Goal: Feedback & Contribution: Contribute content

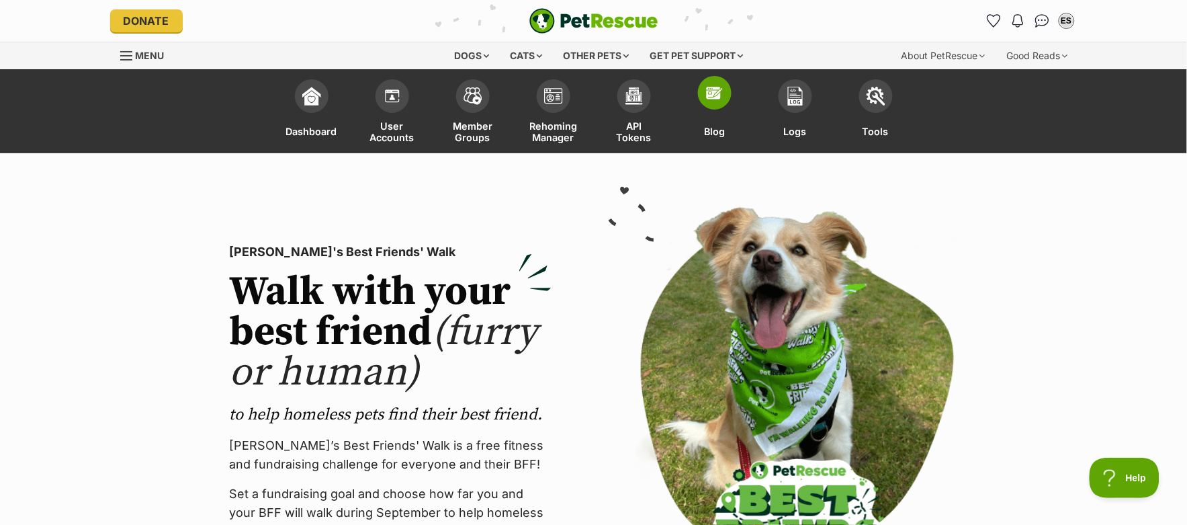
click at [722, 96] on img at bounding box center [715, 92] width 19 height 19
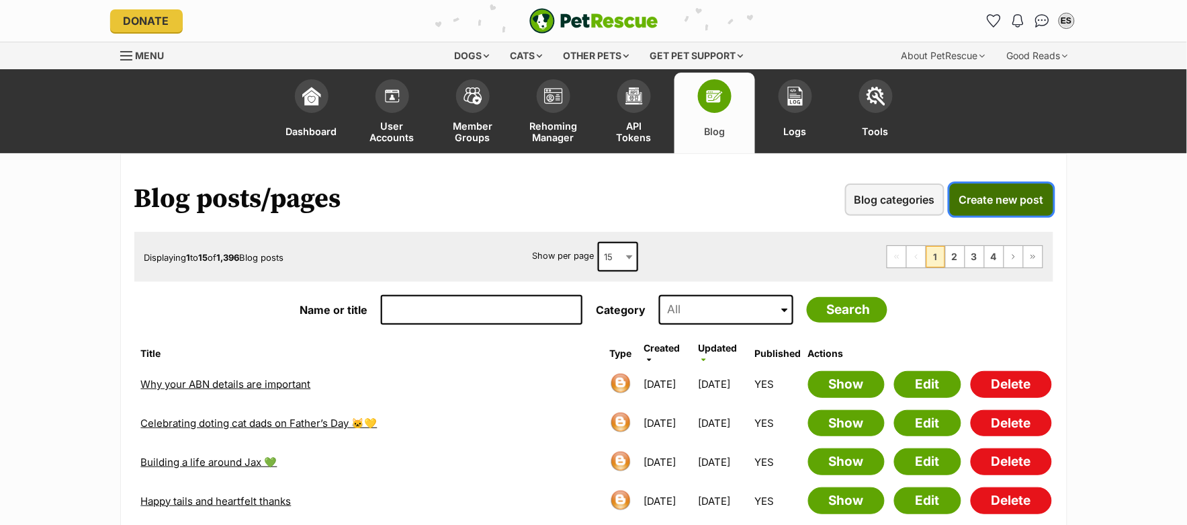
click at [1037, 200] on span "Create new post" at bounding box center [1002, 200] width 85 height 16
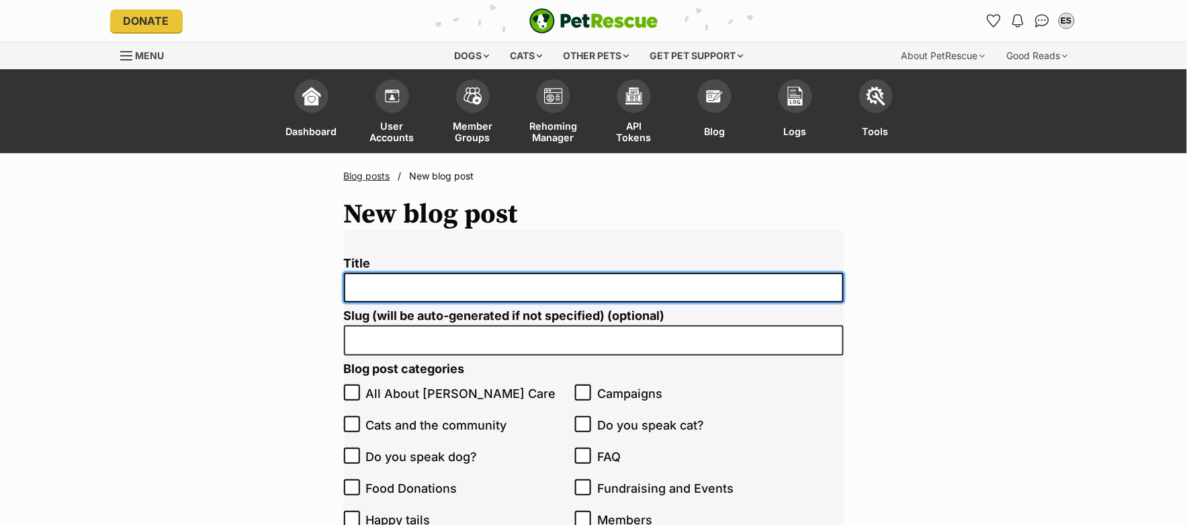
click at [387, 284] on input "Title" at bounding box center [594, 288] width 500 height 30
paste input "Wellness Pet Company donates $38K worth of food to rescue pets!"
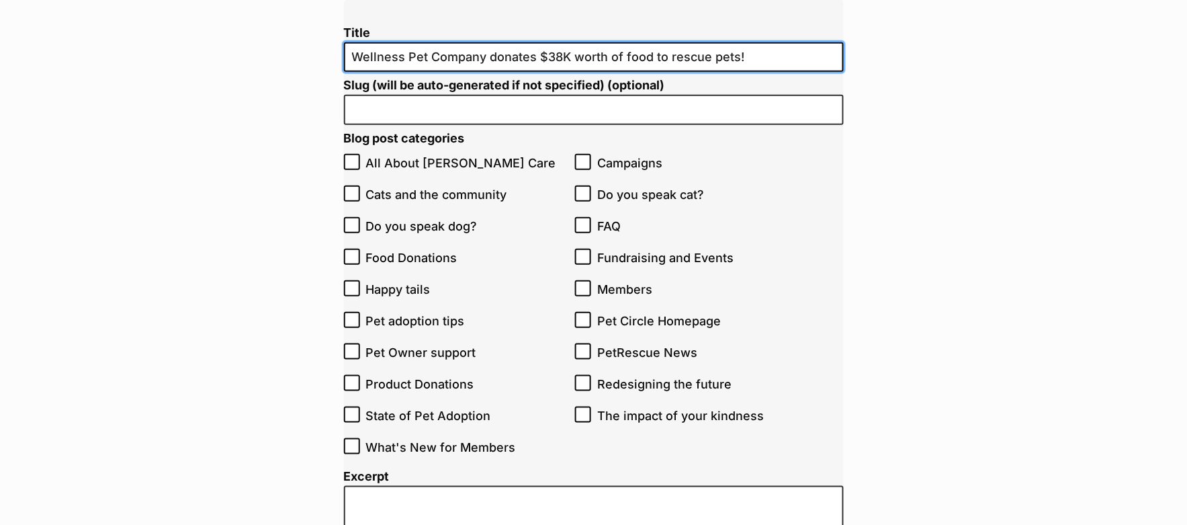
scroll to position [244, 0]
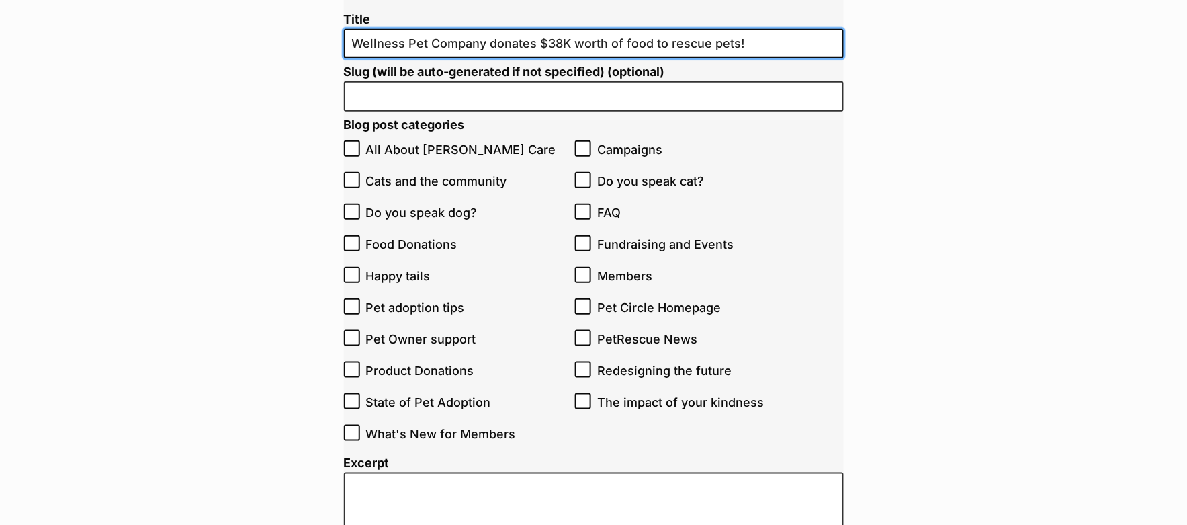
type input "Wellness Pet Company donates $38K worth of food to rescue pets!"
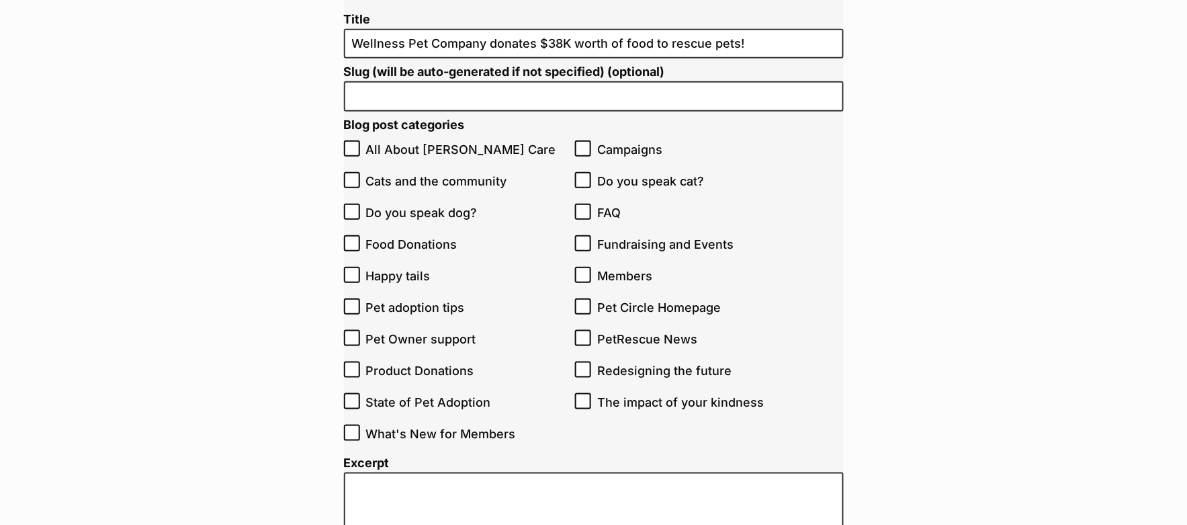
click at [425, 244] on span "Food Donations" at bounding box center [467, 244] width 203 height 18
click at [360, 244] on input "Food Donations" at bounding box center [352, 243] width 16 height 16
checkbox input "true"
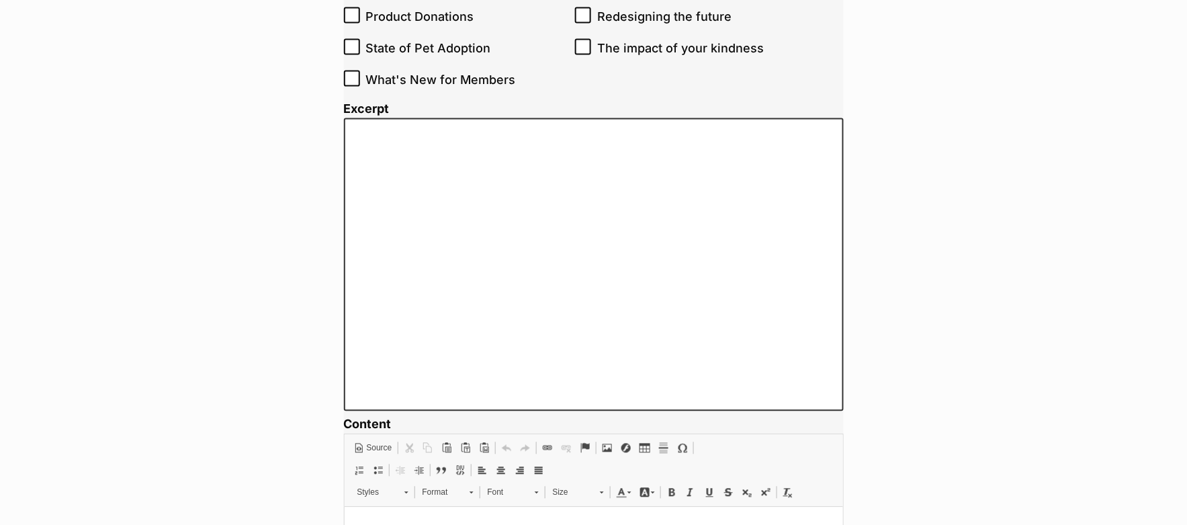
scroll to position [612, 0]
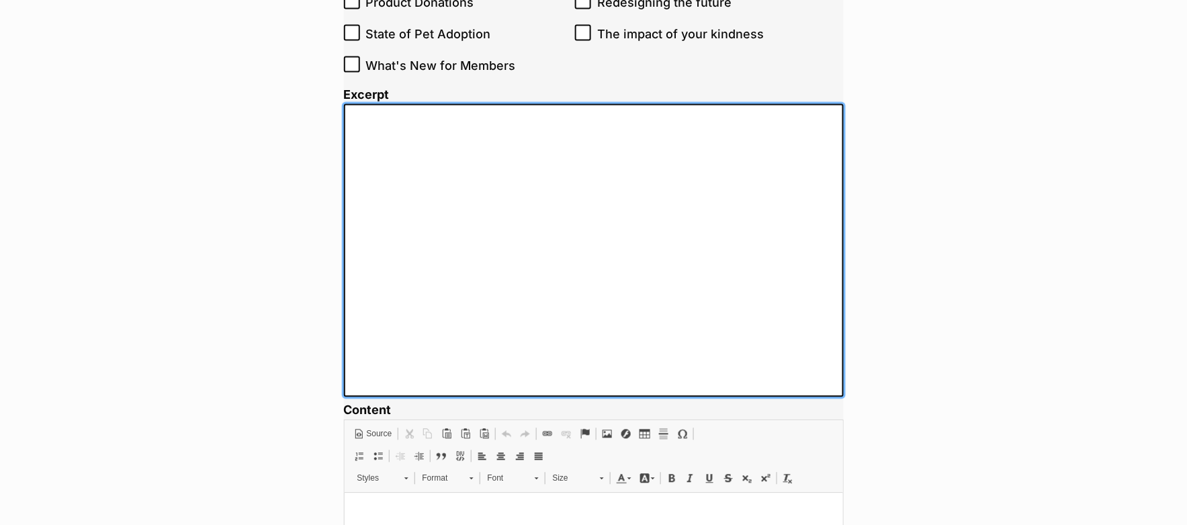
click at [425, 244] on textarea "Excerpt" at bounding box center [594, 250] width 500 height 293
paste textarea "“Thanks to the incredible support of Wellness Pet Food Australia, organised by …"
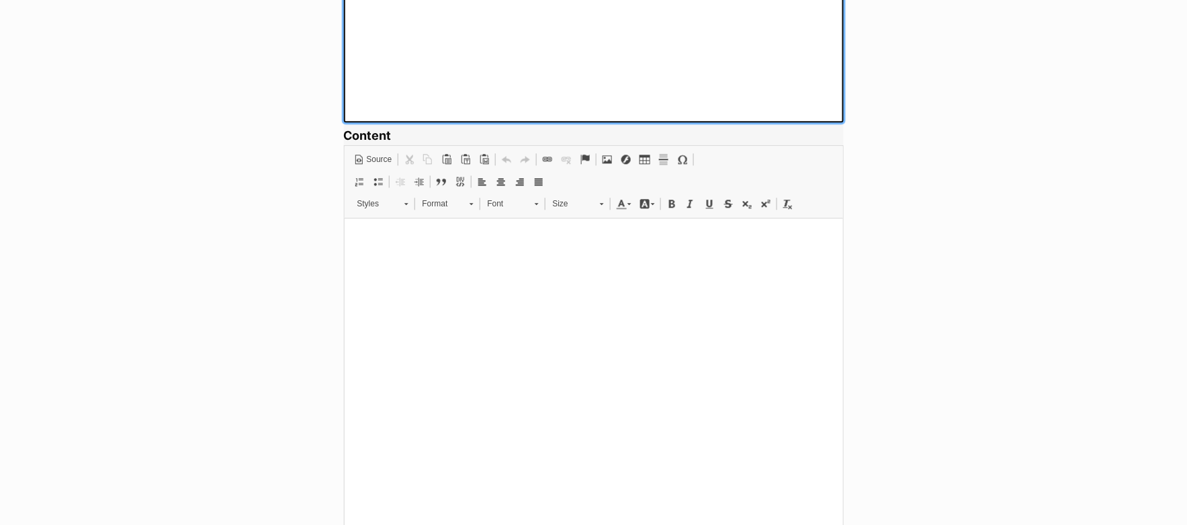
scroll to position [929, 0]
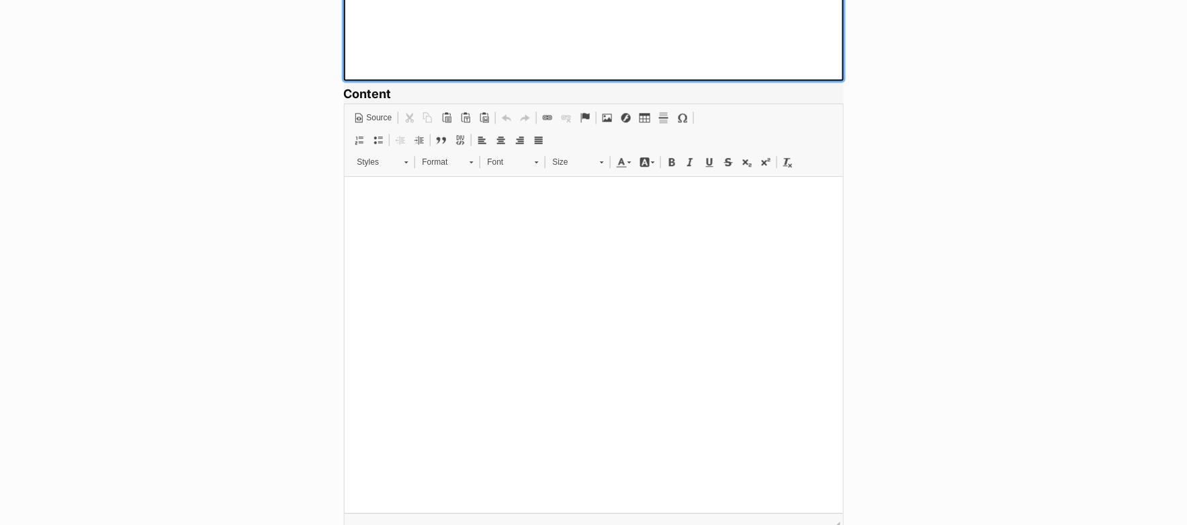
type textarea "“Thanks to the incredible support of Wellness Pet Food Australia, organised by …"
click at [441, 212] on html at bounding box center [593, 196] width 499 height 41
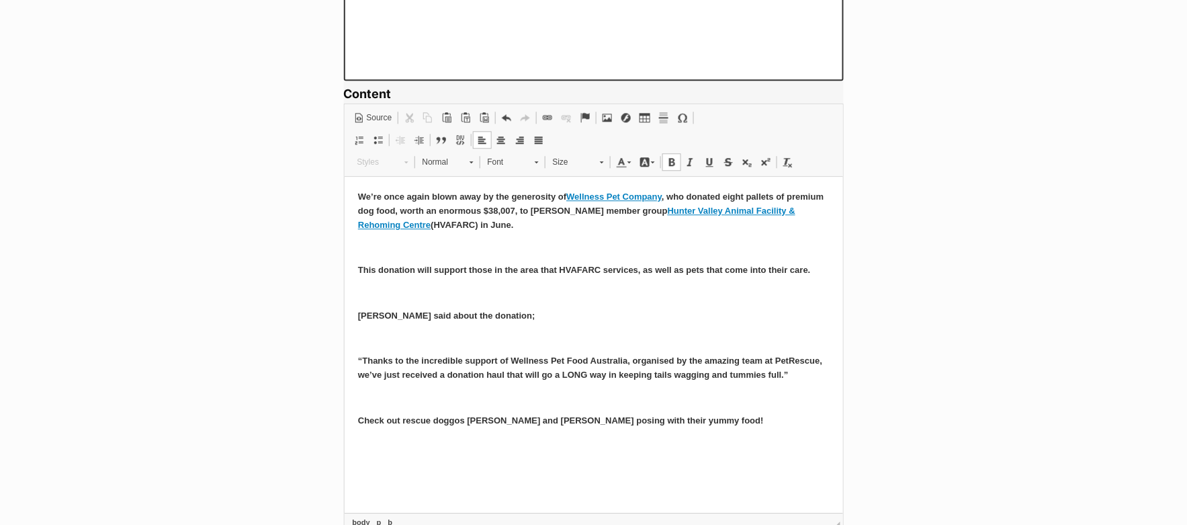
click at [379, 253] on p at bounding box center [593, 247] width 472 height 14
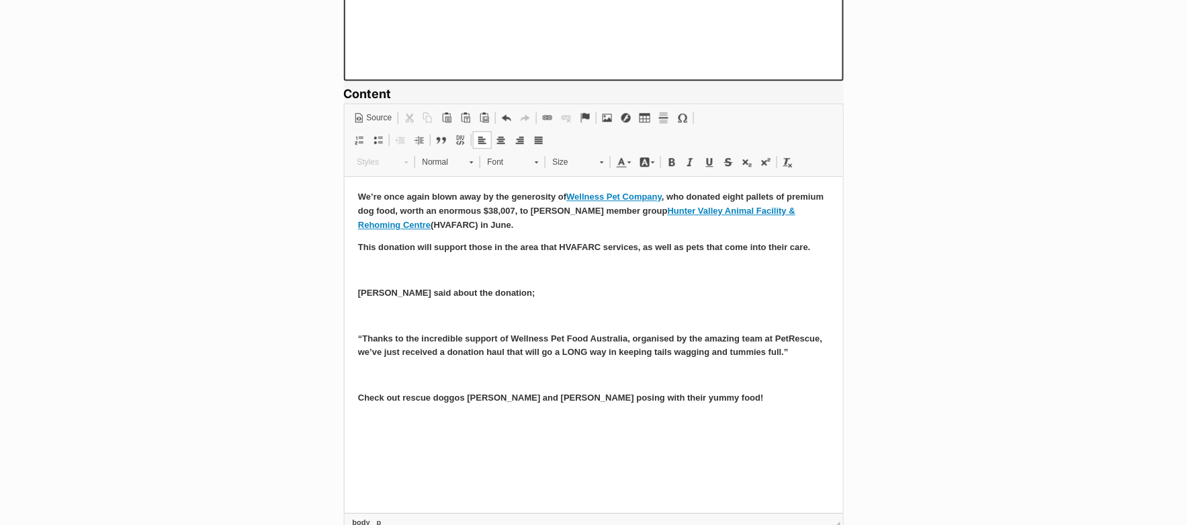
click at [373, 266] on p at bounding box center [593, 270] width 472 height 14
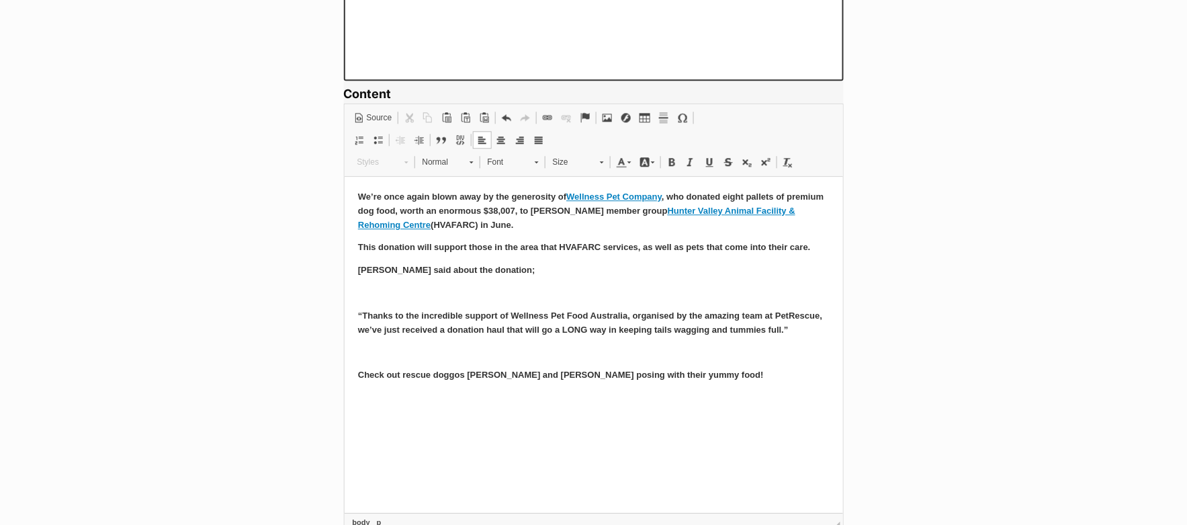
click at [373, 289] on p at bounding box center [593, 293] width 472 height 14
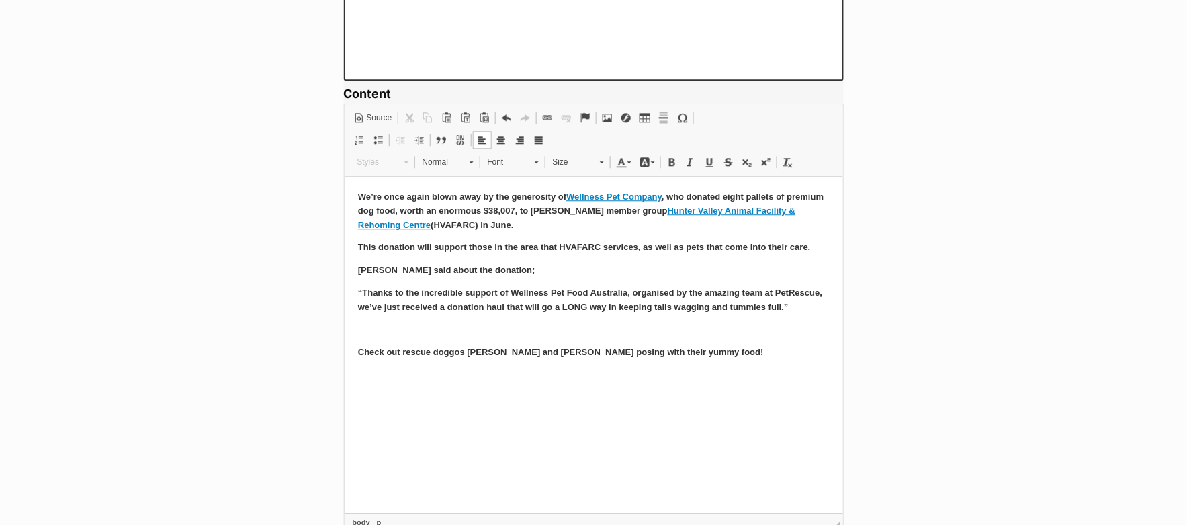
click at [378, 333] on p at bounding box center [593, 330] width 472 height 14
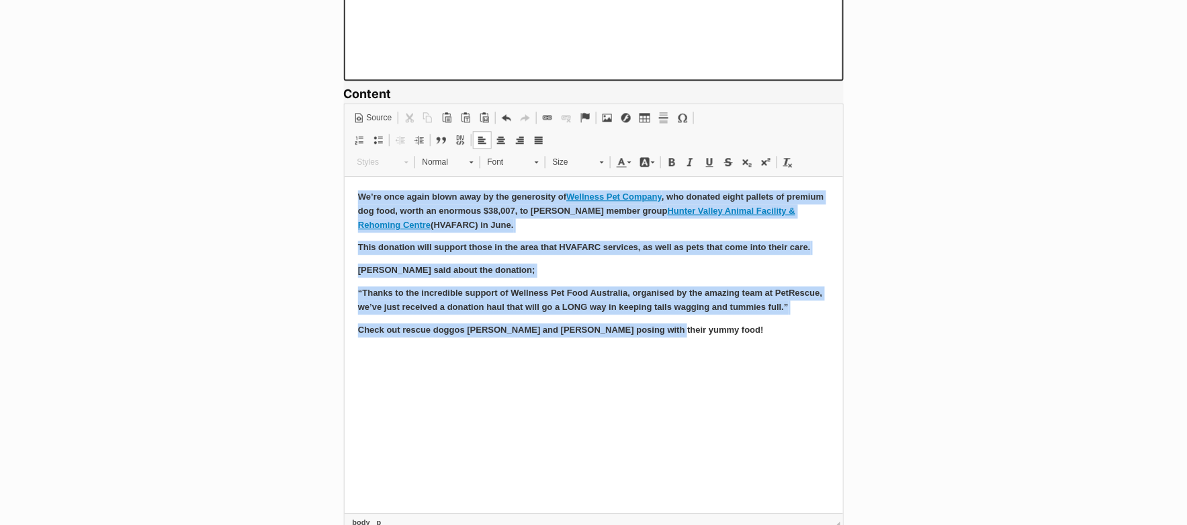
drag, startPoint x: 358, startPoint y: 194, endPoint x: 681, endPoint y: 328, distance: 349.2
click at [681, 328] on body "We’re once again blown away by the generosity of Wellness Pet Company , who don…" at bounding box center [593, 262] width 472 height 146
click at [790, 159] on span at bounding box center [788, 162] width 11 height 11
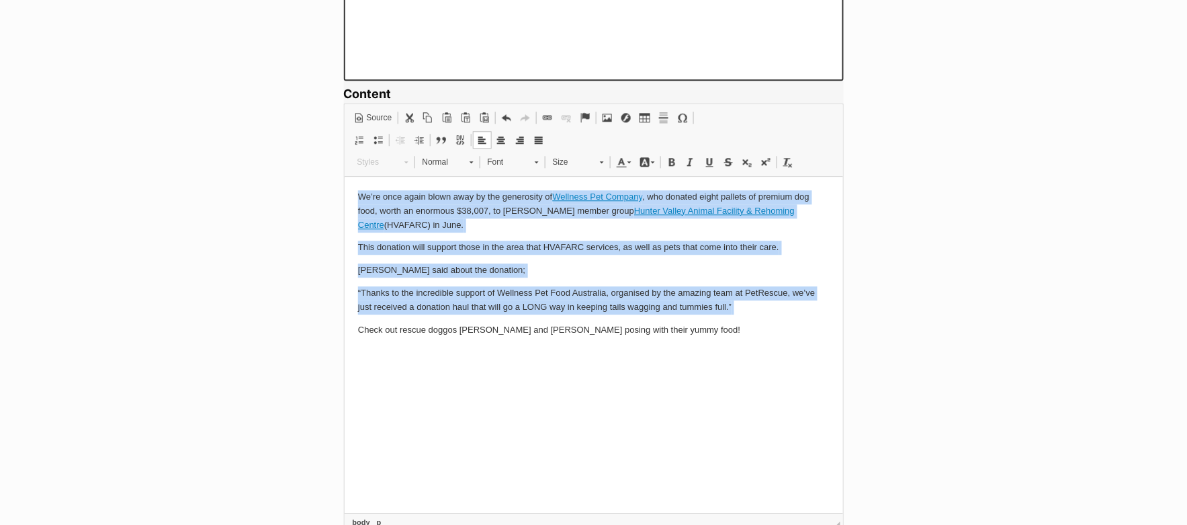
click at [482, 311] on p "“Thanks to the incredible support of Wellness Pet Food Australia, organised by …" at bounding box center [593, 300] width 472 height 28
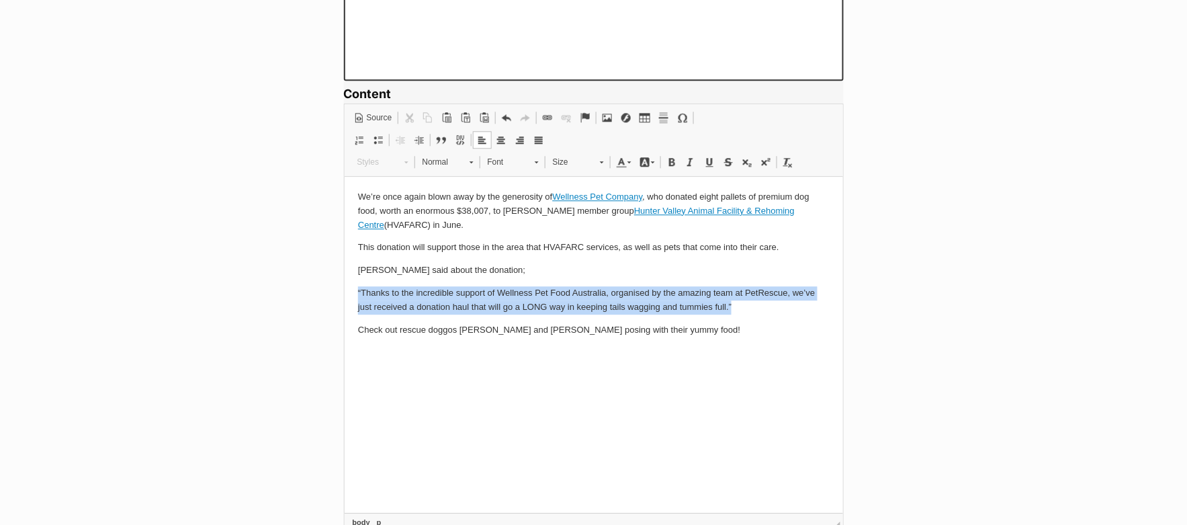
drag, startPoint x: 357, startPoint y: 292, endPoint x: 746, endPoint y: 305, distance: 389.3
click at [746, 305] on p "“Thanks to the incredible support of Wellness Pet Food Australia, organised by …" at bounding box center [593, 300] width 472 height 28
click at [437, 136] on span at bounding box center [441, 139] width 11 height 11
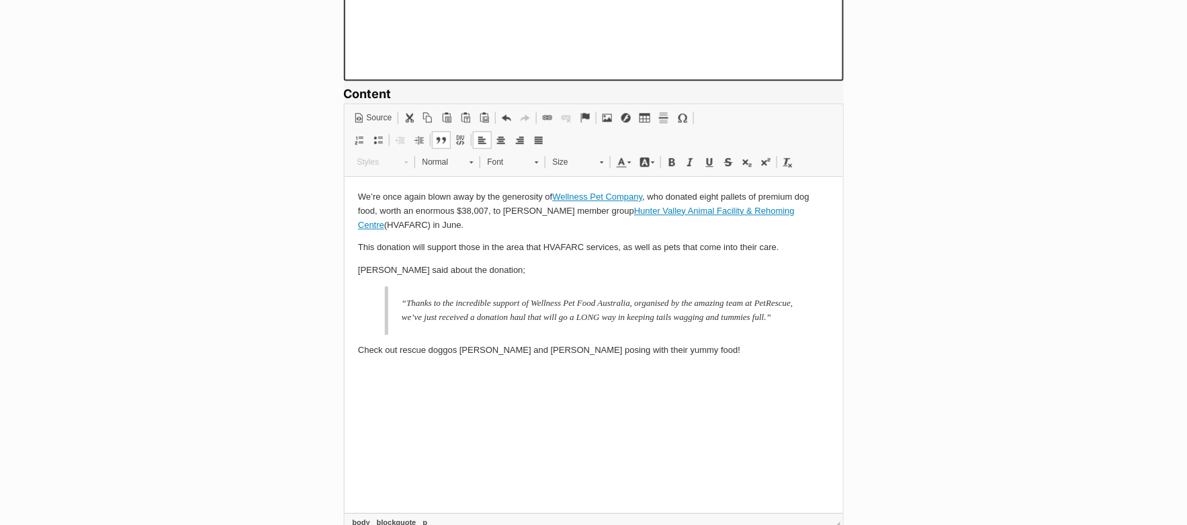
click at [665, 357] on p "Check out rescue doggos [PERSON_NAME] and [PERSON_NAME] posing with their yummy…" at bounding box center [593, 350] width 472 height 14
click at [608, 120] on link "Image" at bounding box center [607, 117] width 19 height 17
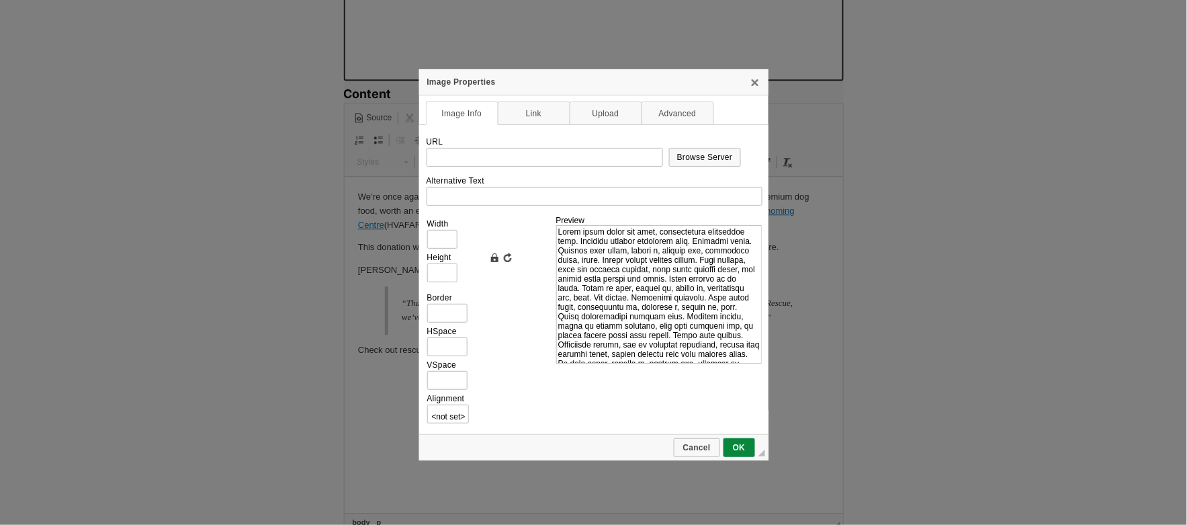
scroll to position [0, 0]
click at [689, 156] on span "Browse Server" at bounding box center [705, 157] width 69 height 9
type input "https://d339b5nop2tkmp.cloudfront.net/uploads/pictures/3947/content_Wellness_Pe…"
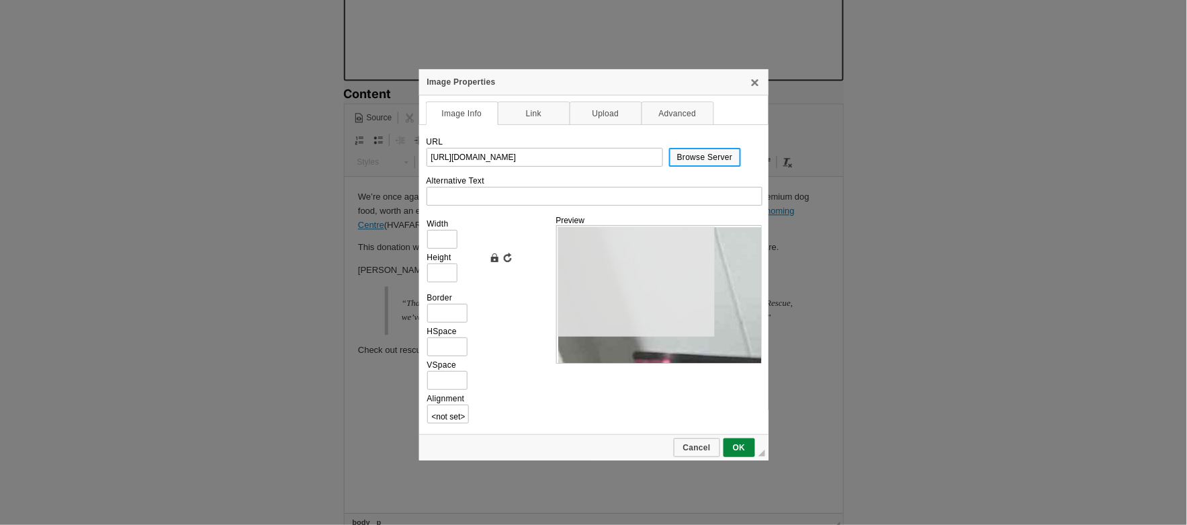
type input "2000"
type input "1500"
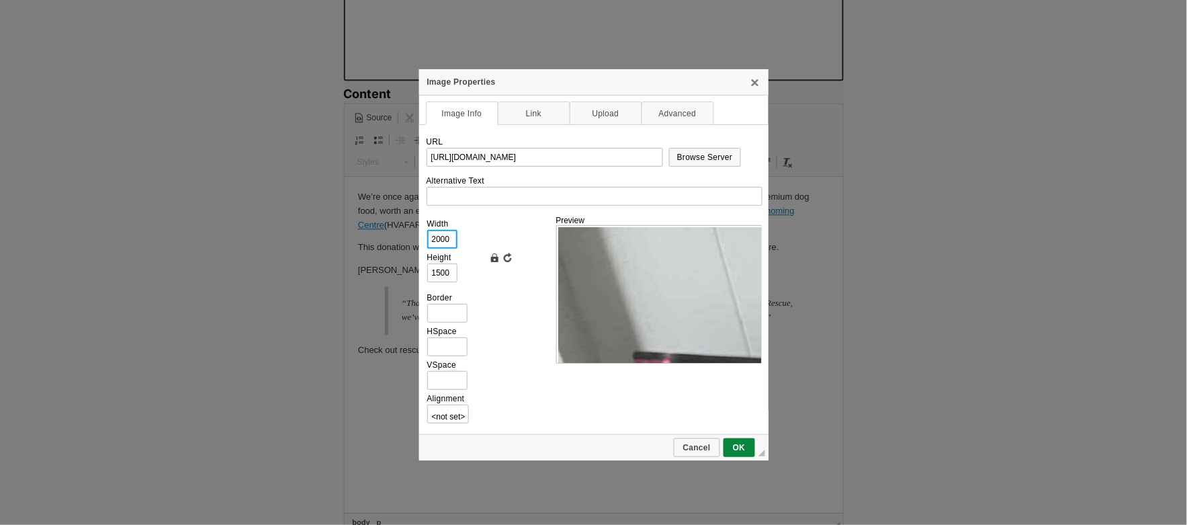
drag, startPoint x: 452, startPoint y: 241, endPoint x: 418, endPoint y: 235, distance: 34.7
click at [419, 235] on td "URL https://d339b5nop2tkmp.cloudfront.net/uploads/pictures/3947/content_Wellnes…" at bounding box center [593, 279] width 349 height 310
type input "3"
type input "2"
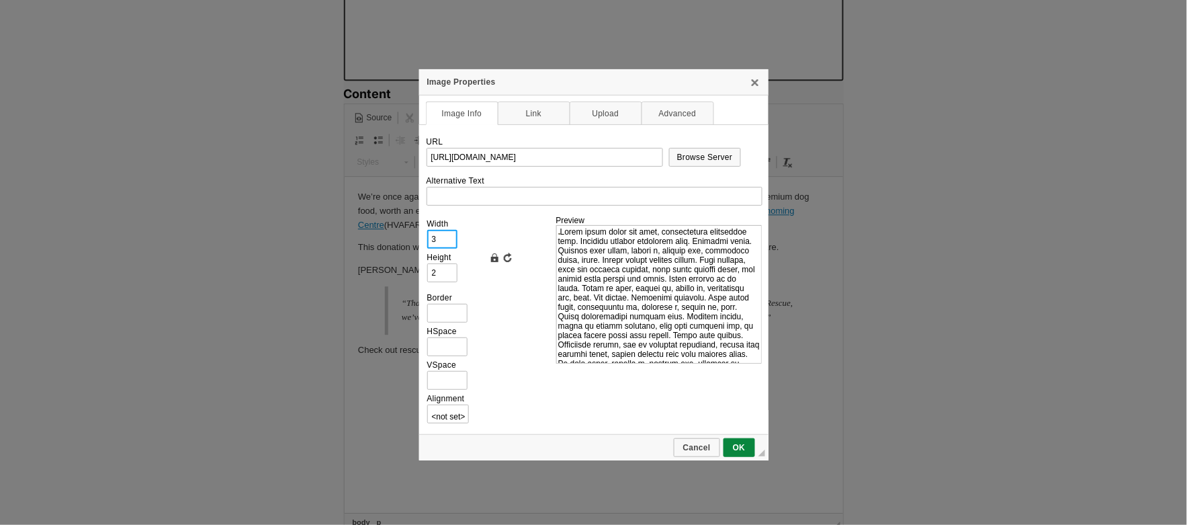
type input "30"
type input "23"
type input "300"
type input "225"
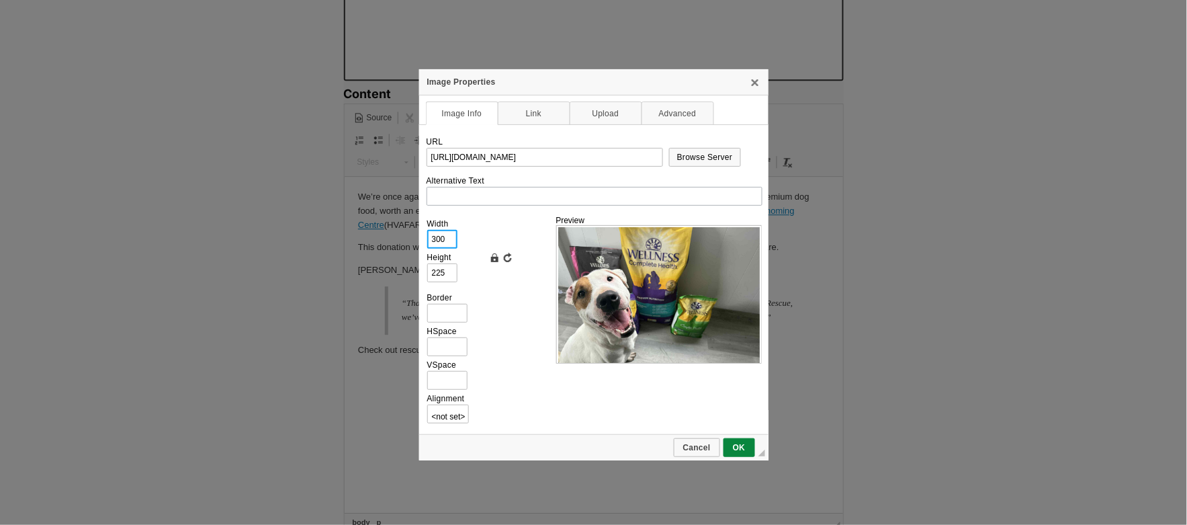
type input "300"
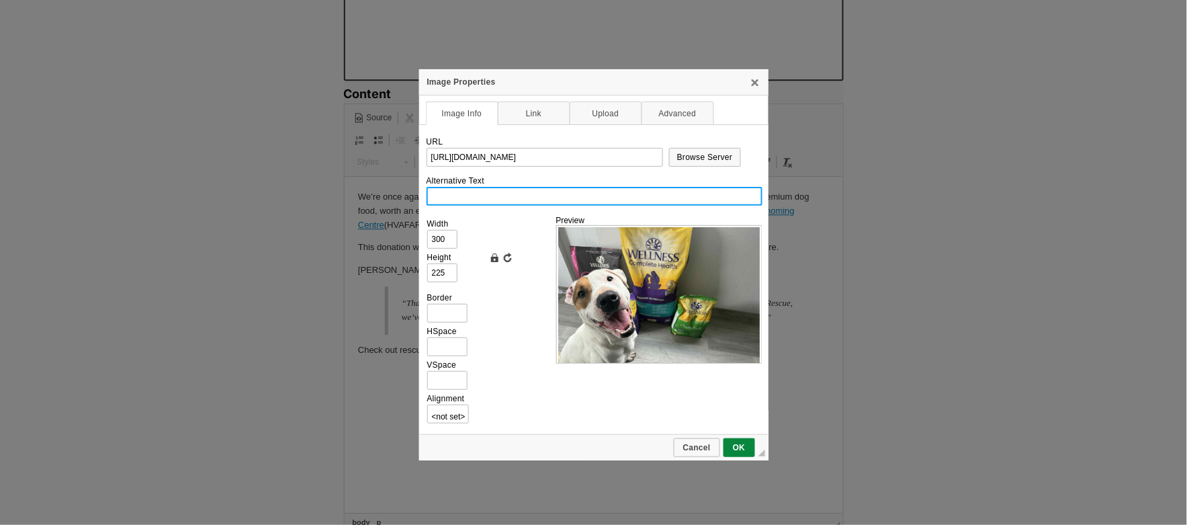
click at [458, 202] on input "Alternative Text" at bounding box center [595, 196] width 336 height 19
type input "A happy white dog with some dog food"
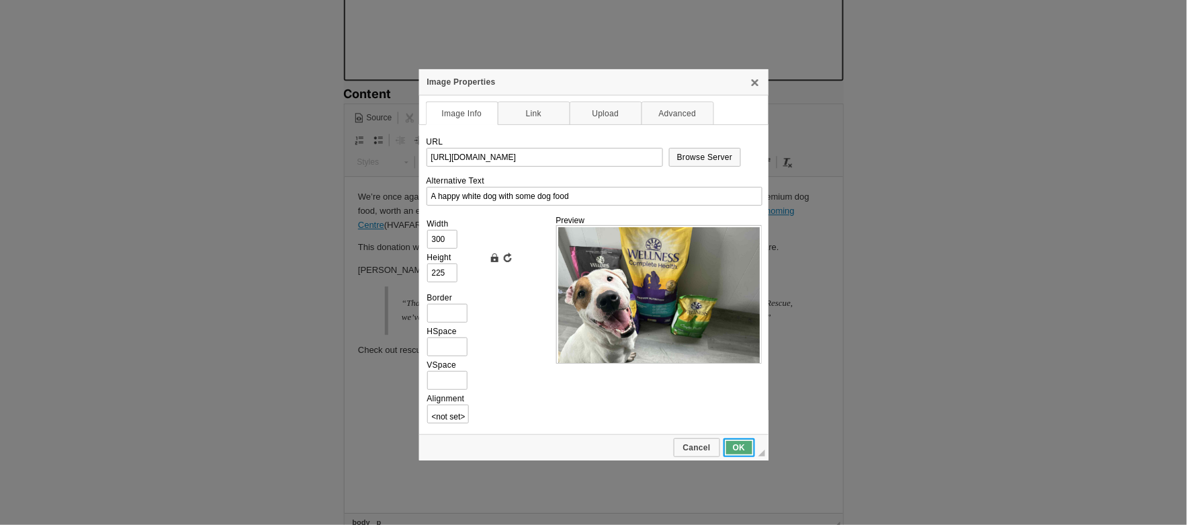
click at [753, 445] on span "OK" at bounding box center [739, 447] width 29 height 9
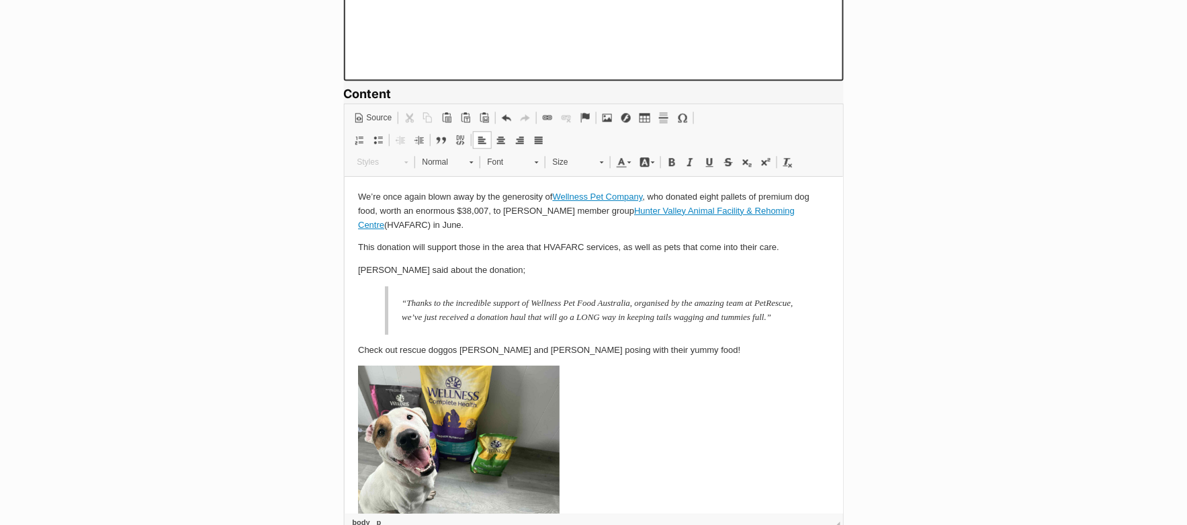
scroll to position [21, 0]
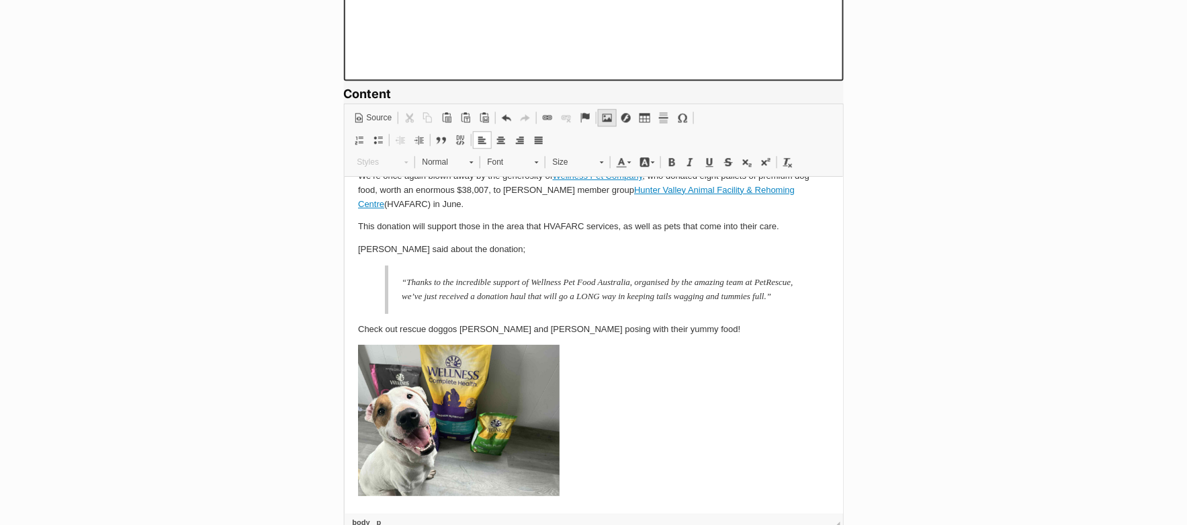
click at [609, 114] on span at bounding box center [607, 117] width 11 height 11
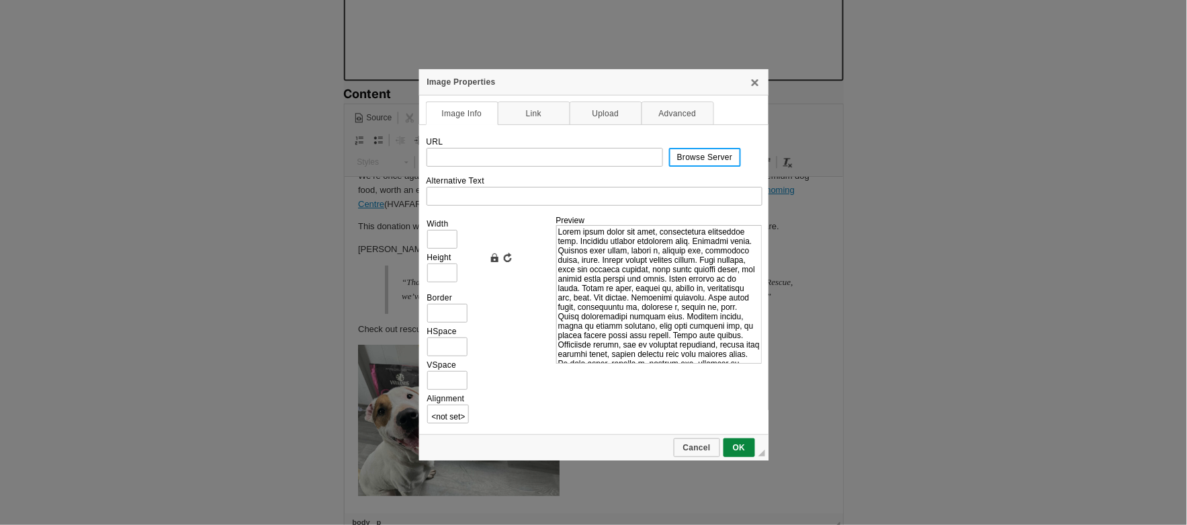
click at [715, 153] on span "Browse Server" at bounding box center [705, 157] width 69 height 9
type input "https://d339b5nop2tkmp.cloudfront.net/uploads/pictures/3948/content_Wellness_Pe…"
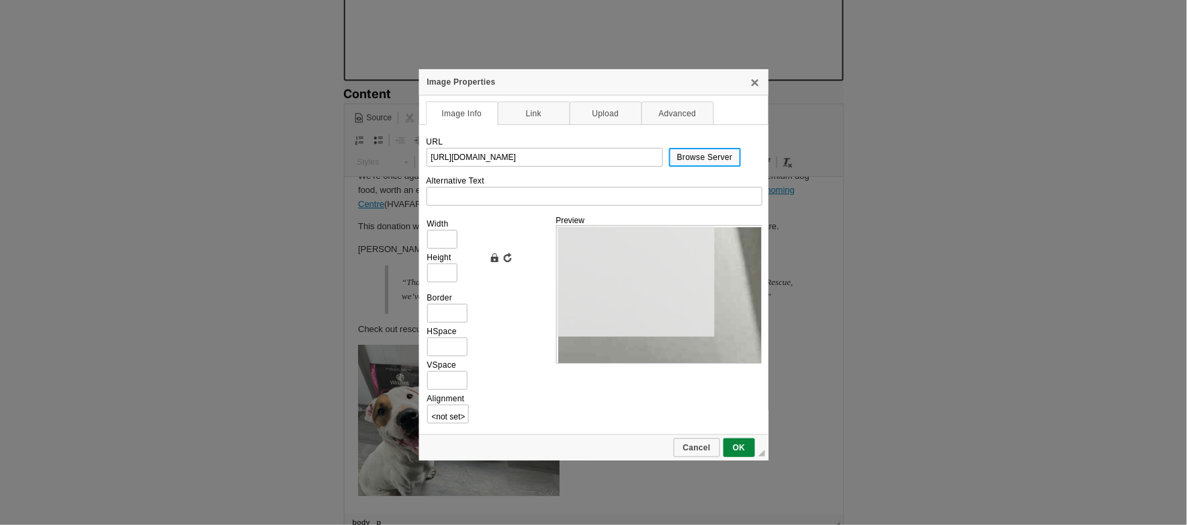
type input "2000"
type input "1500"
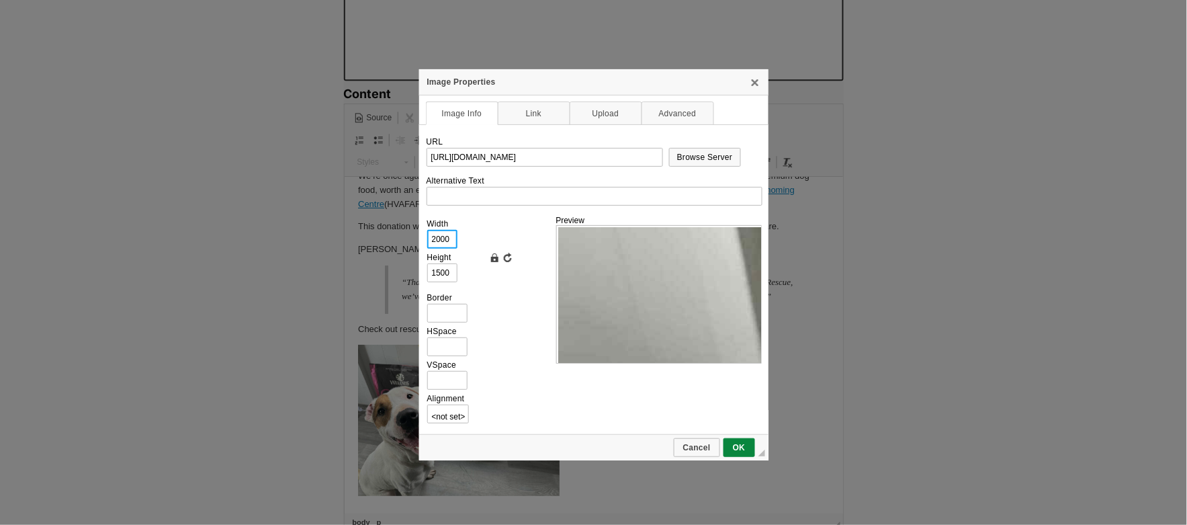
drag, startPoint x: 452, startPoint y: 239, endPoint x: 417, endPoint y: 239, distance: 34.9
type input "3"
type input "2"
type input "30"
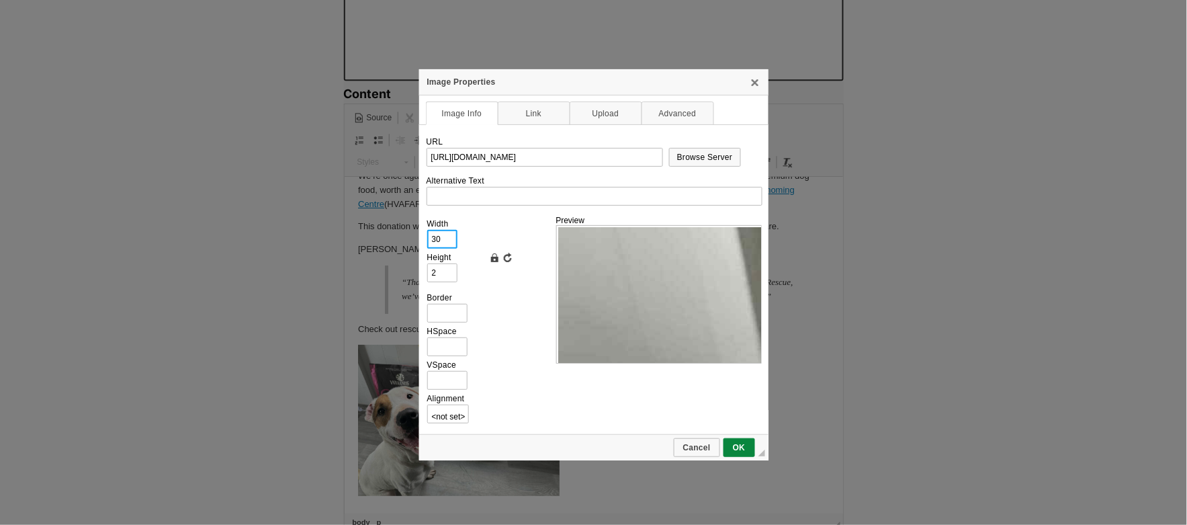
type input "23"
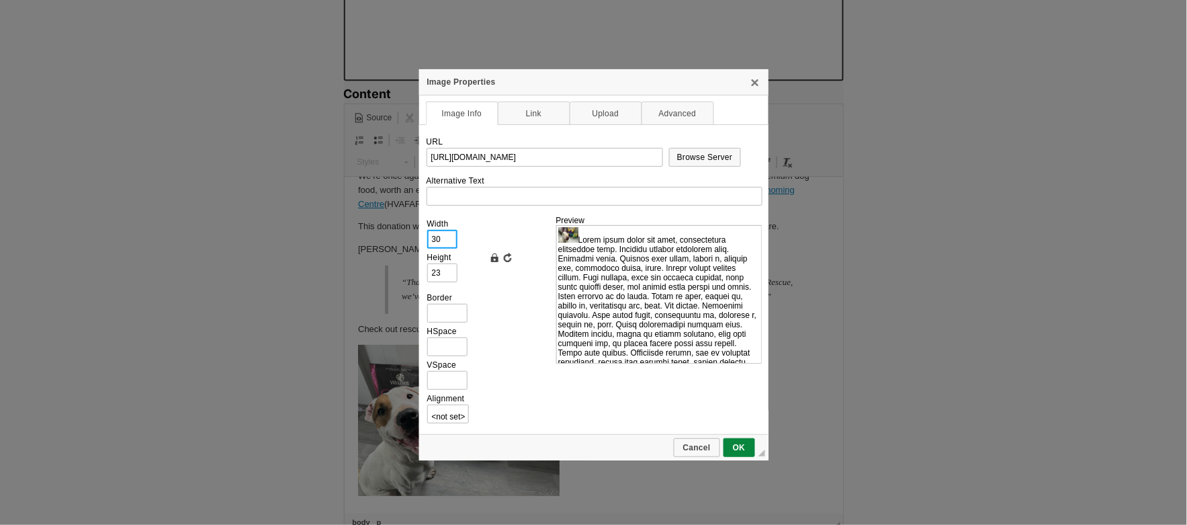
type input "300"
type input "225"
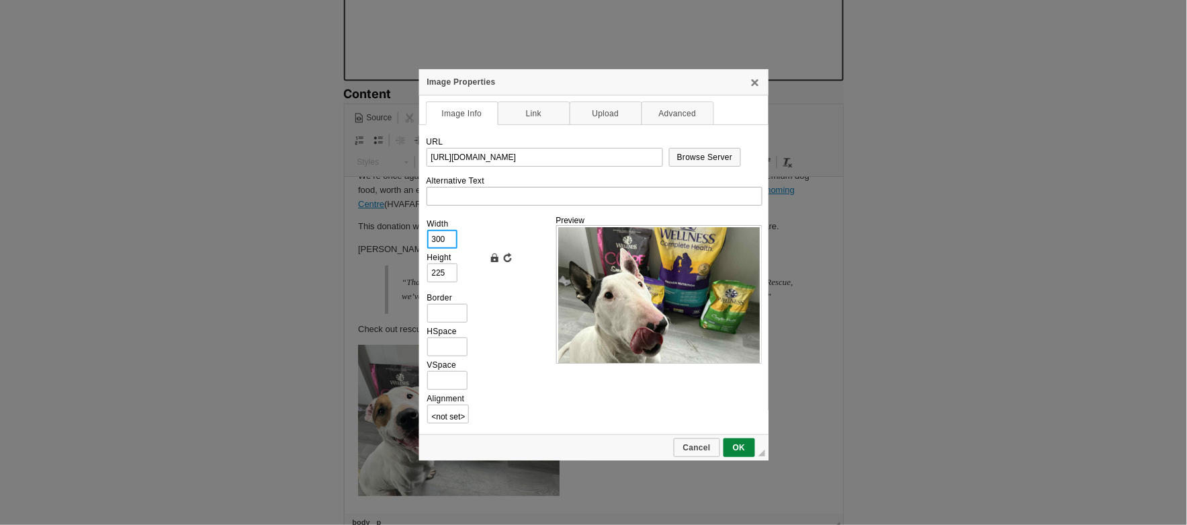
type input "300"
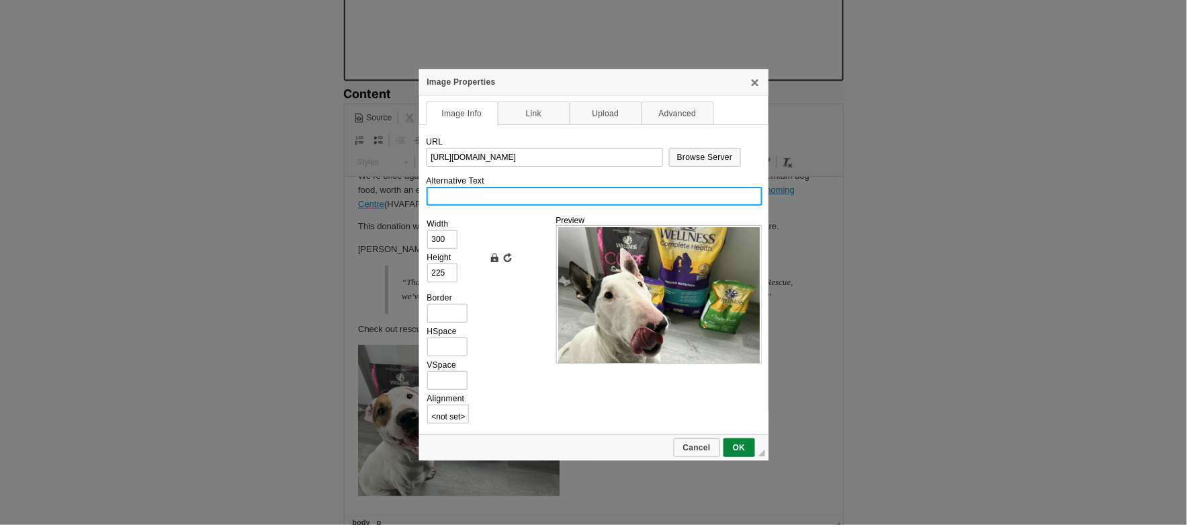
click at [473, 201] on input "Alternative Text" at bounding box center [595, 196] width 336 height 19
paste input "A happy white dog with some dog food"
type input "A happy white dog with some dog food"
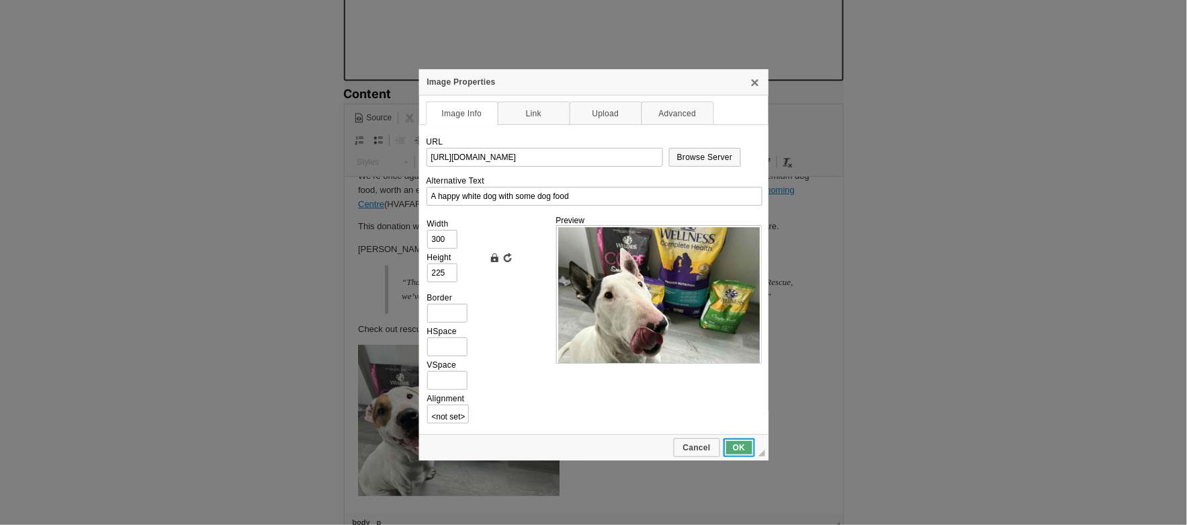
click at [743, 446] on span "OK" at bounding box center [739, 447] width 29 height 9
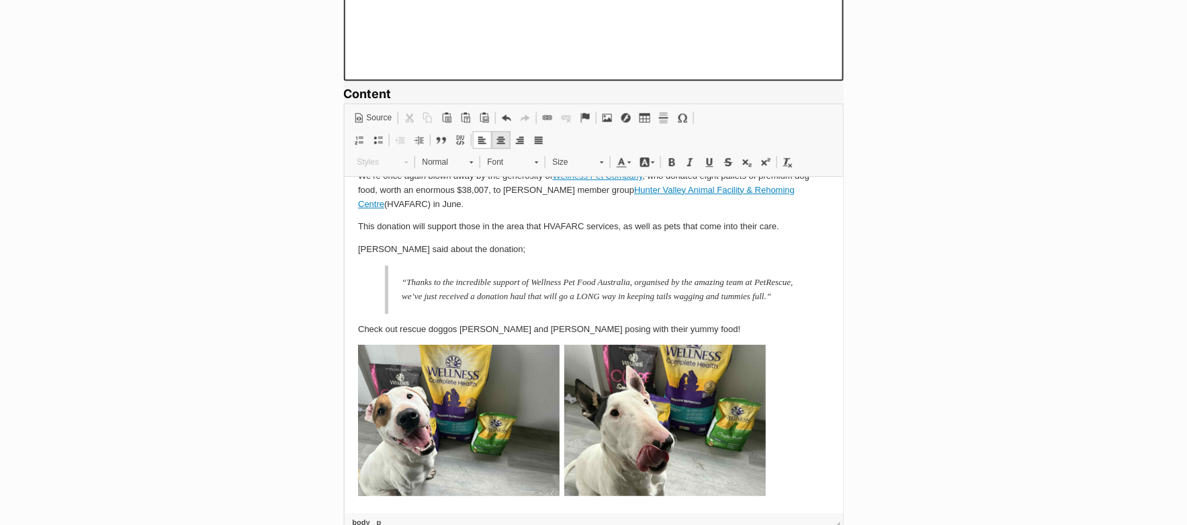
click at [503, 140] on span at bounding box center [501, 139] width 11 height 11
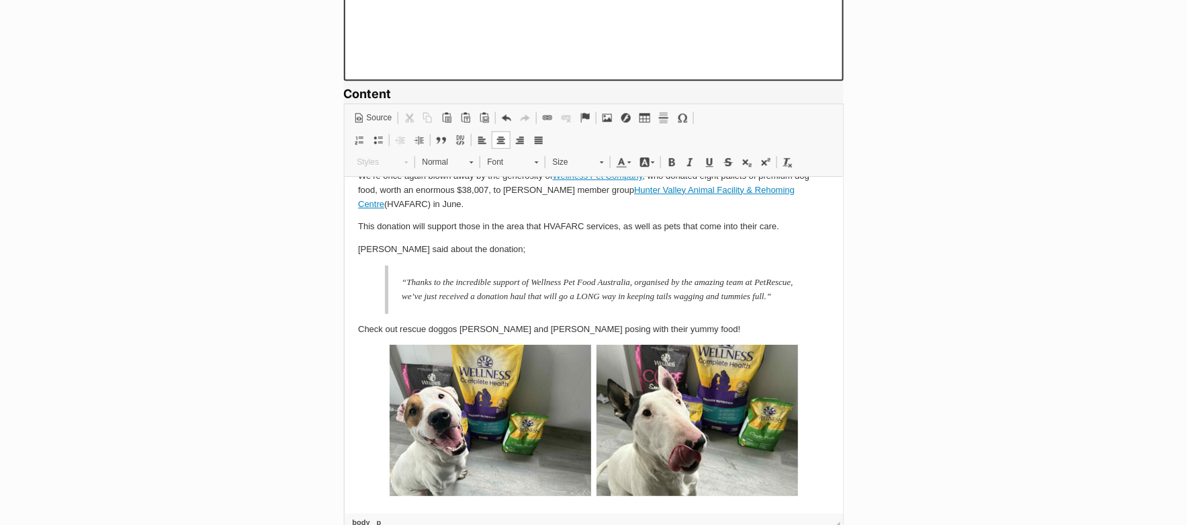
click at [653, 336] on p "Check out rescue doggos [PERSON_NAME] and [PERSON_NAME] posing with their yummy…" at bounding box center [593, 329] width 472 height 14
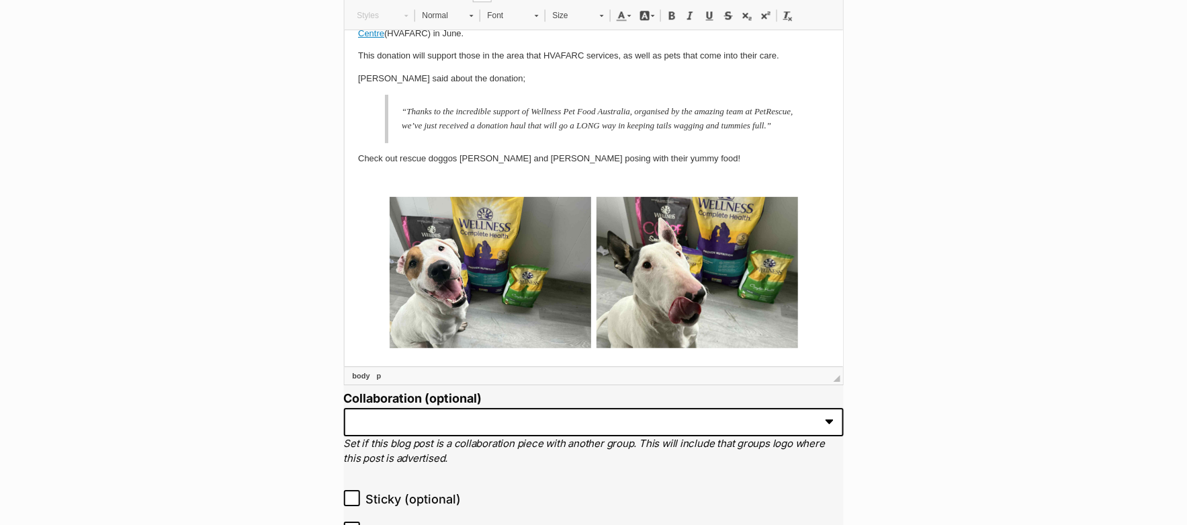
scroll to position [1074, 0]
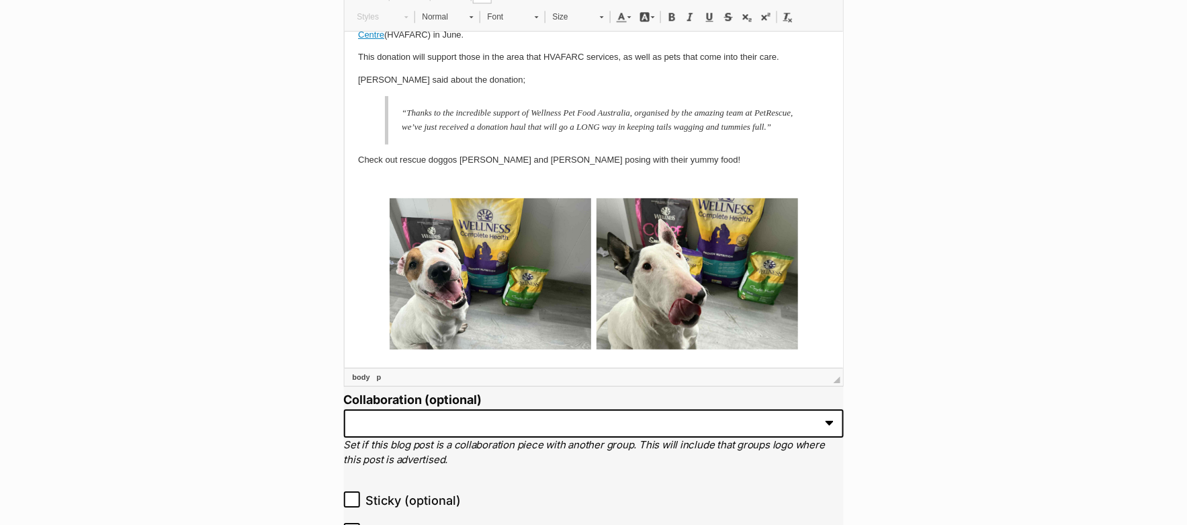
click at [808, 347] on p at bounding box center [593, 276] width 472 height 156
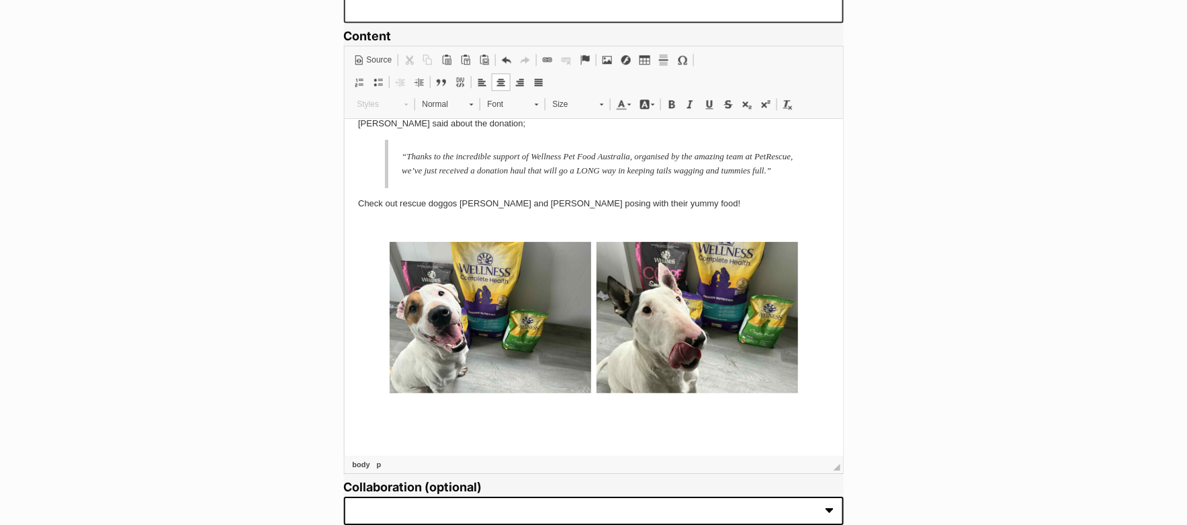
scroll to position [990, 0]
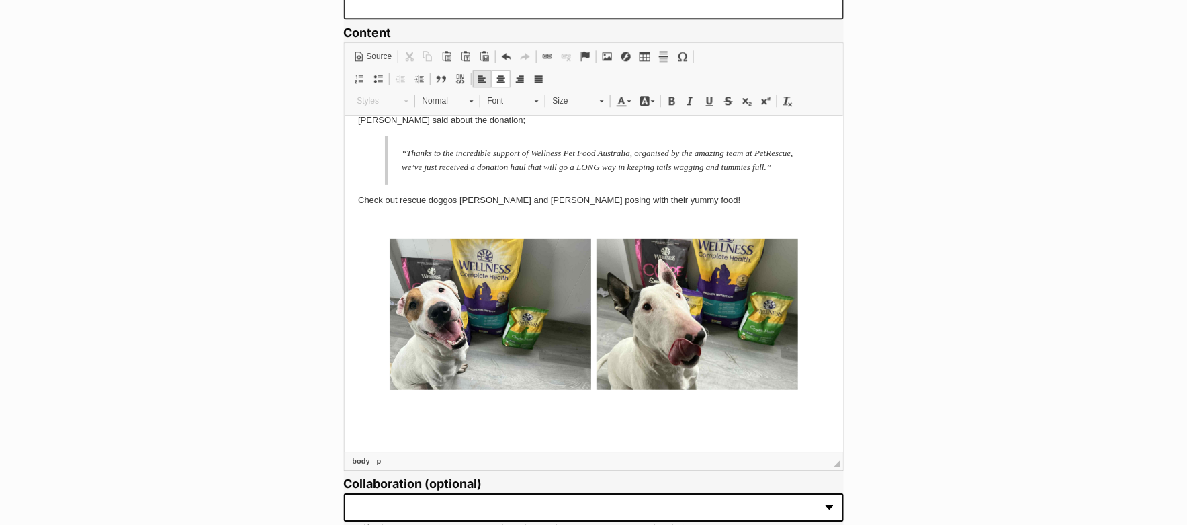
click at [482, 75] on span at bounding box center [482, 78] width 11 height 11
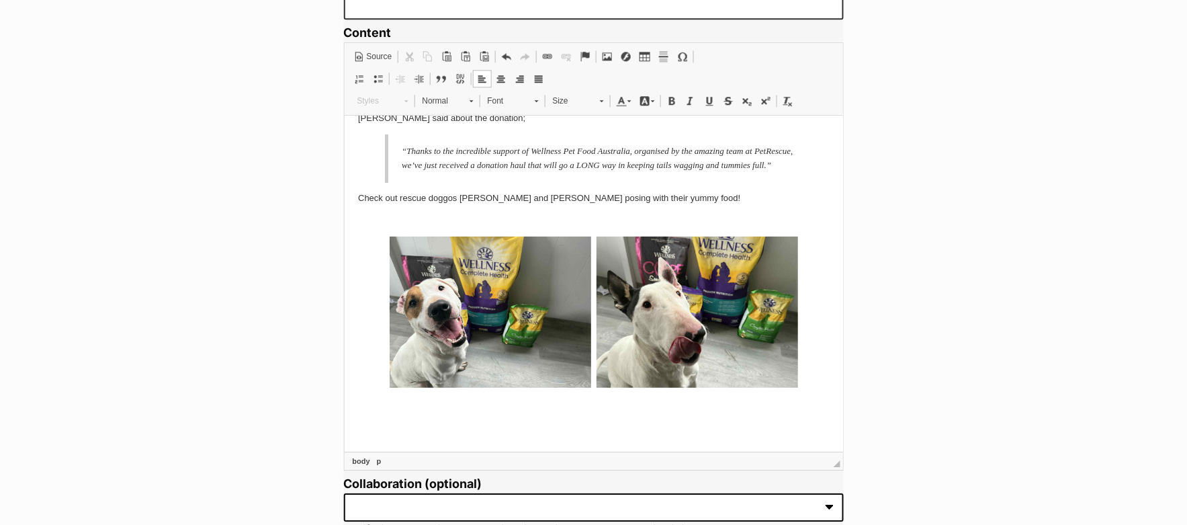
click at [364, 423] on body "We’re once again blown away by the generosity of Wellness Pet Company , who don…" at bounding box center [593, 238] width 472 height 400
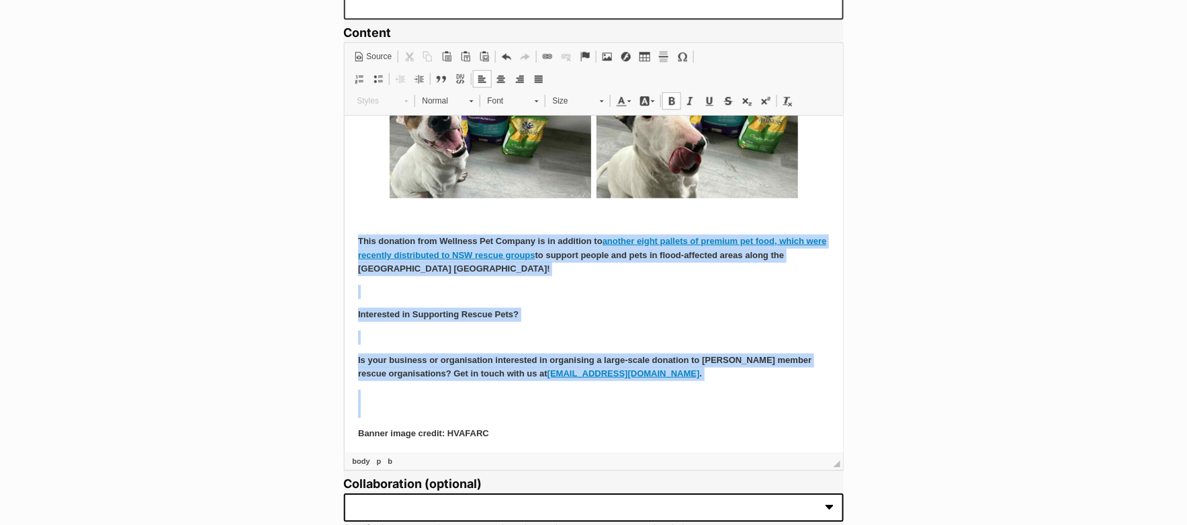
scroll to position [296, 0]
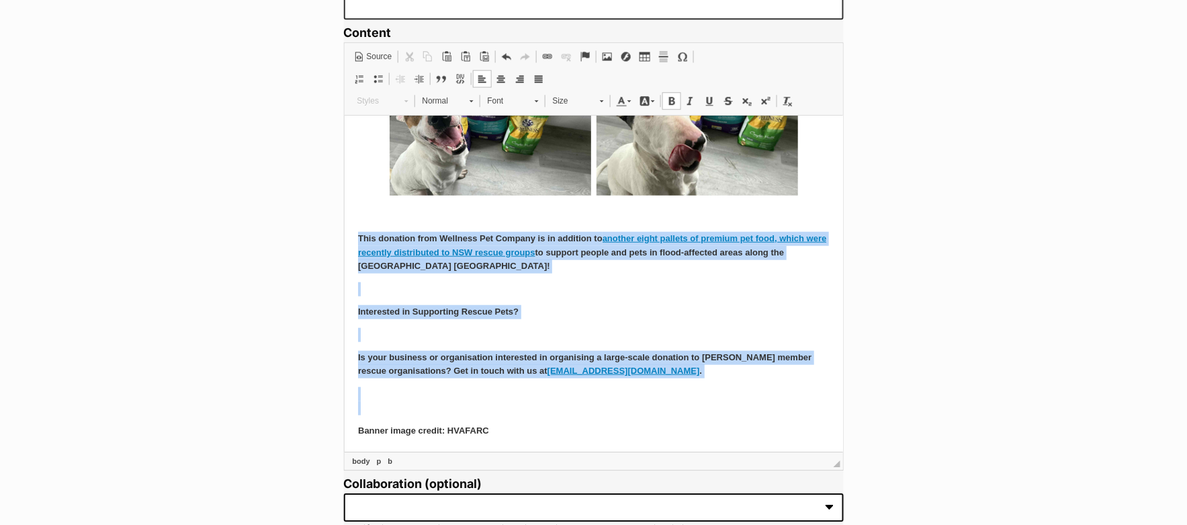
drag, startPoint x: 356, startPoint y: 255, endPoint x: 594, endPoint y: 441, distance: 301.6
click at [594, 441] on html "We’re once again blown away by the generosity of Wellness Pet Company , who don…" at bounding box center [593, 141] width 499 height 619
click at [788, 97] on span at bounding box center [788, 100] width 11 height 11
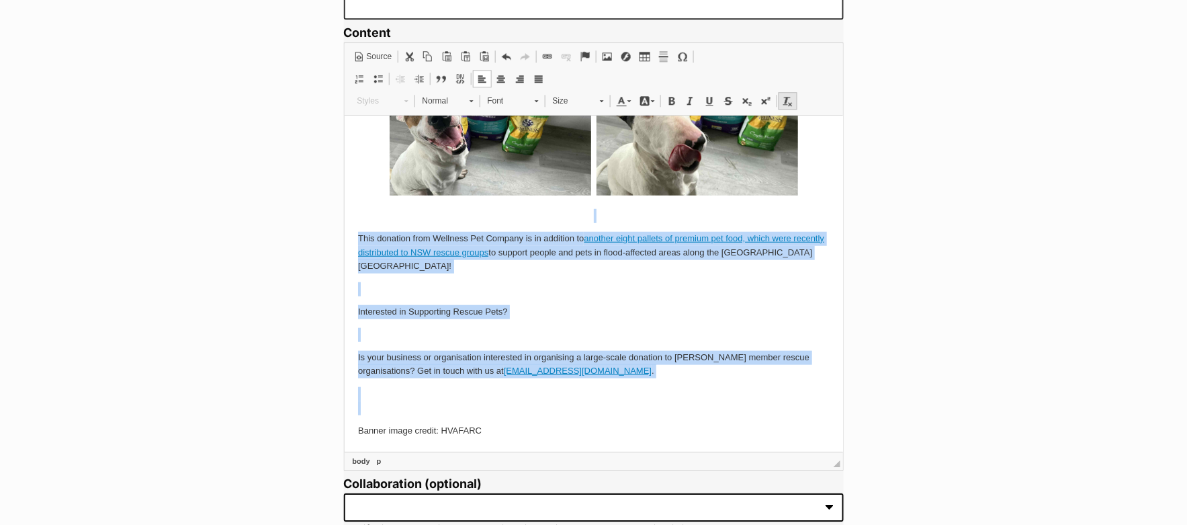
scroll to position [282, 0]
click at [395, 292] on p at bounding box center [593, 289] width 472 height 14
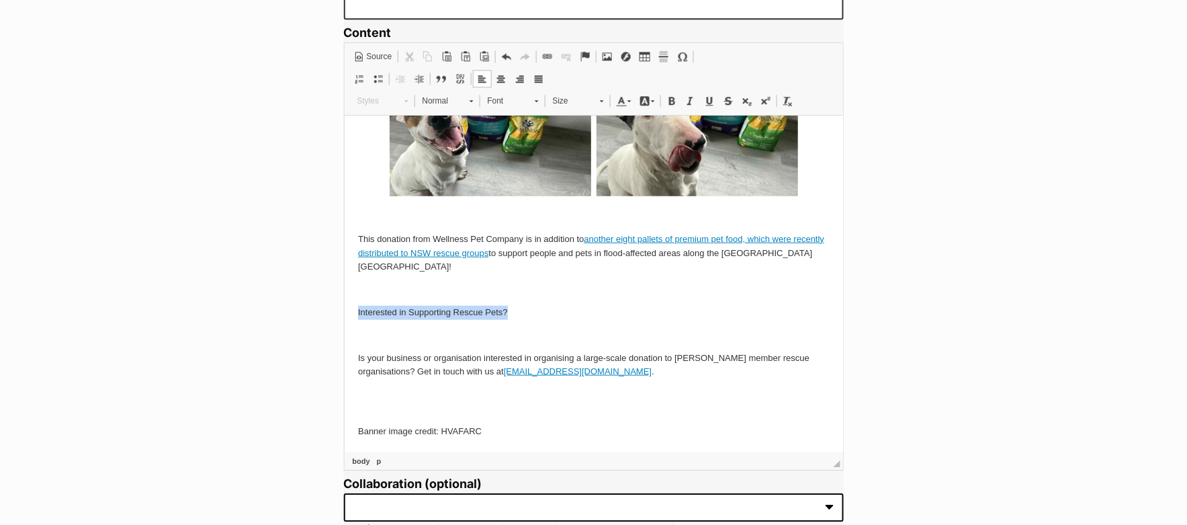
drag, startPoint x: 355, startPoint y: 314, endPoint x: 565, endPoint y: 315, distance: 209.7
click at [565, 315] on html "We’re once again blown away by the generosity of Wellness Pet Company , who don…" at bounding box center [593, 142] width 499 height 619
click at [468, 97] on link "Normal" at bounding box center [448, 100] width 66 height 19
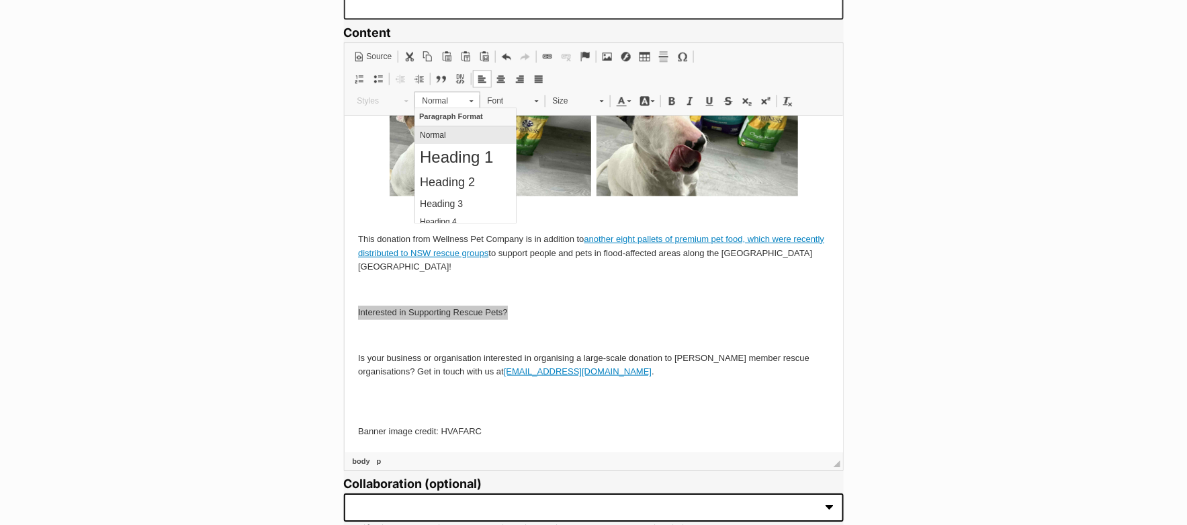
scroll to position [0, 0]
click at [466, 199] on h3 "Heading 3" at bounding box center [464, 203] width 91 height 11
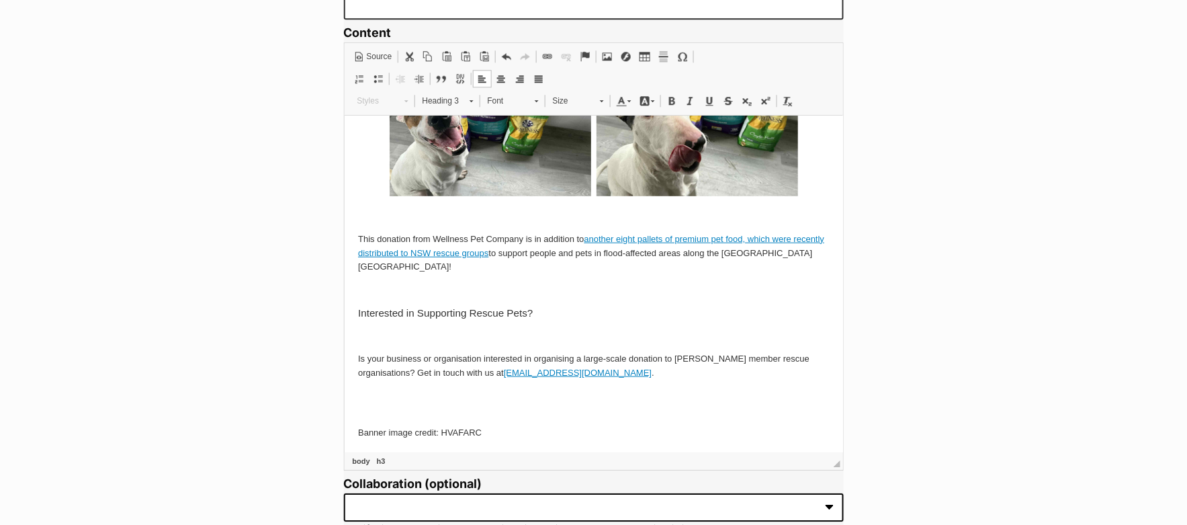
click at [402, 343] on body "We’re once again blown away by the generosity of Wellness Pet Company , who don…" at bounding box center [593, 142] width 472 height 593
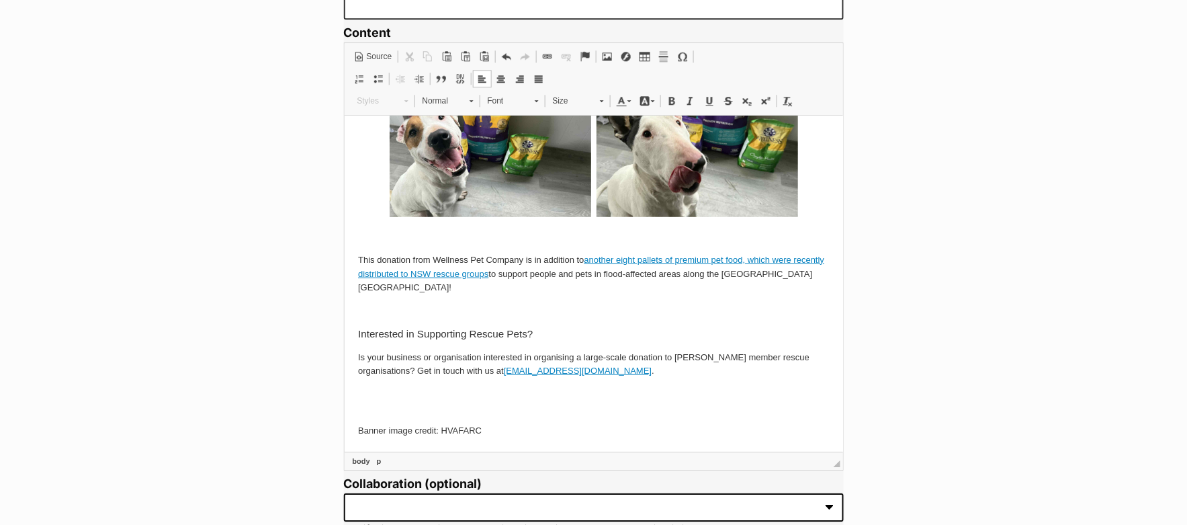
scroll to position [260, 0]
click at [398, 411] on p at bounding box center [593, 402] width 472 height 28
drag, startPoint x: 357, startPoint y: 429, endPoint x: 510, endPoint y: 445, distance: 154.0
click at [510, 445] on html "We’re once again blown away by the generosity of Wellness Pet Company , who don…" at bounding box center [593, 153] width 499 height 597
click at [687, 95] on span at bounding box center [690, 100] width 11 height 11
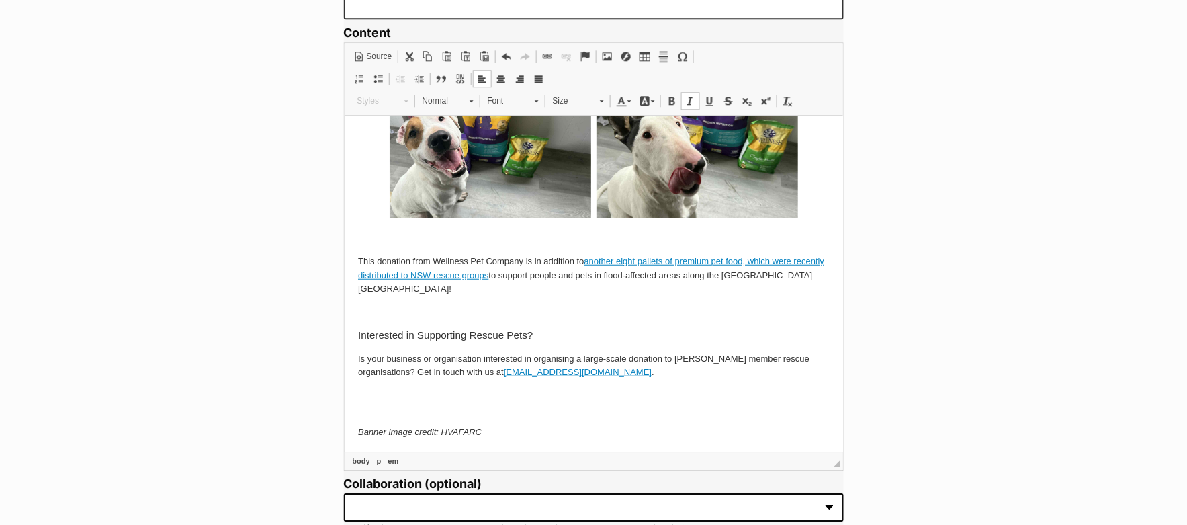
click at [386, 402] on p at bounding box center [593, 402] width 472 height 28
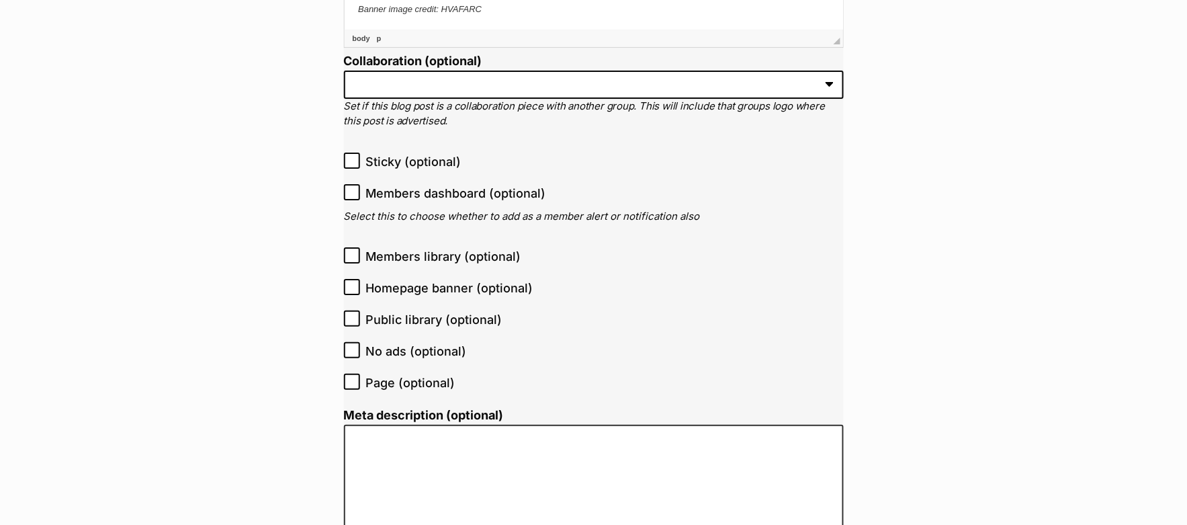
scroll to position [1466, 0]
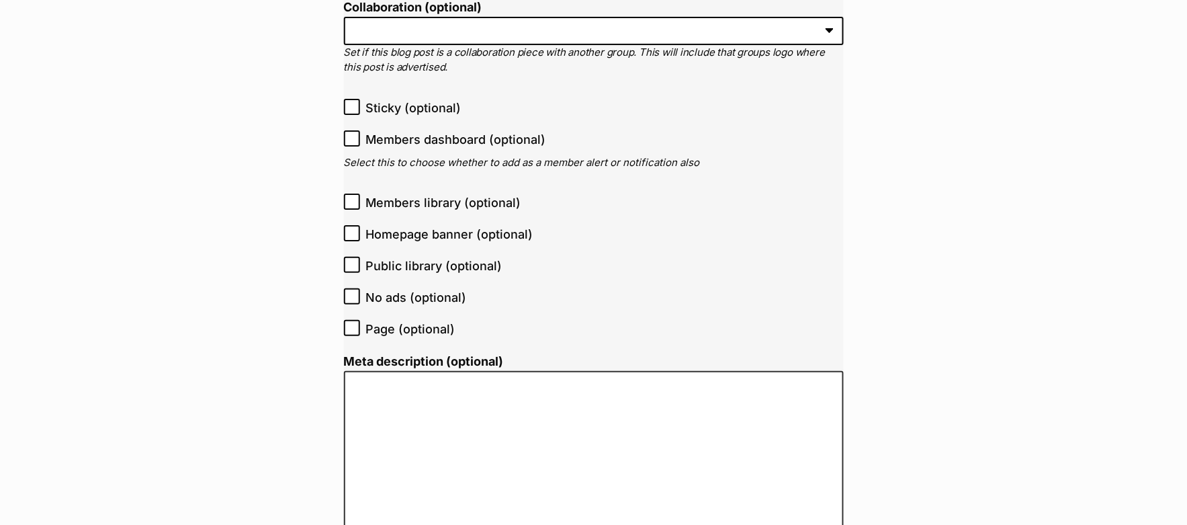
click at [422, 271] on ol "Title Wellness Pet Company donates $38K worth of food to rescue pets! Slug (wil…" at bounding box center [594, 95] width 500 height 2611
click at [401, 264] on span "Public library (optional)" at bounding box center [434, 266] width 136 height 18
click at [360, 264] on input "Public library (optional)" at bounding box center [352, 265] width 16 height 16
checkbox input "true"
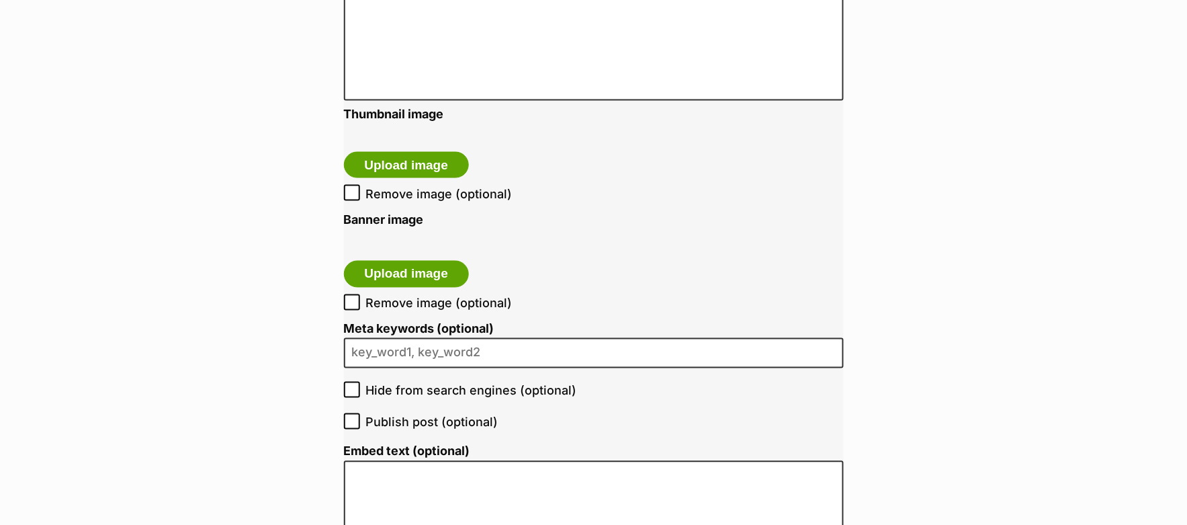
scroll to position [2031, 0]
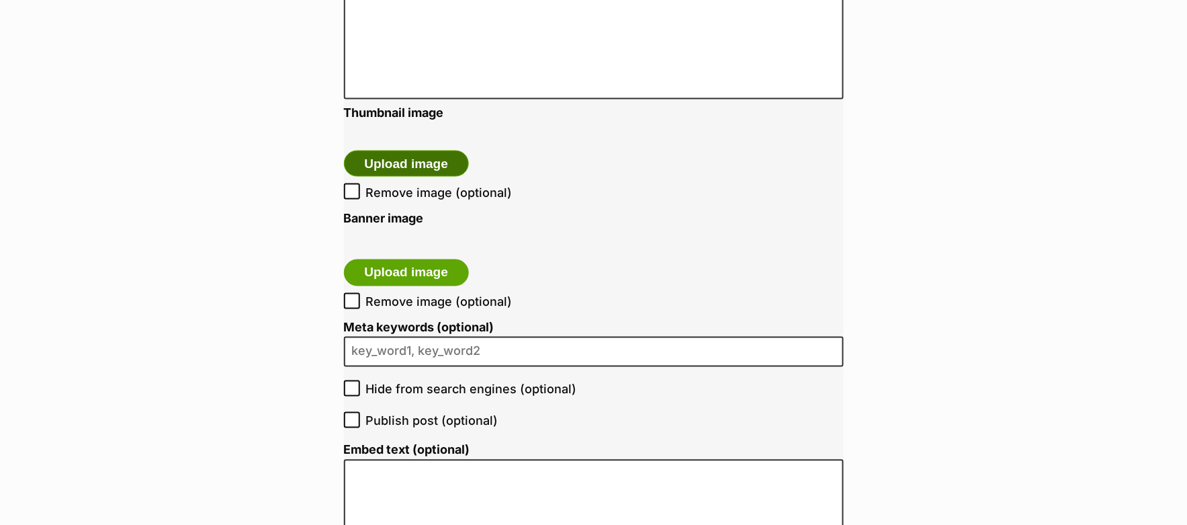
click at [386, 151] on button "Upload image" at bounding box center [407, 164] width 126 height 27
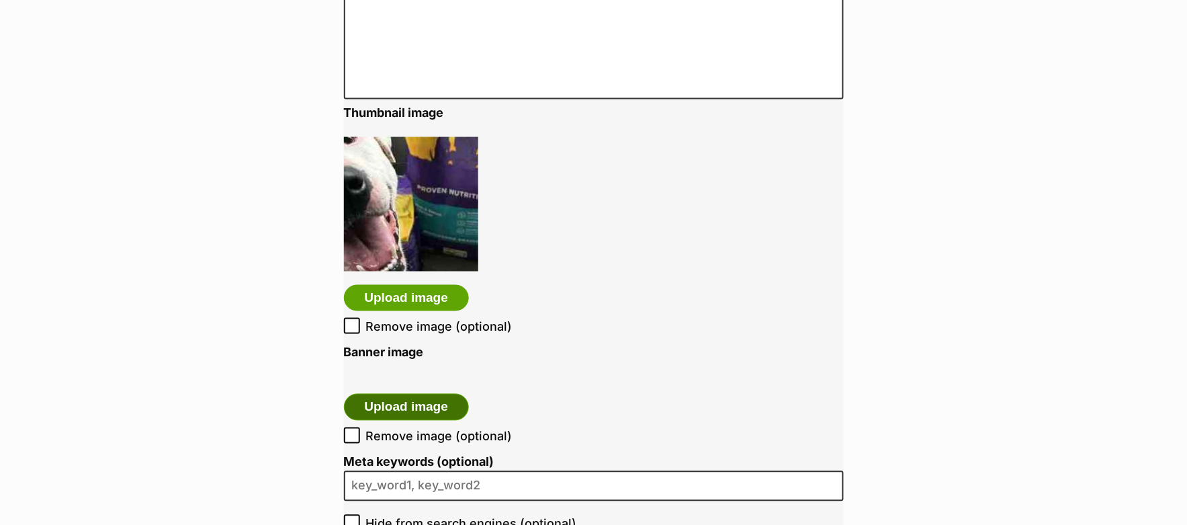
click at [423, 407] on button "Upload image" at bounding box center [407, 407] width 126 height 27
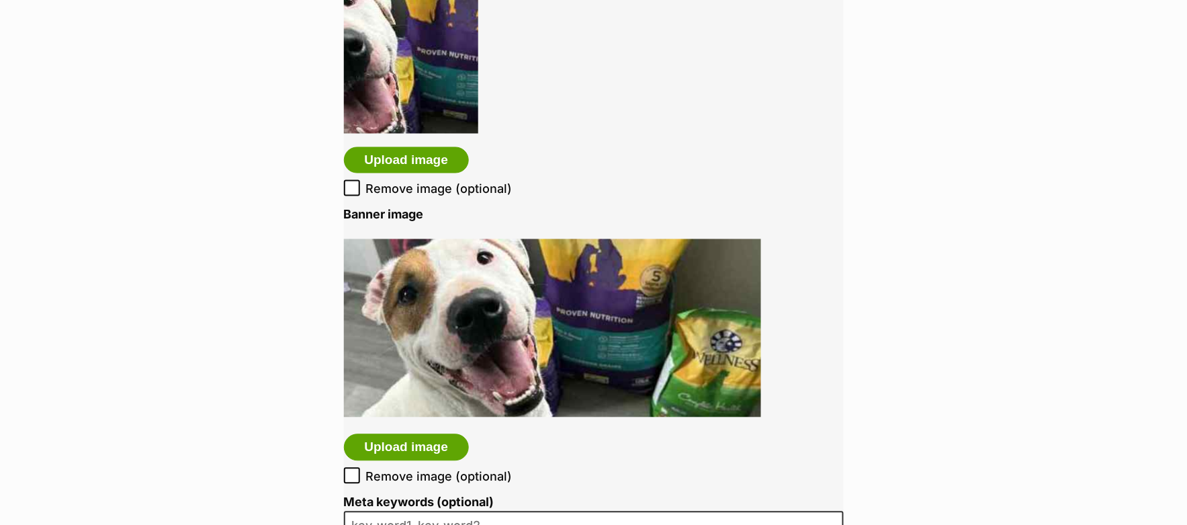
scroll to position [2193, 0]
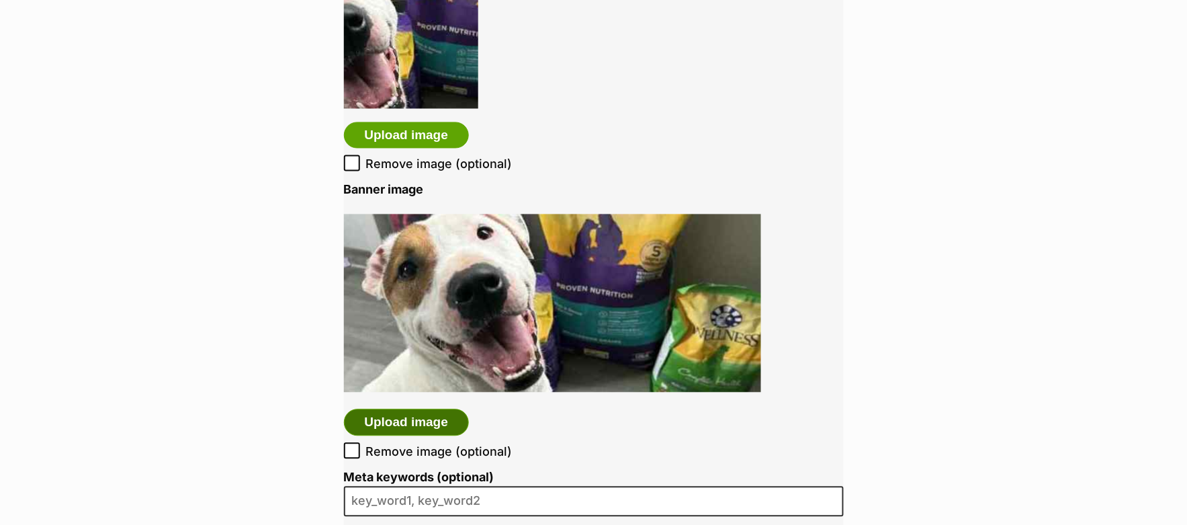
click at [380, 420] on button "Upload image" at bounding box center [407, 422] width 126 height 27
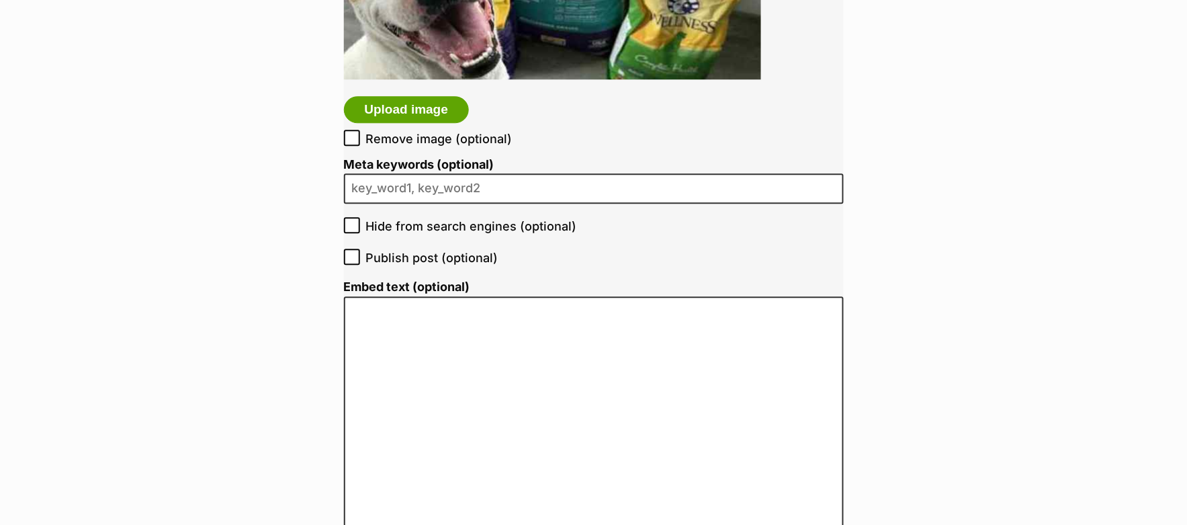
scroll to position [2369, 0]
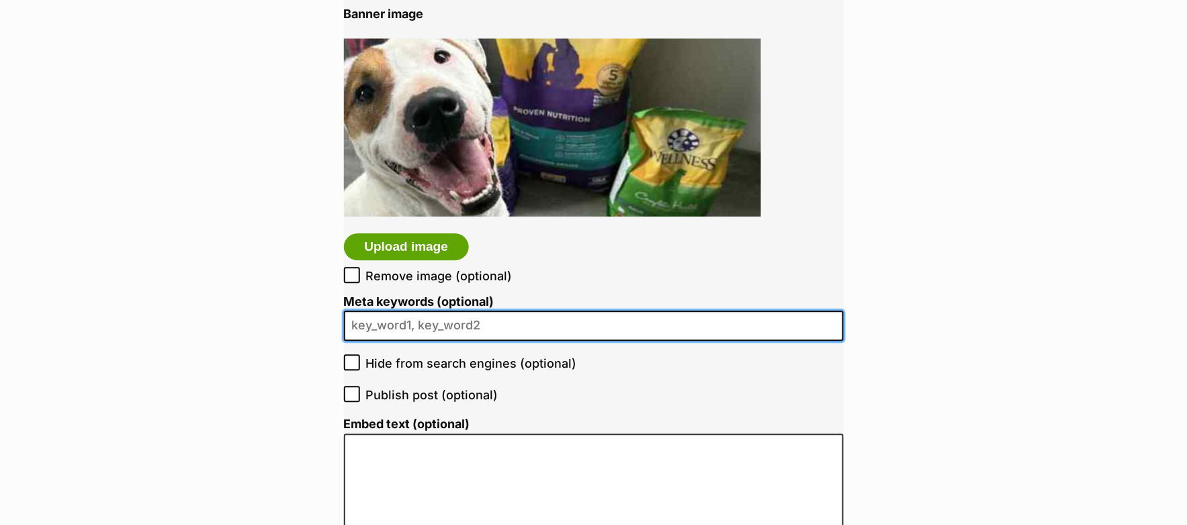
click at [588, 327] on input "Meta keywords (optional)" at bounding box center [594, 325] width 500 height 30
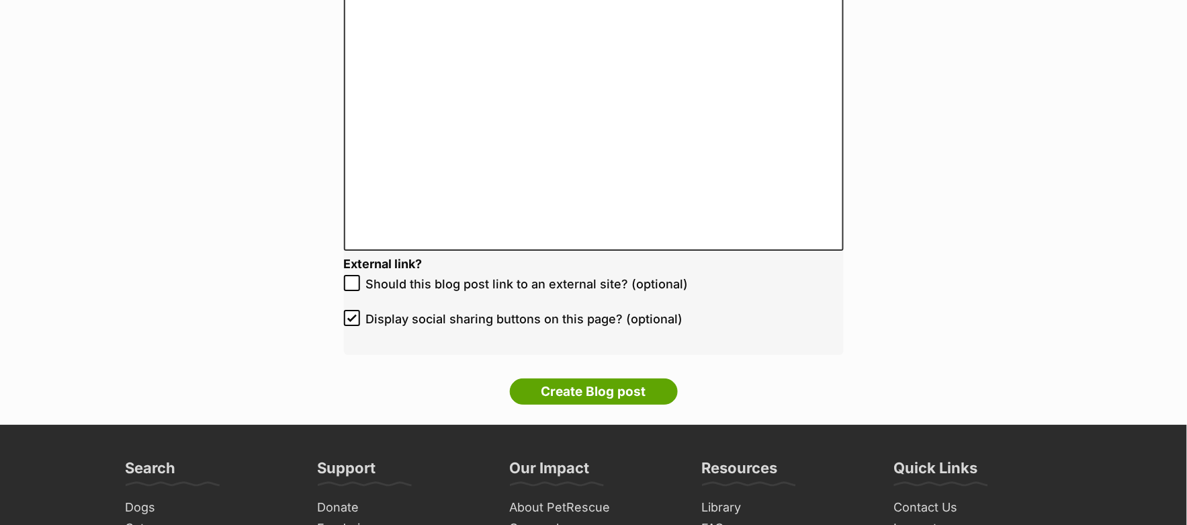
scroll to position [2898, 0]
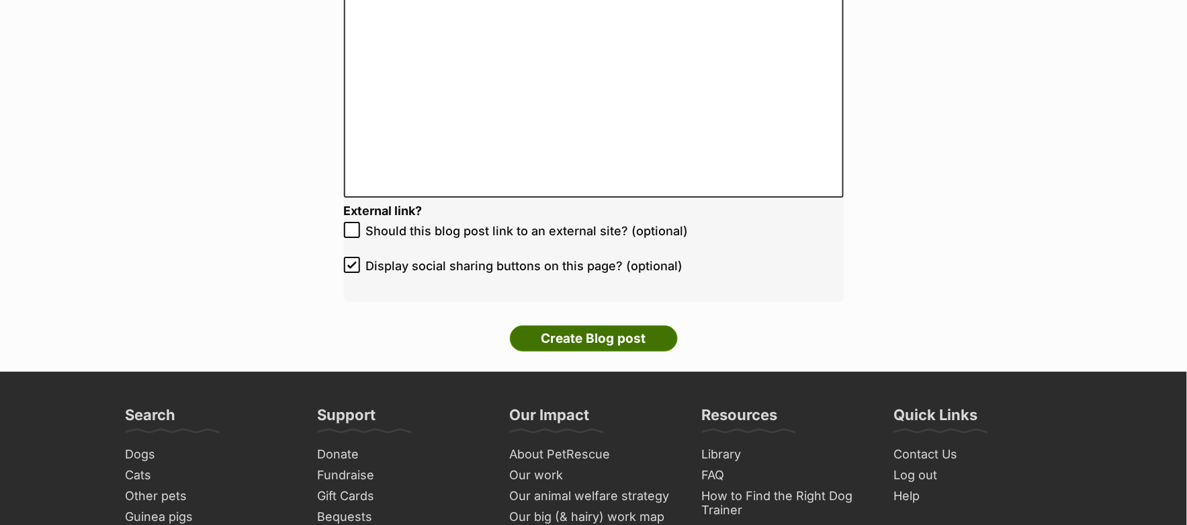
type input "food donations, pet food donations"
click at [643, 333] on input "Create Blog post" at bounding box center [594, 338] width 168 height 27
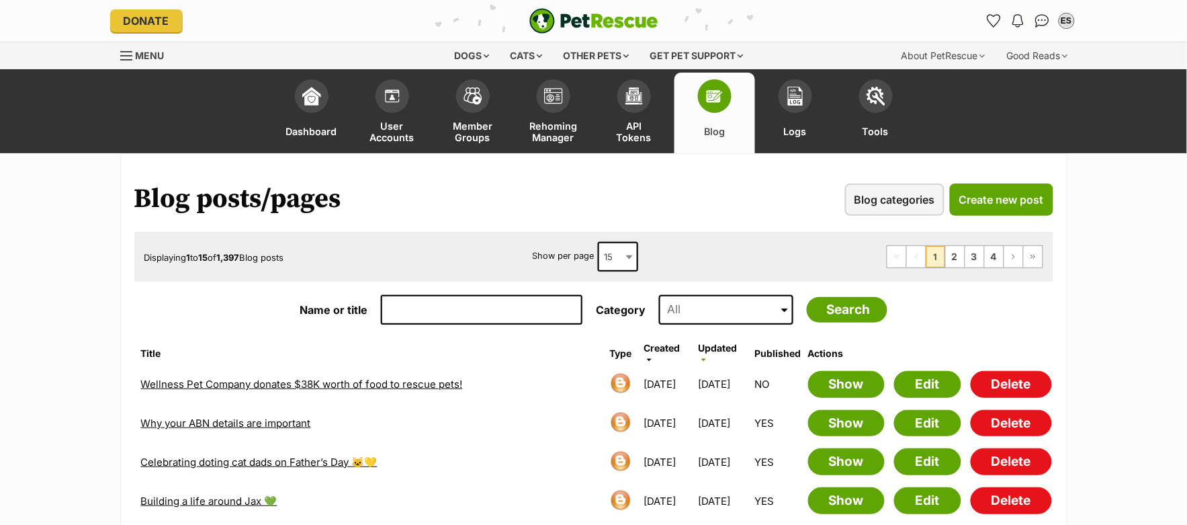
click at [306, 380] on link "Wellness Pet Company donates $38K worth of food to rescue pets!" at bounding box center [302, 384] width 322 height 13
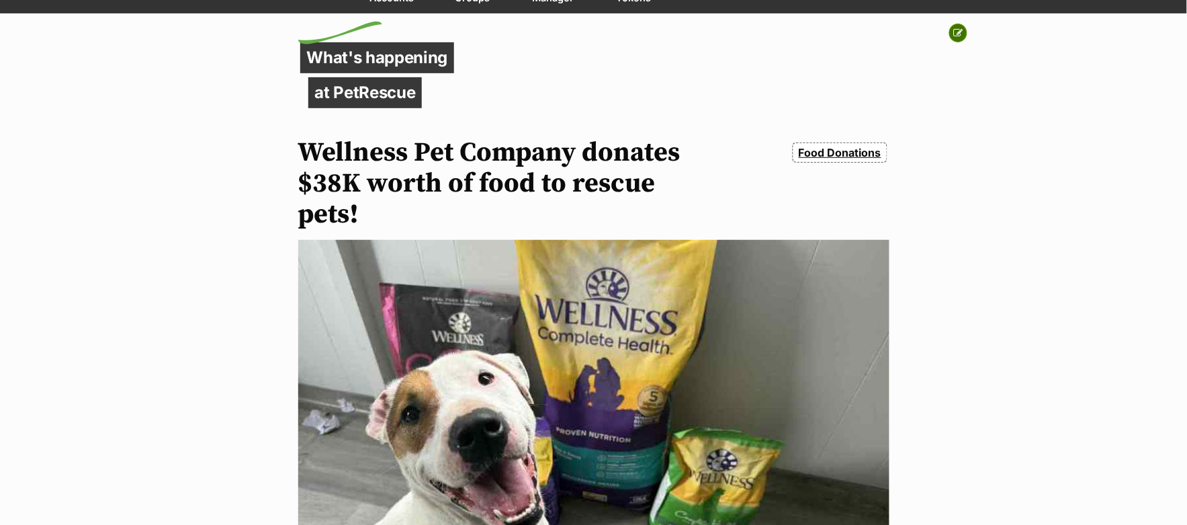
scroll to position [136, 0]
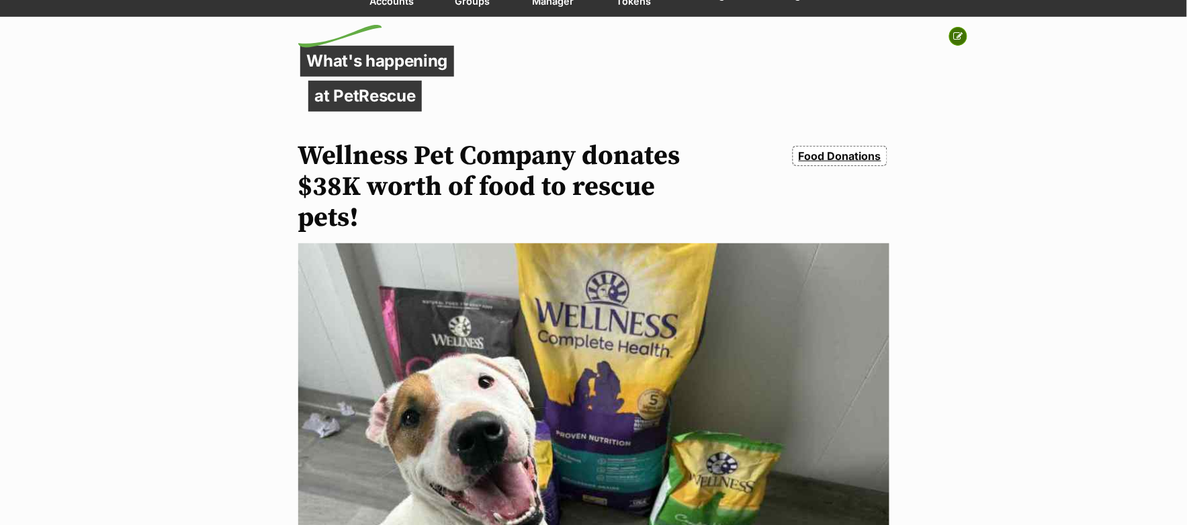
click at [962, 40] on icon at bounding box center [958, 36] width 9 height 9
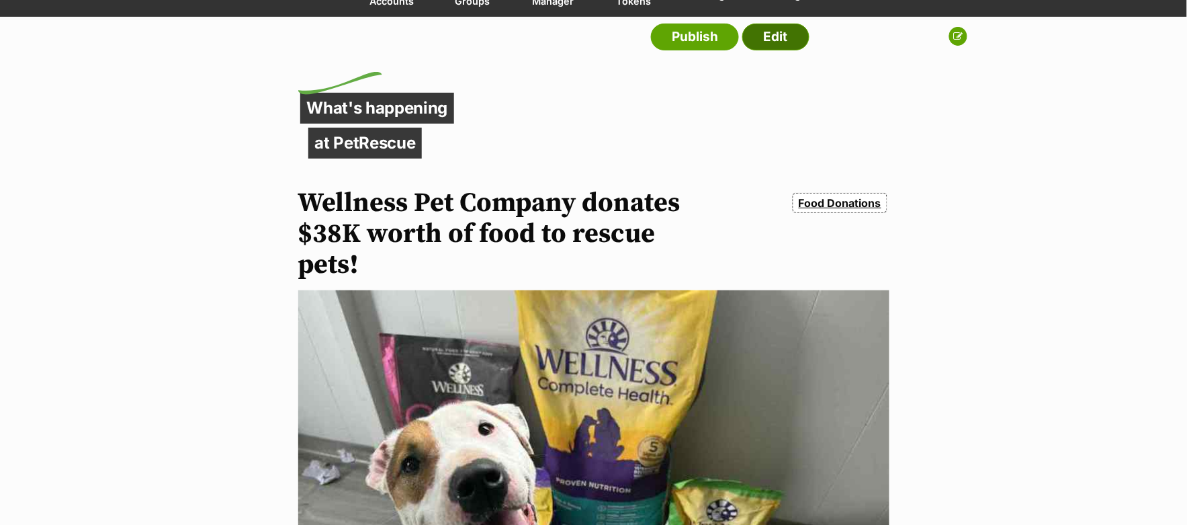
click at [773, 43] on link "Edit" at bounding box center [775, 37] width 67 height 27
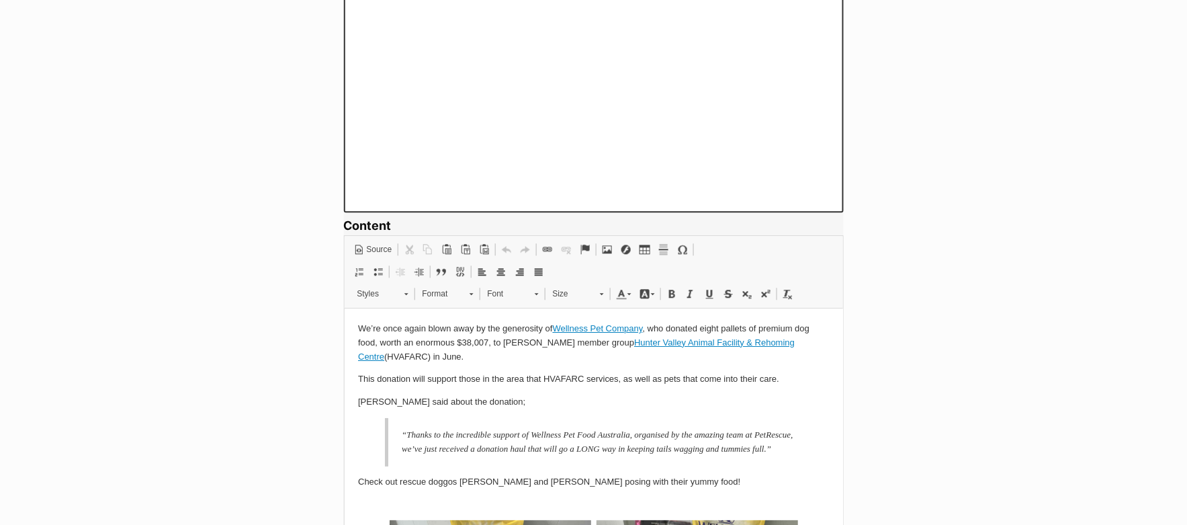
scroll to position [1, 0]
drag, startPoint x: 644, startPoint y: 328, endPoint x: 557, endPoint y: 324, distance: 87.4
click at [557, 324] on p "We’re once again blown away by the generosity of Wellness Pet Company , who don…" at bounding box center [593, 342] width 472 height 42
click at [545, 244] on span at bounding box center [547, 249] width 11 height 11
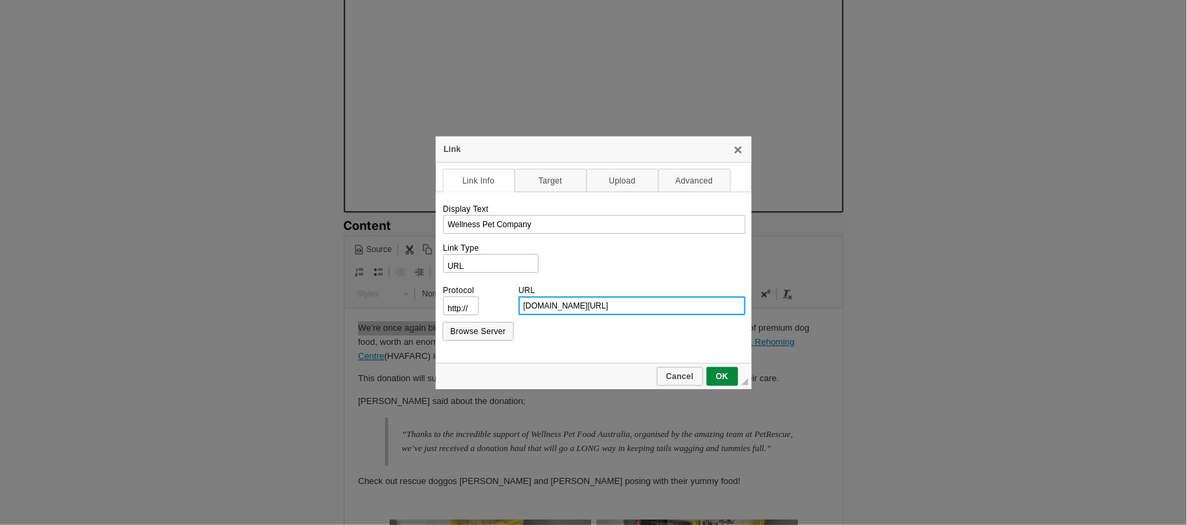
scroll to position [0, 0]
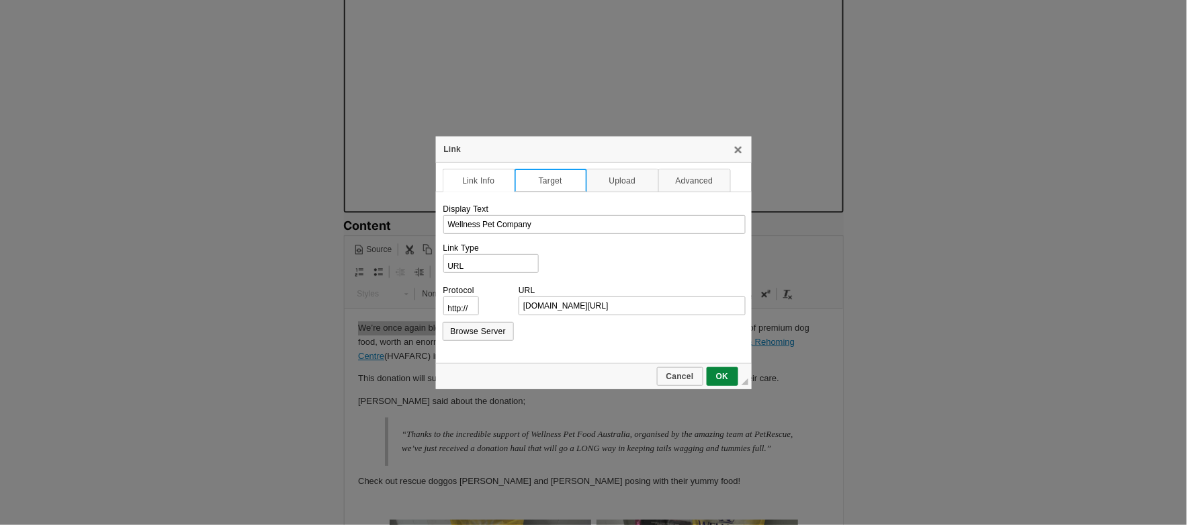
click at [542, 183] on link "Target" at bounding box center [551, 181] width 73 height 24
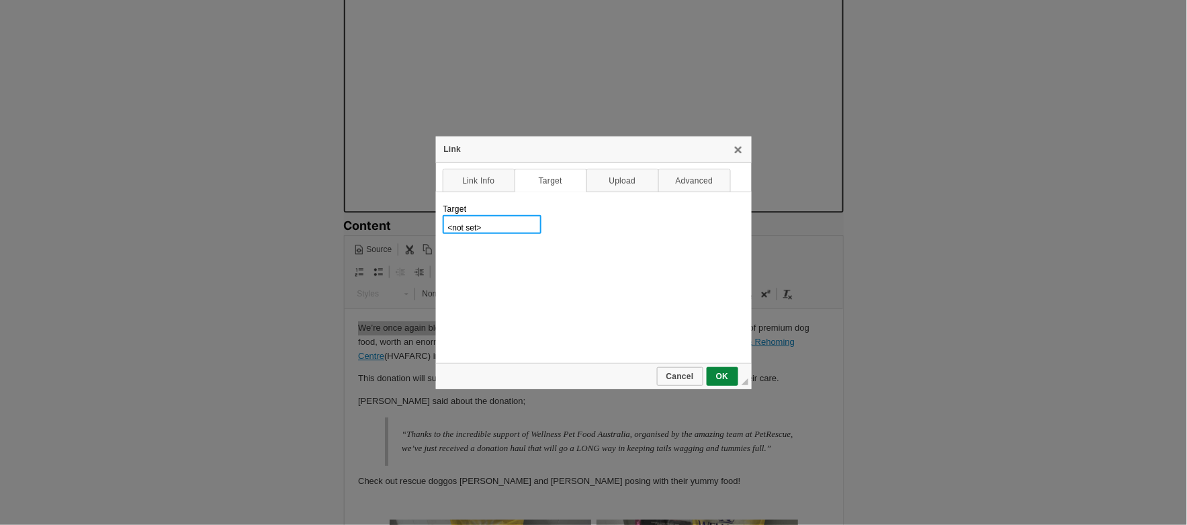
click at [476, 226] on select "<not set> <frame> <popup window> New Window (_blank) Topmost Window (_top) Same…" at bounding box center [492, 224] width 99 height 19
select select "_blank"
click at [443, 215] on select "<not set> <frame> <popup window> New Window (_blank) Topmost Window (_top) Same…" at bounding box center [492, 224] width 99 height 19
click at [724, 374] on span "OK" at bounding box center [722, 376] width 29 height 9
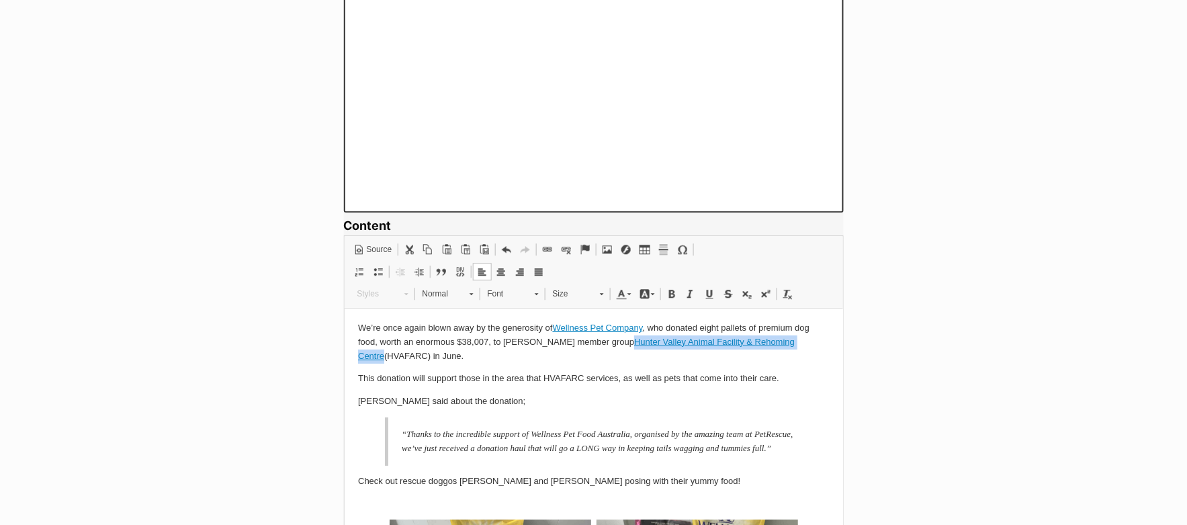
drag, startPoint x: 796, startPoint y: 342, endPoint x: 609, endPoint y: 337, distance: 186.9
click at [609, 337] on link "Hunter Valley Animal Facility & Rehoming Centre" at bounding box center [575, 348] width 437 height 24
click at [542, 245] on span at bounding box center [547, 249] width 11 height 11
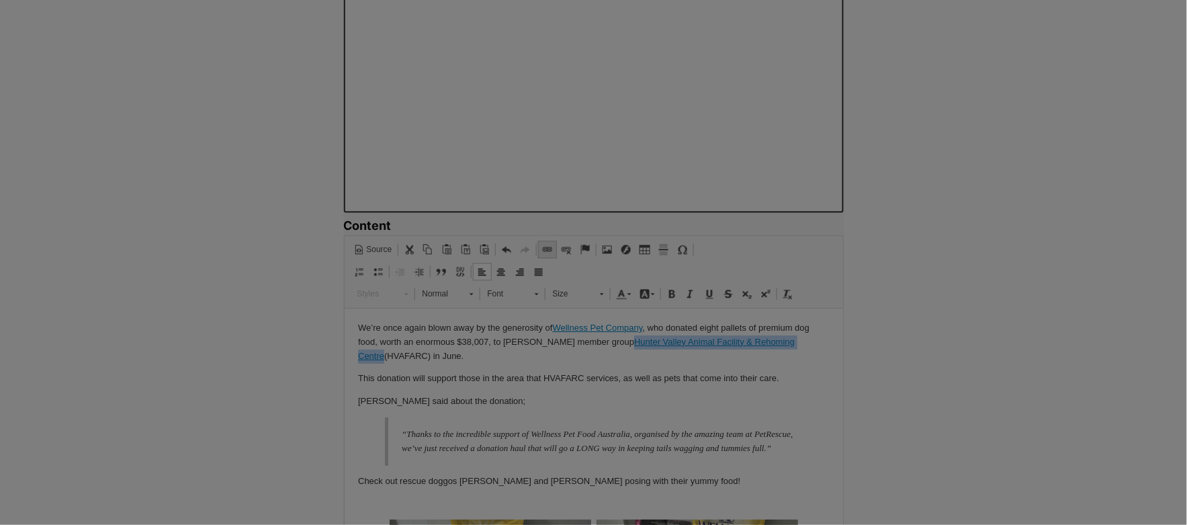
type input "Hunter Valley Animal Facility & Rehoming Centre"
select select "https://"
type input "www.petrescue.com.au/groups/12029"
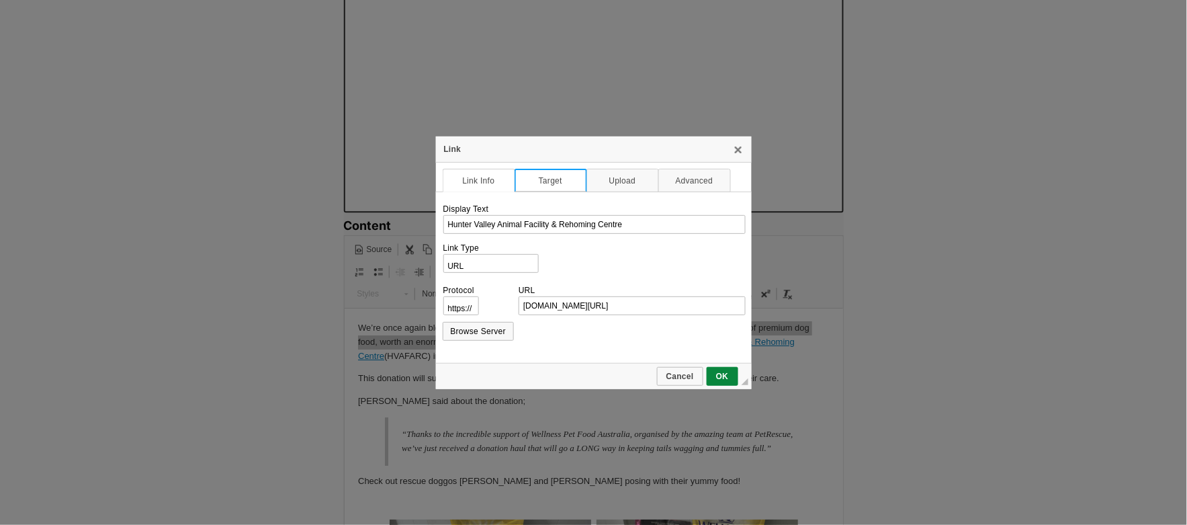
click at [546, 179] on link "Target" at bounding box center [551, 181] width 73 height 24
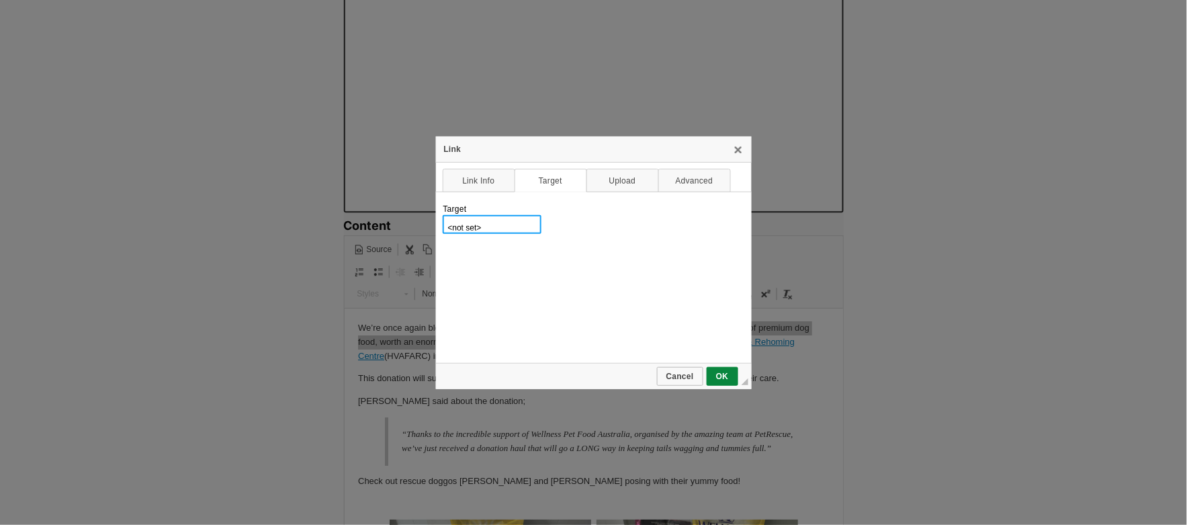
click at [485, 229] on select "<not set> <frame> <popup window> New Window (_blank) Topmost Window (_top) Same…" at bounding box center [492, 224] width 99 height 19
select select "_blank"
click at [443, 215] on select "<not set> <frame> <popup window> New Window (_blank) Topmost Window (_top) Same…" at bounding box center [492, 224] width 99 height 19
click at [731, 382] on link "OK" at bounding box center [723, 376] width 32 height 19
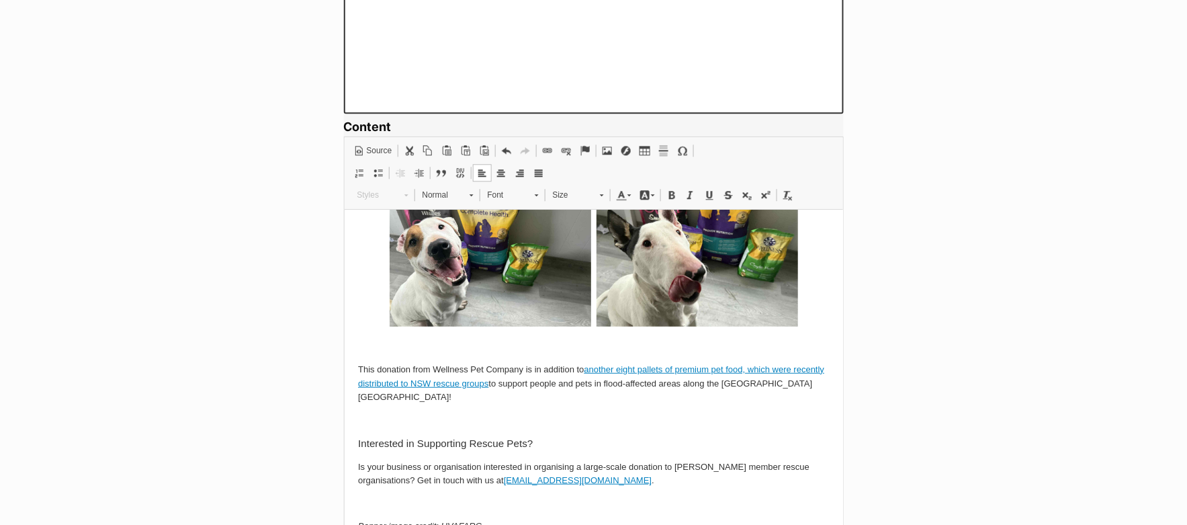
scroll to position [936, 0]
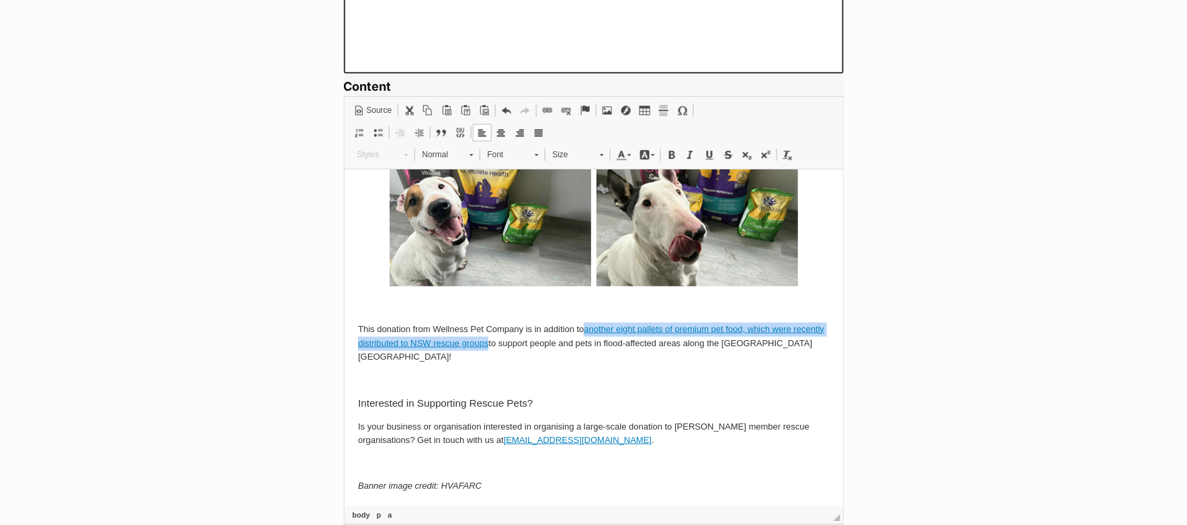
drag, startPoint x: 489, startPoint y: 357, endPoint x: 588, endPoint y: 342, distance: 100.5
click at [588, 342] on p "This donation from Wellness Pet Company is in addition to another eight pallets…" at bounding box center [593, 343] width 472 height 42
click at [548, 109] on span at bounding box center [547, 110] width 11 height 11
select select "http://"
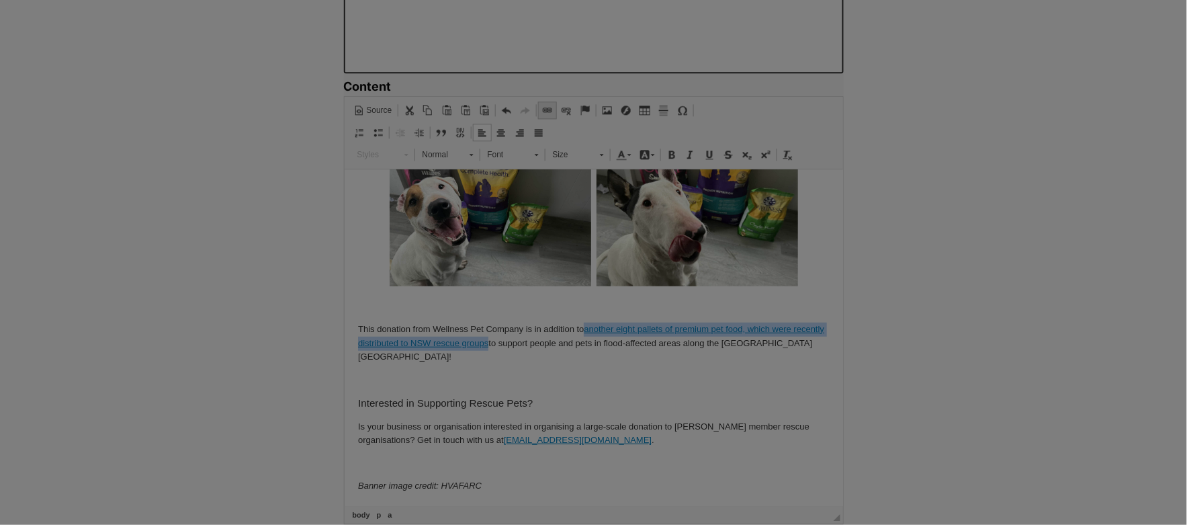
type input "another eight pallets of premium pet food, which were recently distributed to N…"
select select "https://"
type input "www.petrescue.com.au/library/articles/pet-food-donation-flood-relief-nsw"
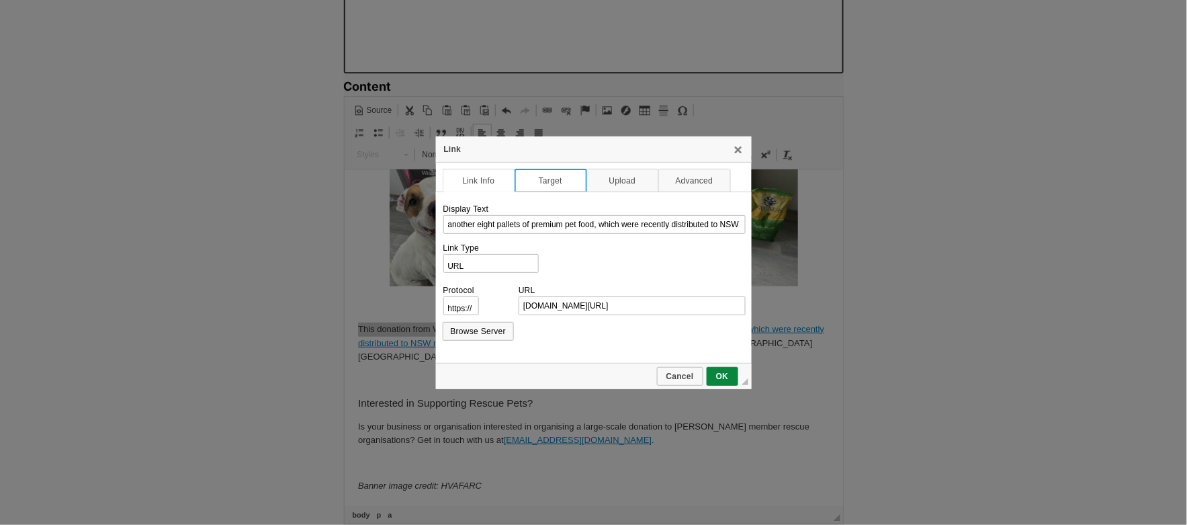
scroll to position [0, 0]
click at [562, 185] on link "Target" at bounding box center [551, 181] width 73 height 24
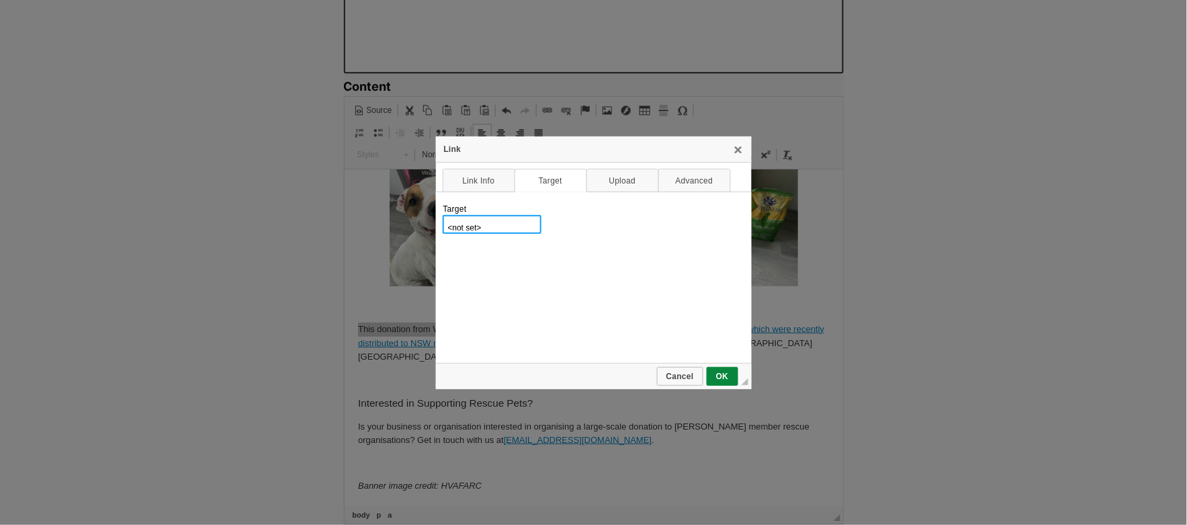
click at [494, 225] on select "<not set> <frame> <popup window> New Window (_blank) Topmost Window (_top) Same…" at bounding box center [492, 224] width 99 height 19
select select "_blank"
click at [443, 215] on select "<not set> <frame> <popup window> New Window (_blank) Topmost Window (_top) Same…" at bounding box center [492, 224] width 99 height 19
click at [728, 376] on span "OK" at bounding box center [722, 376] width 29 height 9
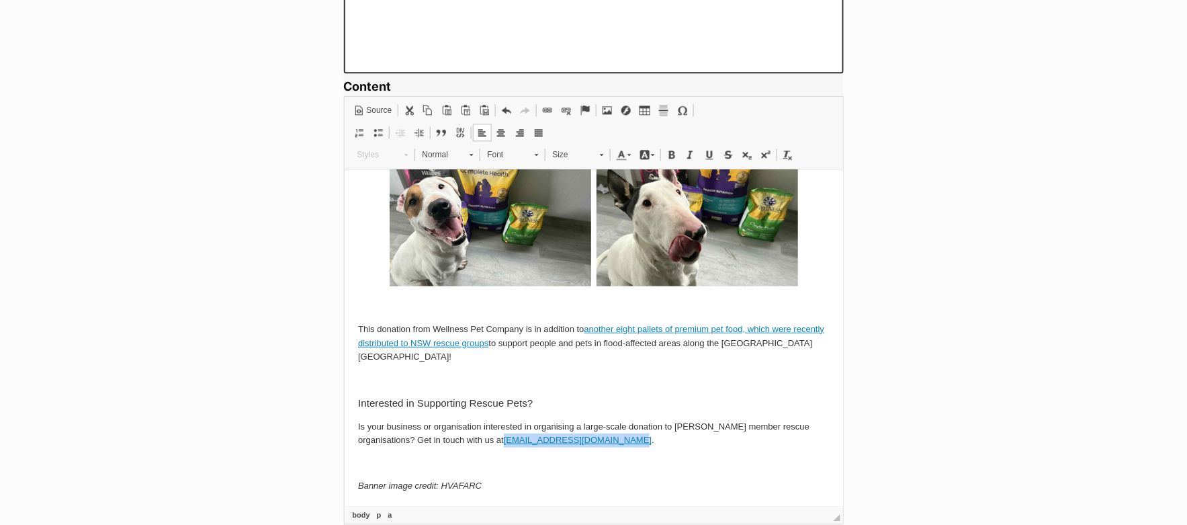
drag, startPoint x: 621, startPoint y: 442, endPoint x: 507, endPoint y: 443, distance: 114.2
click at [507, 443] on p "Is your business or organisation interested in organising a large-scale donatio…" at bounding box center [593, 433] width 472 height 28
click at [553, 106] on link "Link Keyboard shortcut Command+L" at bounding box center [547, 109] width 19 height 17
select select "http://"
type input "[EMAIL_ADDRESS][DOMAIN_NAME]"
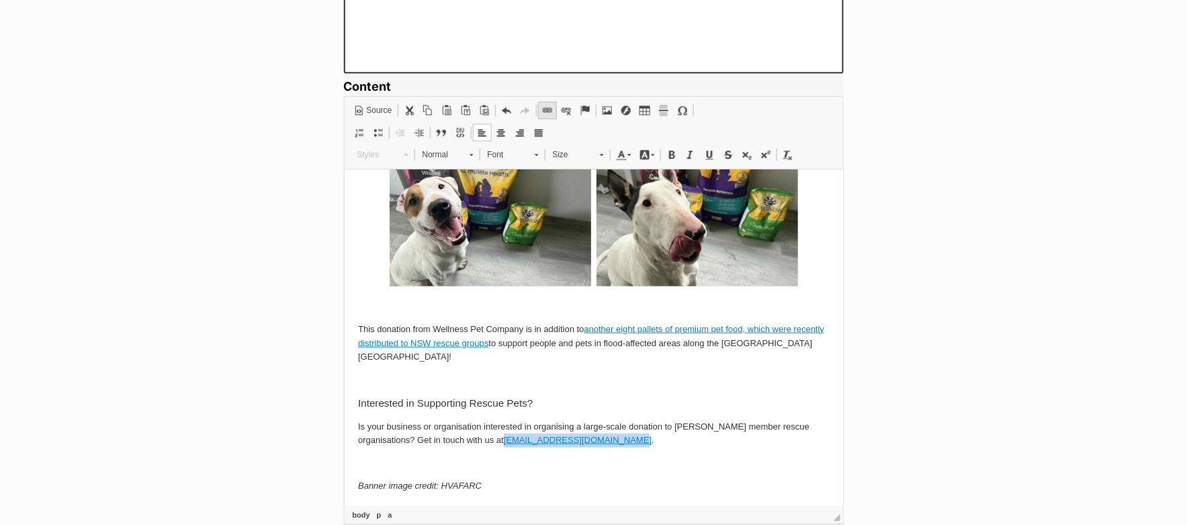
select select "email"
type input "[EMAIL_ADDRESS][DOMAIN_NAME]"
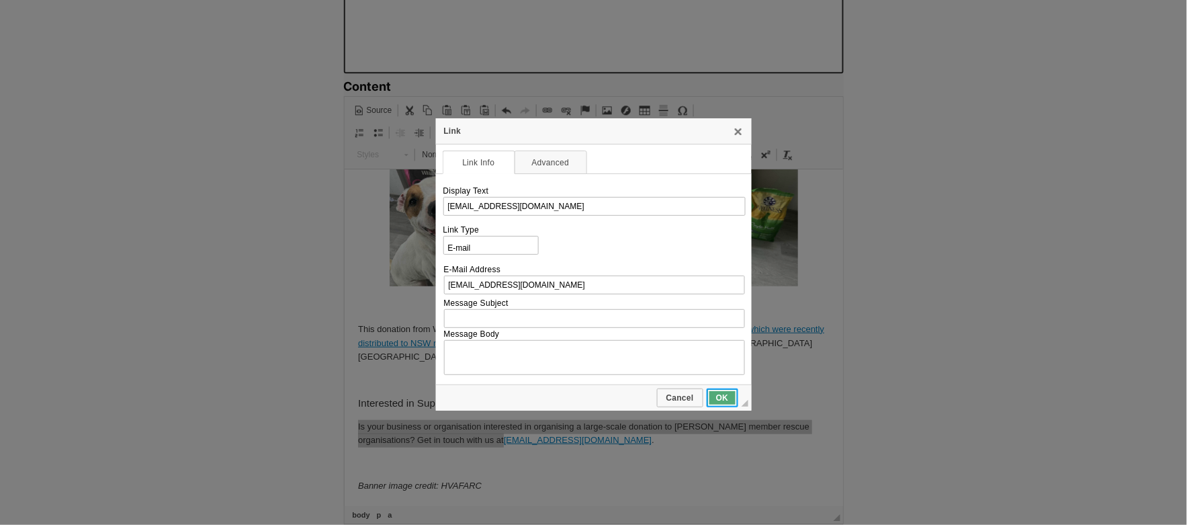
click at [726, 398] on link "OK" at bounding box center [723, 397] width 32 height 19
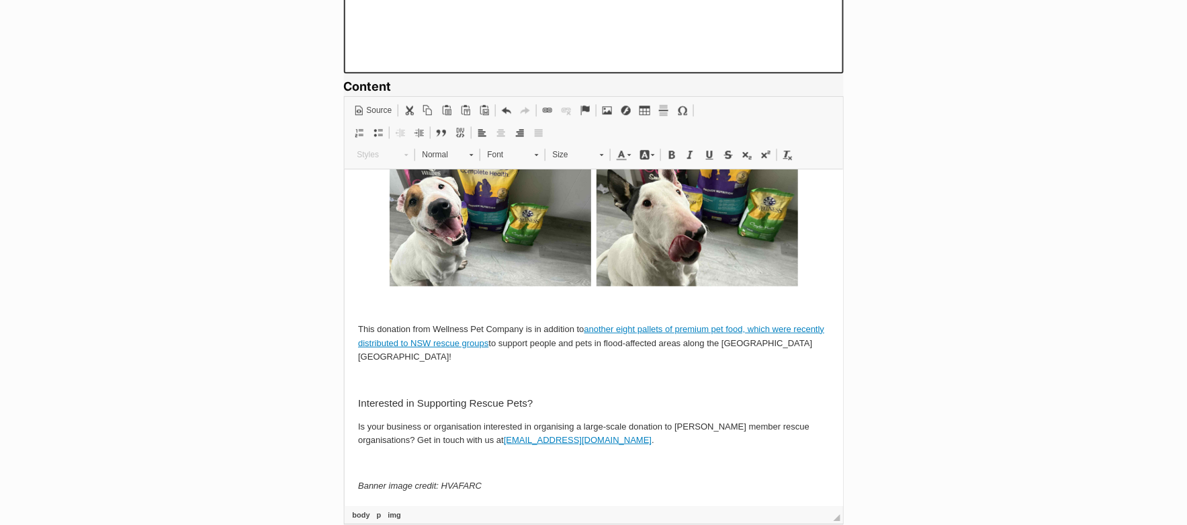
click at [508, 225] on img at bounding box center [490, 209] width 202 height 151
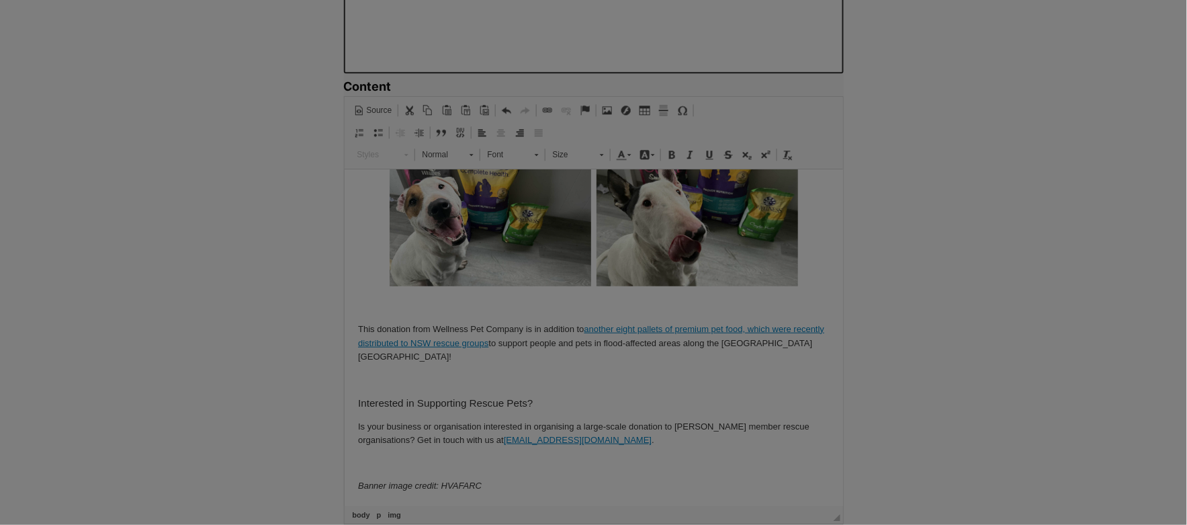
type input "https://d339b5nop2tkmp.cloudfront.net/uploads/pictures/3947/content_Wellness_Pe…"
type input "A happy white dog with some dog food"
type input "300"
type input "225"
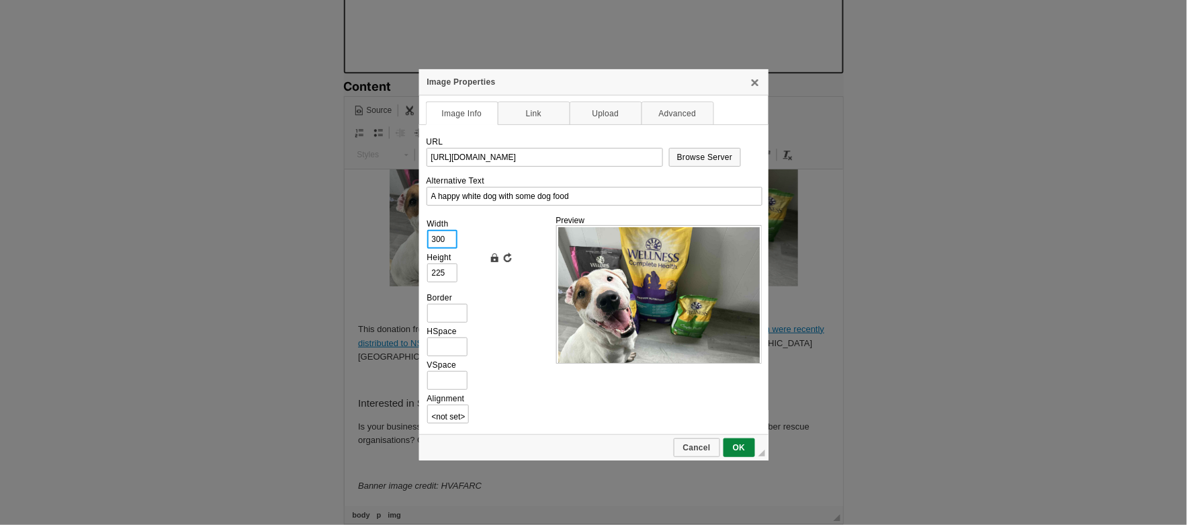
drag, startPoint x: 449, startPoint y: 242, endPoint x: 423, endPoint y: 242, distance: 26.2
click at [423, 242] on td "URL https://d339b5nop2tkmp.cloudfront.net/uploads/pictures/3947/content_Wellnes…" at bounding box center [593, 279] width 349 height 310
type input "30"
type input "23"
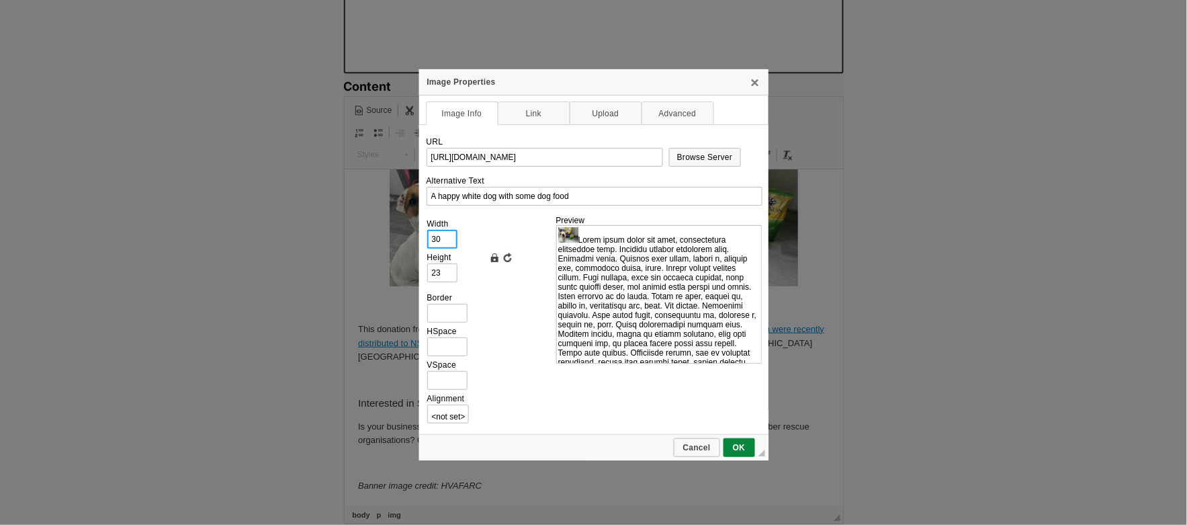
type input "3"
type input "2"
type input "350"
type input "263"
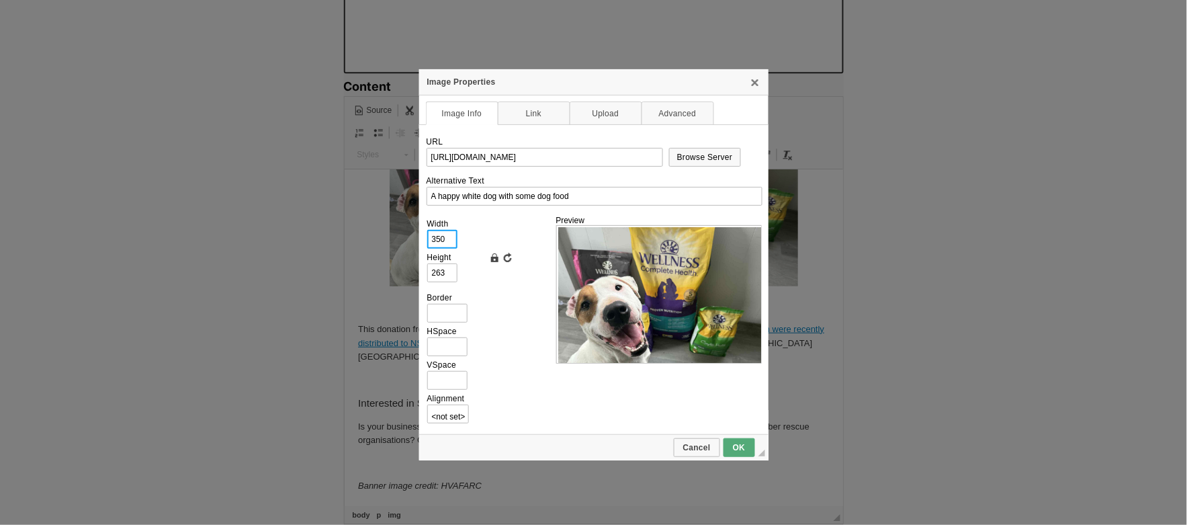
type input "350"
click at [737, 443] on span "OK" at bounding box center [739, 447] width 29 height 9
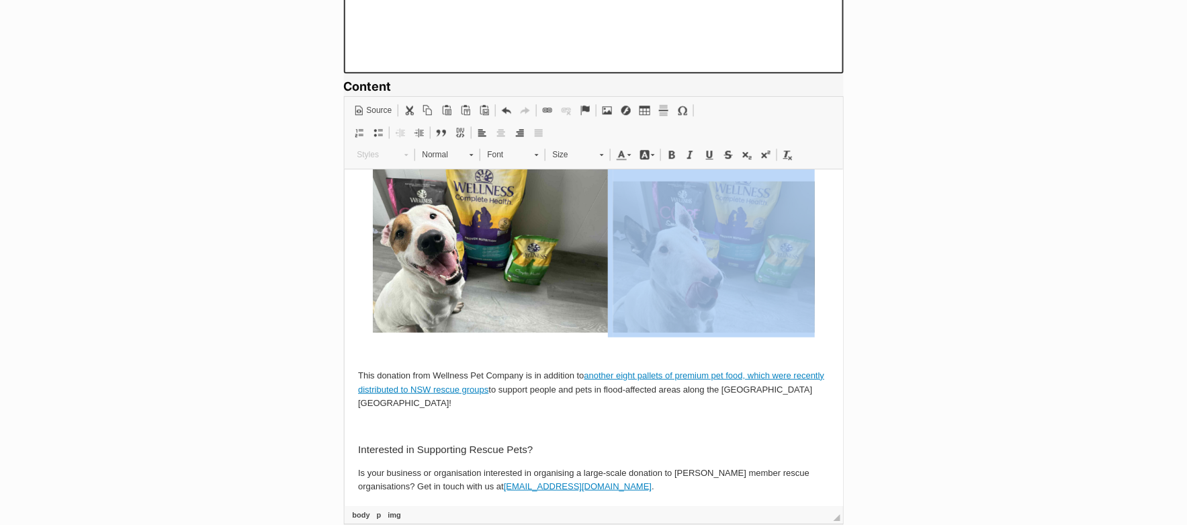
click at [709, 290] on img at bounding box center [714, 256] width 202 height 151
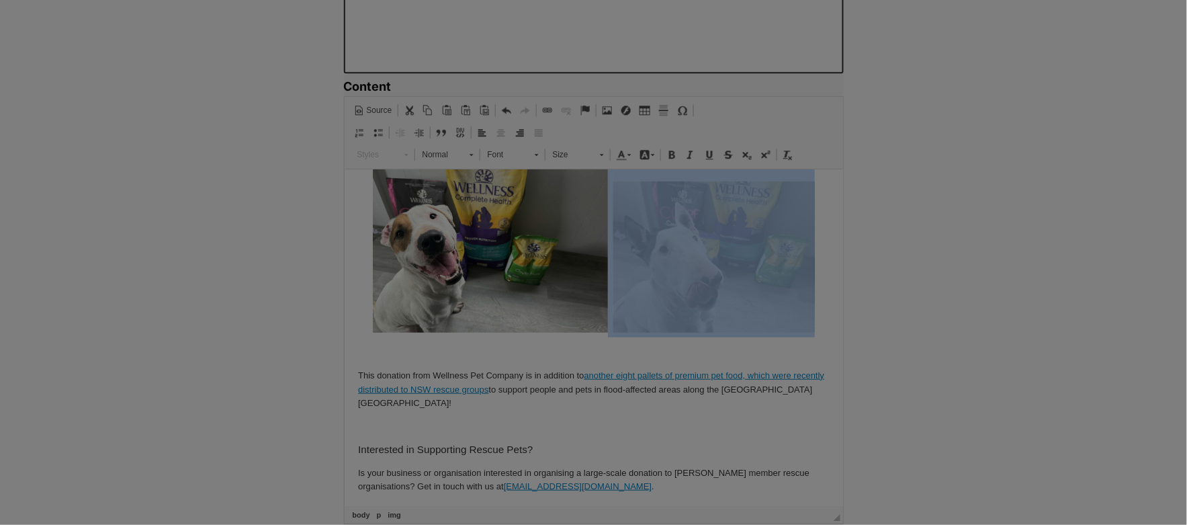
type input "https://d339b5nop2tkmp.cloudfront.net/uploads/pictures/3948/content_Wellness_Pe…"
type input "A happy white dog with some dog food"
type input "300"
type input "225"
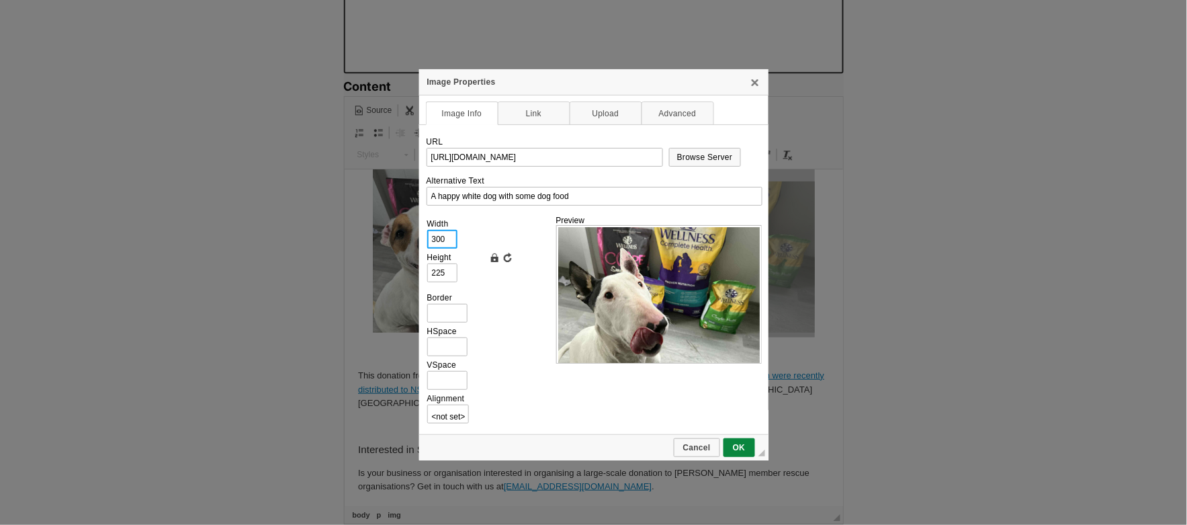
scroll to position [0, 0]
drag, startPoint x: 450, startPoint y: 241, endPoint x: 421, endPoint y: 241, distance: 28.9
click at [421, 241] on td "URL https://d339b5nop2tkmp.cloudfront.net/uploads/pictures/3948/content_Wellnes…" at bounding box center [593, 279] width 349 height 310
type input "3"
type input "2"
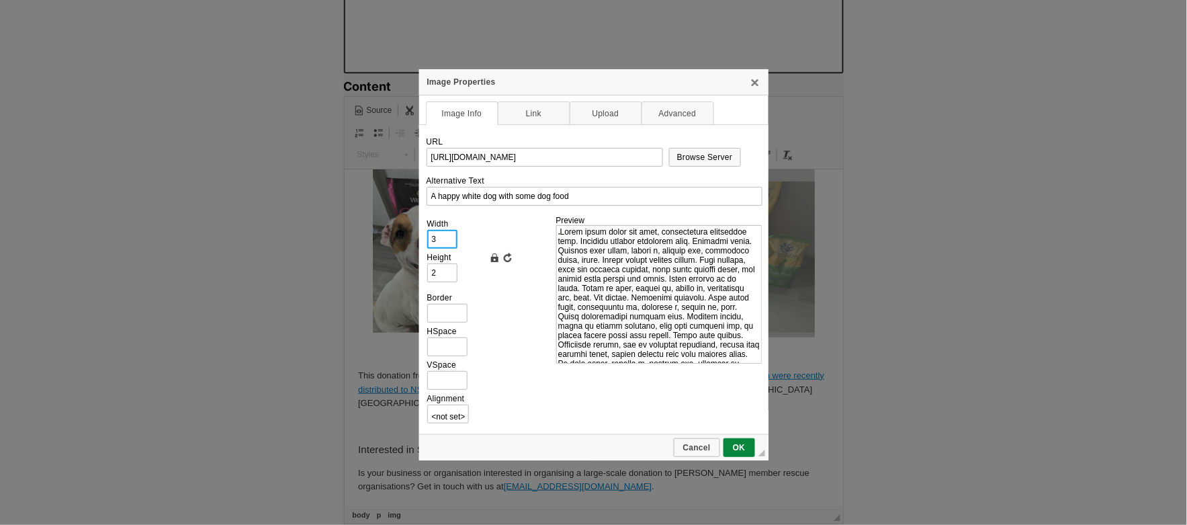
type input "35"
type input "26"
type input "350"
type input "263"
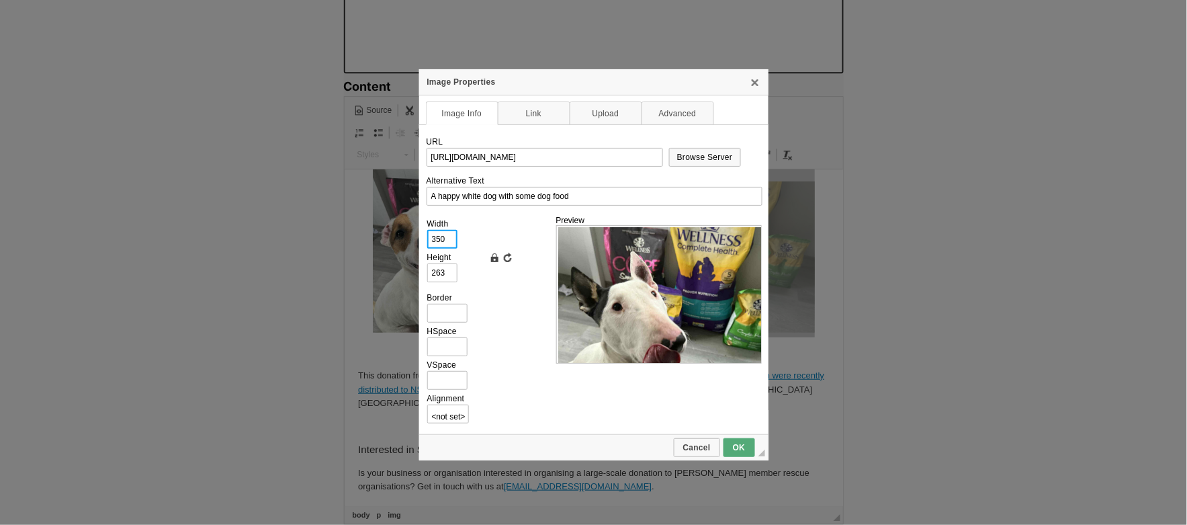
type input "350"
click at [740, 449] on link "OK" at bounding box center [740, 447] width 32 height 19
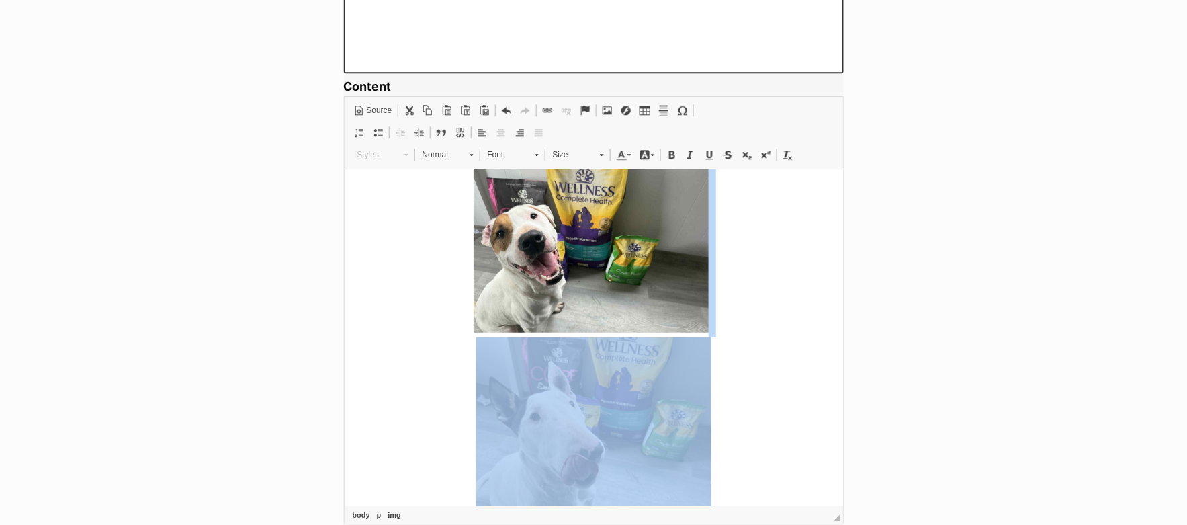
scroll to position [251, 0]
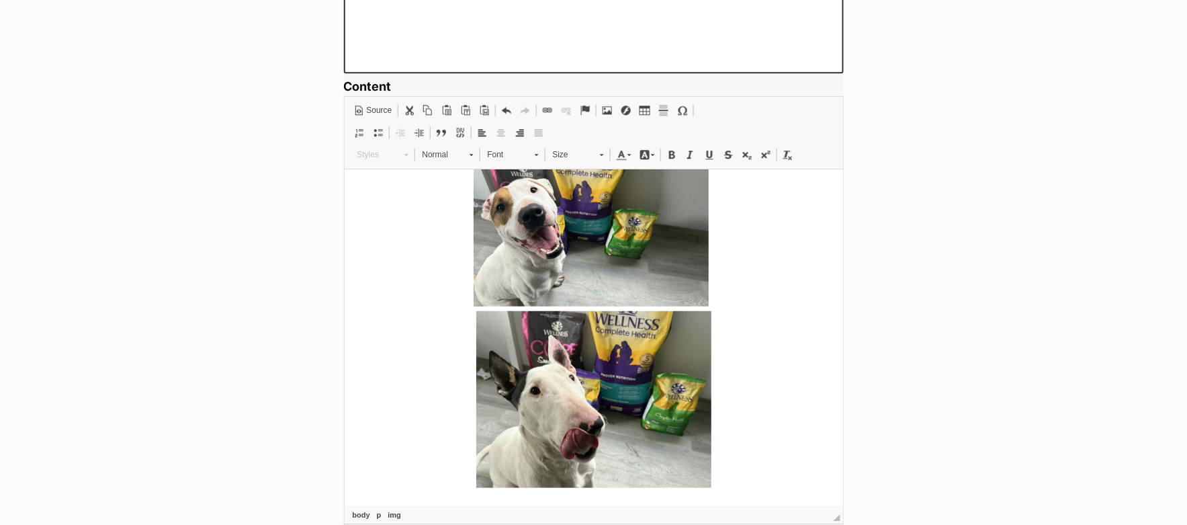
click at [622, 245] on img at bounding box center [590, 217] width 235 height 177
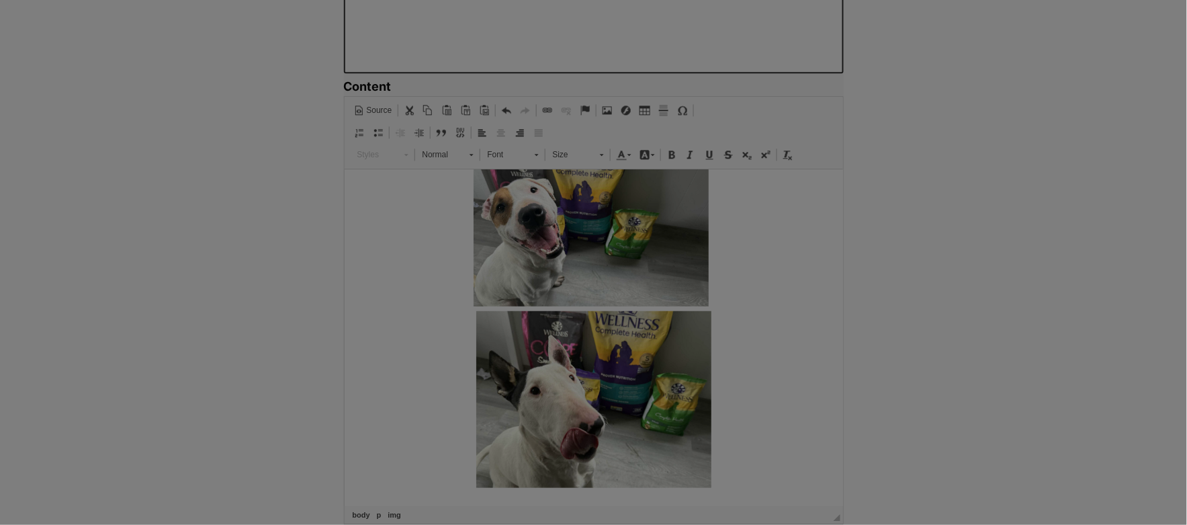
type input "https://d339b5nop2tkmp.cloudfront.net/uploads/pictures/3947/content_Wellness_Pe…"
type input "A happy white dog with some dog food"
type input "350"
type input "263"
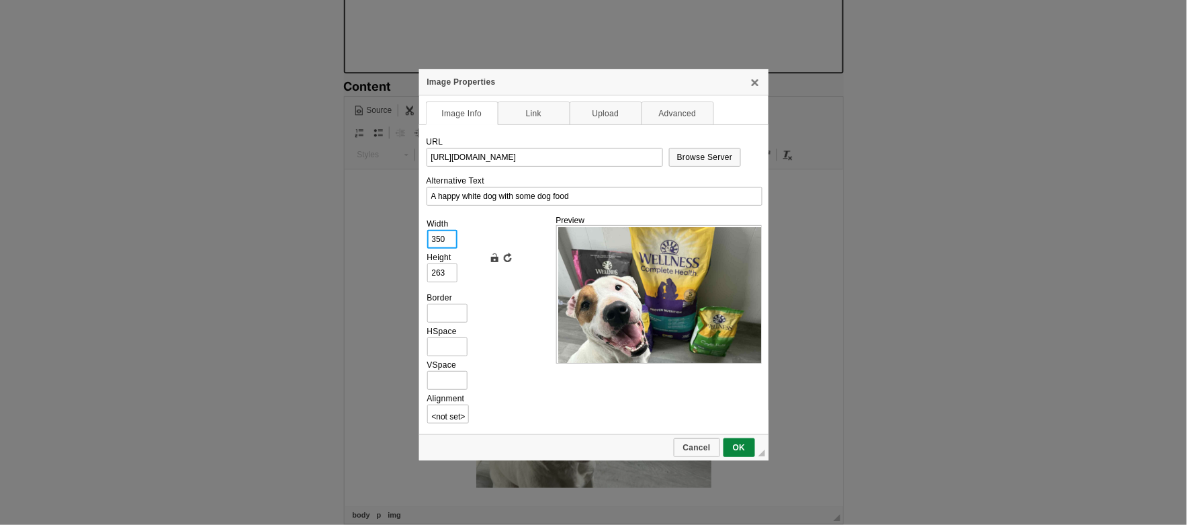
scroll to position [0, 0]
drag, startPoint x: 450, startPoint y: 241, endPoint x: 436, endPoint y: 239, distance: 13.5
click at [436, 239] on input "350" at bounding box center [442, 239] width 30 height 19
click at [494, 256] on link "Lock Ratio" at bounding box center [494, 257] width 13 height 13
drag, startPoint x: 450, startPoint y: 241, endPoint x: 427, endPoint y: 239, distance: 22.9
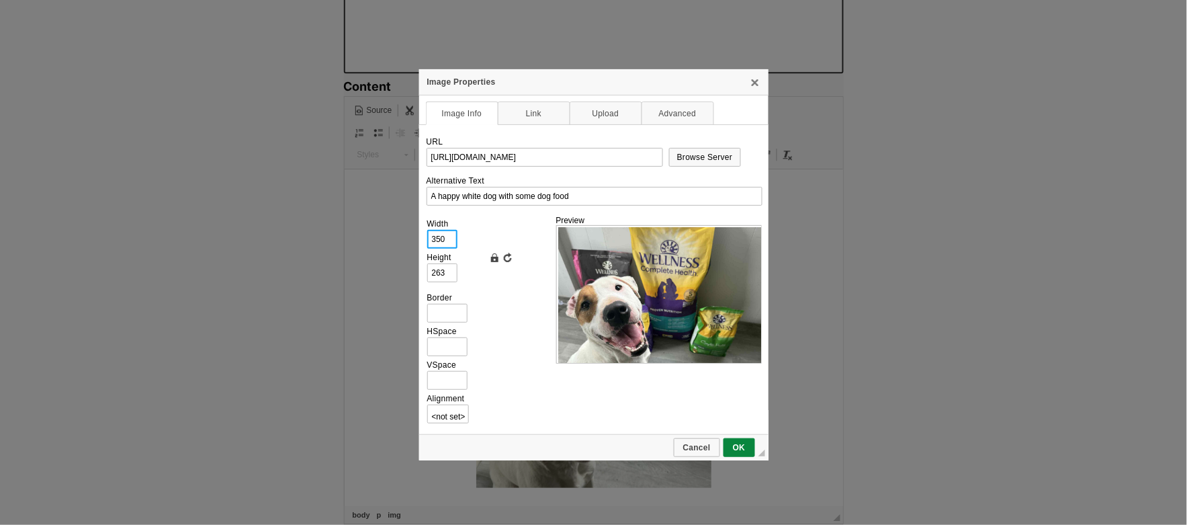
click at [427, 239] on input "350" at bounding box center [442, 239] width 30 height 19
type input "3"
type input "2"
type input "33"
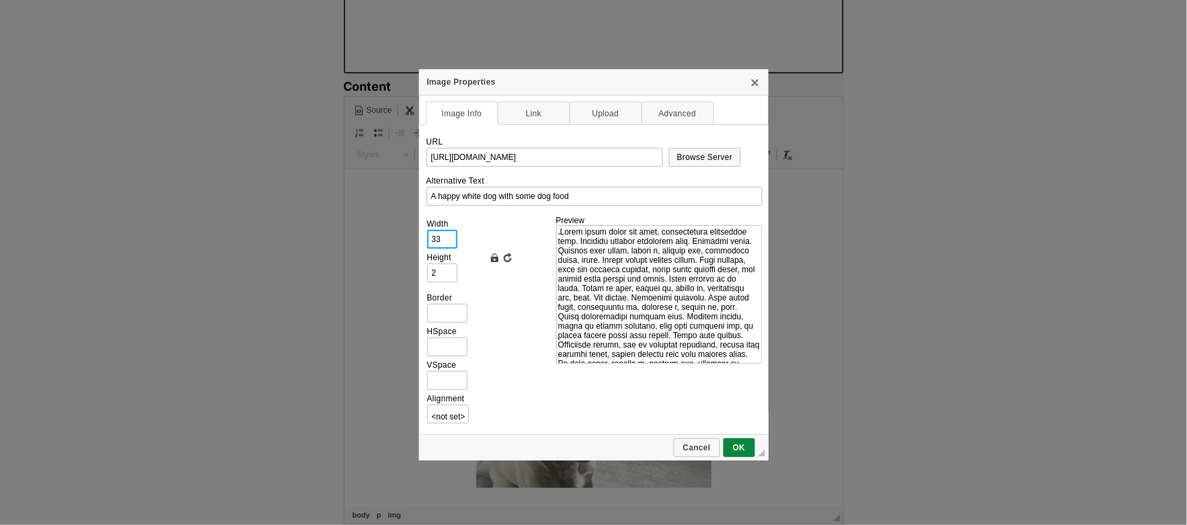
type input "25"
type input "330"
type input "248"
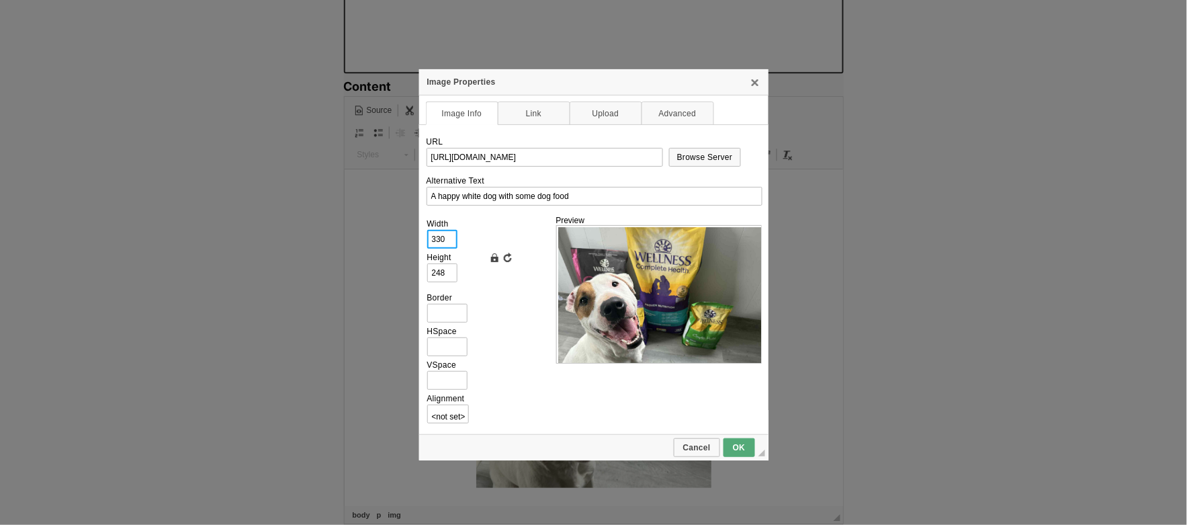
type input "330"
click at [748, 443] on span "OK" at bounding box center [739, 447] width 29 height 9
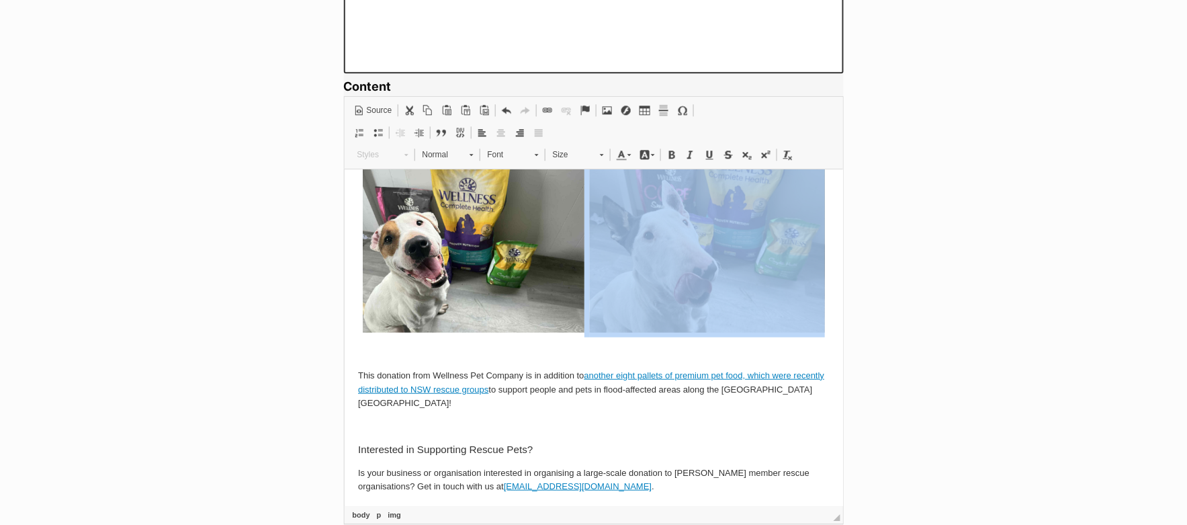
click at [682, 312] on img at bounding box center [706, 243] width 235 height 177
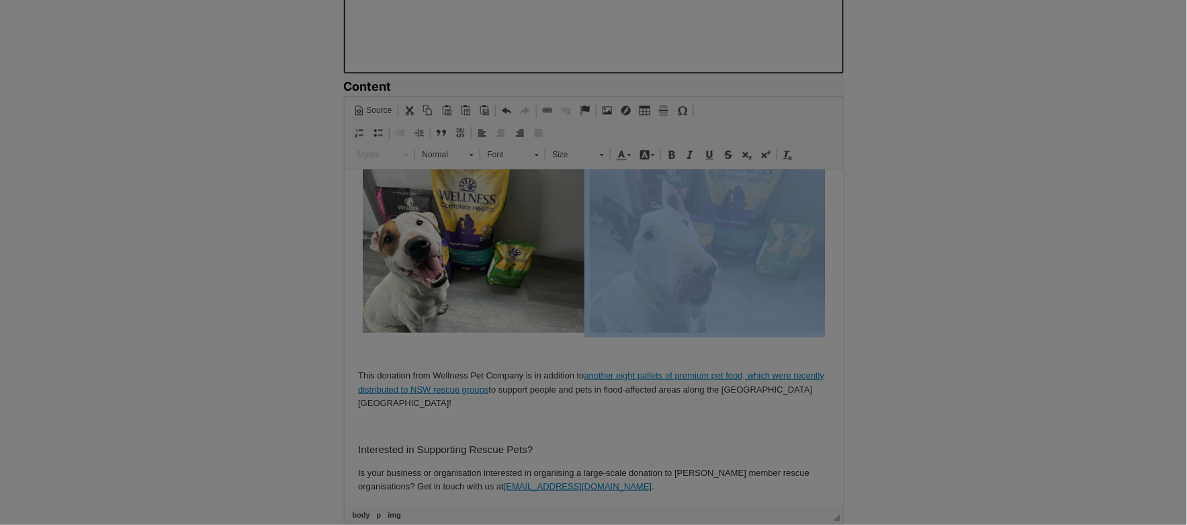
type input "https://d339b5nop2tkmp.cloudfront.net/uploads/pictures/3948/content_Wellness_Pe…"
type input "A happy white dog with some dog food"
type input "350"
type input "263"
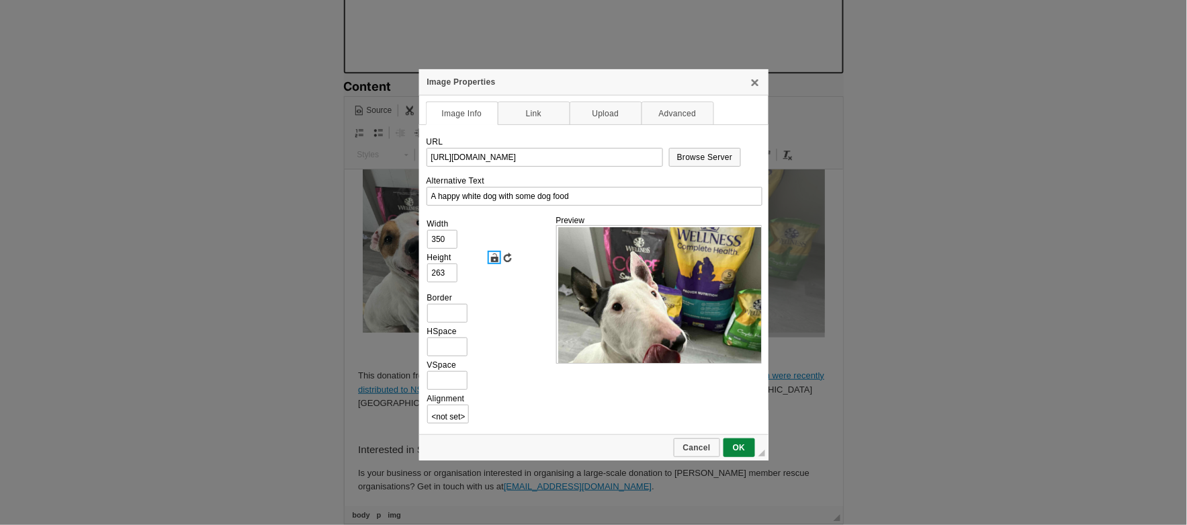
scroll to position [0, 0]
click at [493, 255] on link "Lock Ratio" at bounding box center [494, 257] width 13 height 13
drag, startPoint x: 448, startPoint y: 238, endPoint x: 423, endPoint y: 238, distance: 25.5
click at [423, 238] on td "URL https://d339b5nop2tkmp.cloudfront.net/uploads/pictures/3948/content_Wellnes…" at bounding box center [593, 279] width 349 height 310
type input "3"
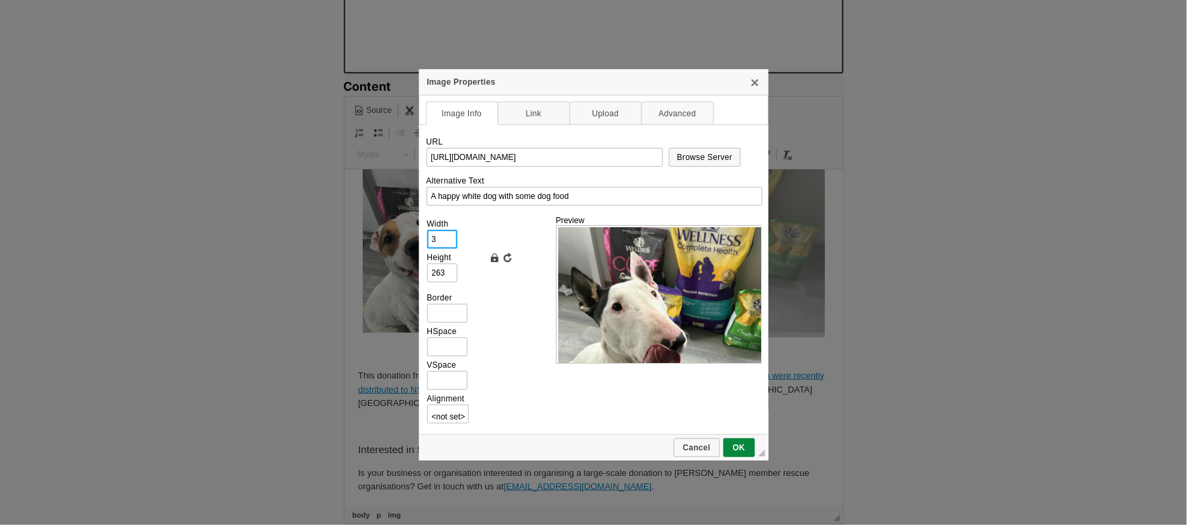
type input "2"
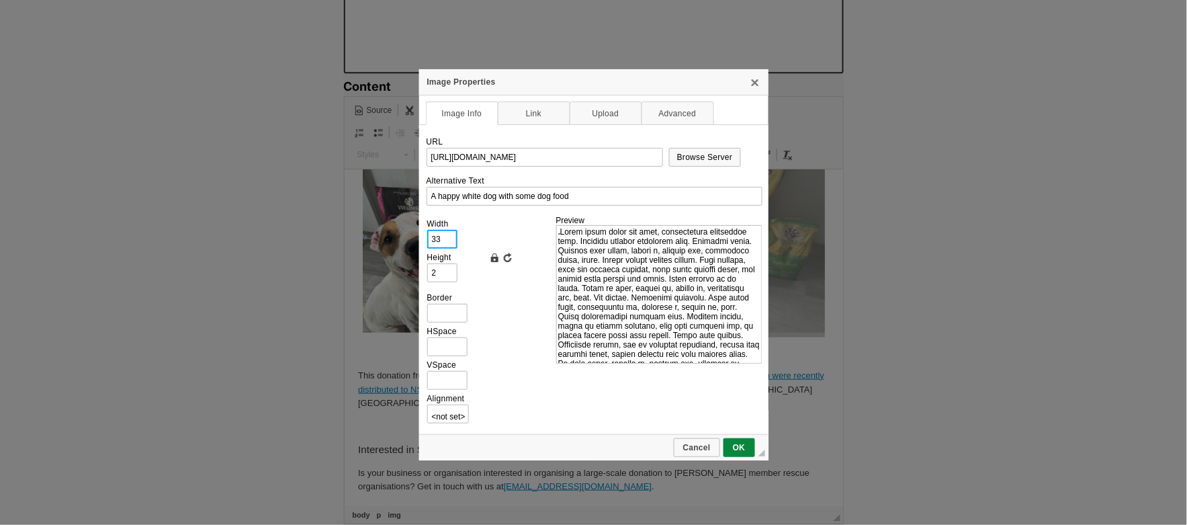
type input "330"
type input "248"
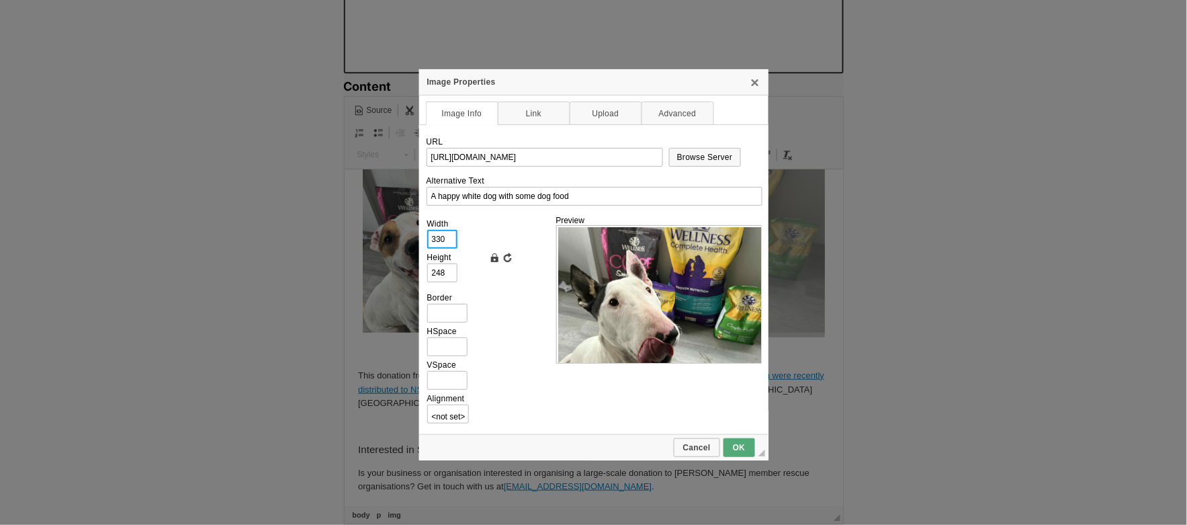
type input "330"
click at [736, 444] on span "OK" at bounding box center [739, 447] width 29 height 9
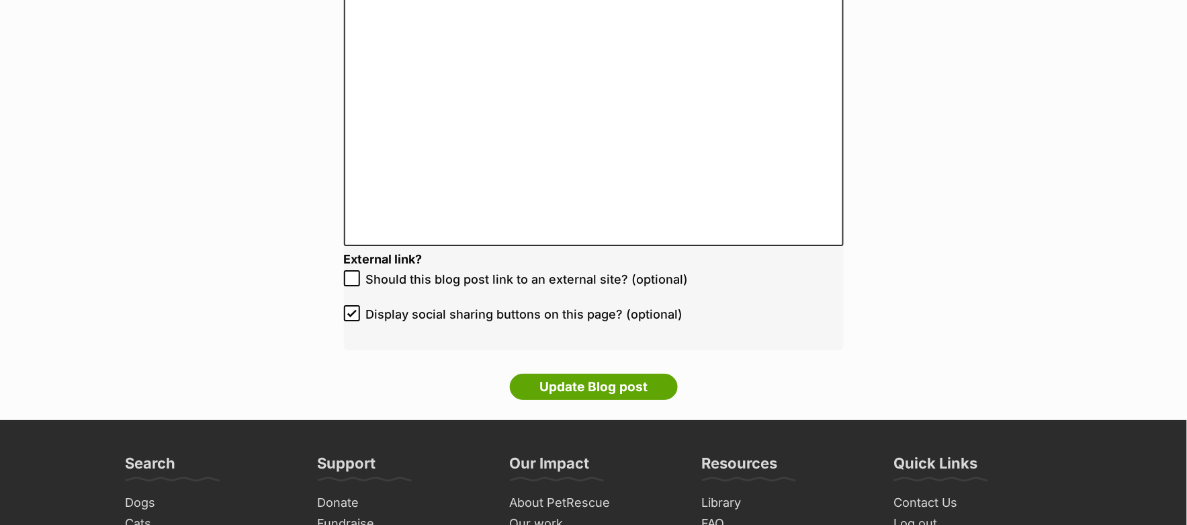
scroll to position [2927, 0]
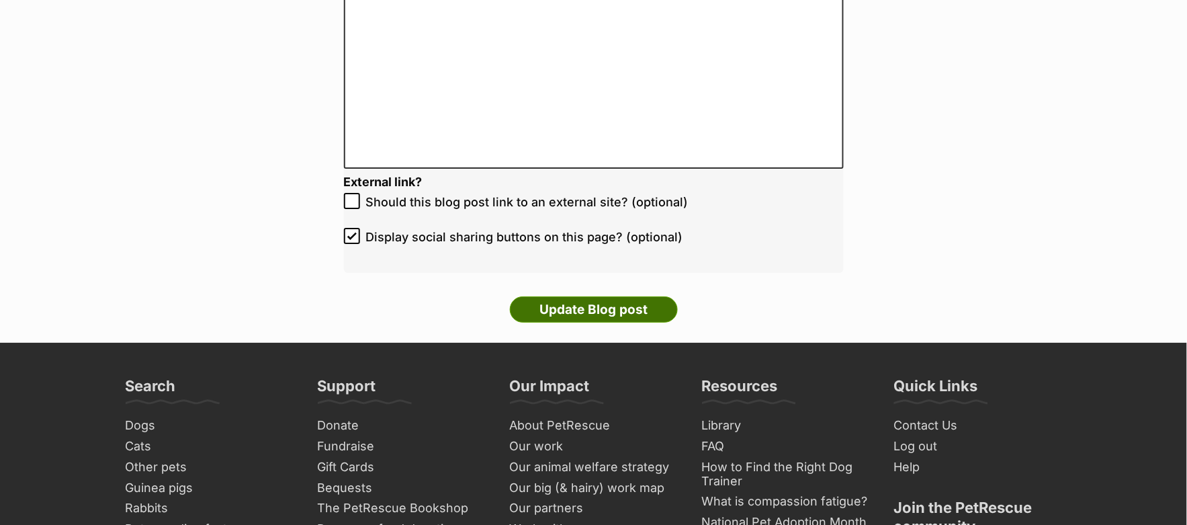
click at [591, 305] on input "Update Blog post" at bounding box center [594, 309] width 168 height 27
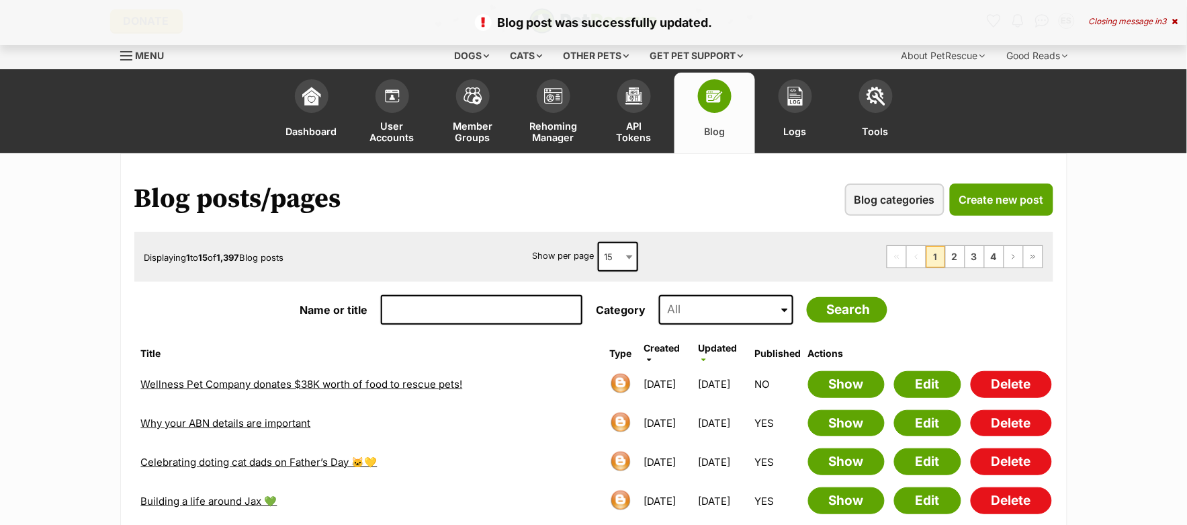
click at [383, 382] on link "Wellness Pet Company donates $38K worth of food to rescue pets!" at bounding box center [302, 384] width 322 height 13
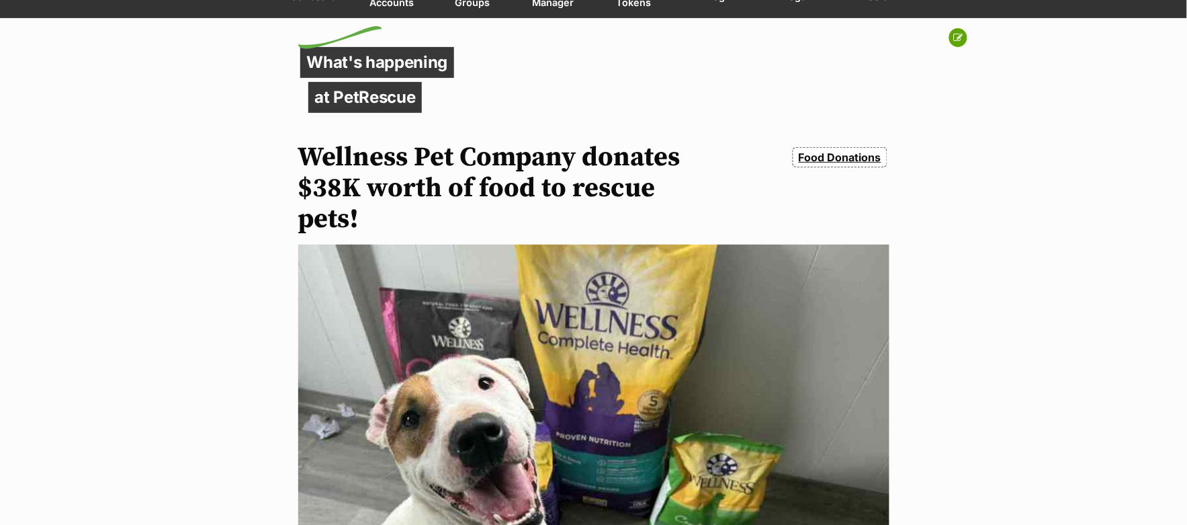
scroll to position [89, 0]
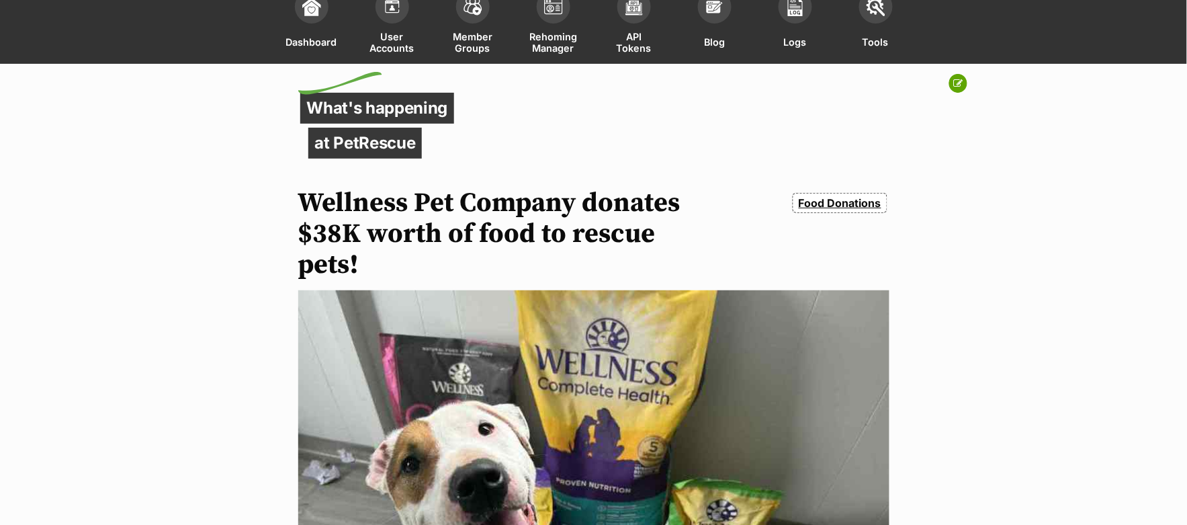
click at [964, 85] on button at bounding box center [958, 83] width 18 height 19
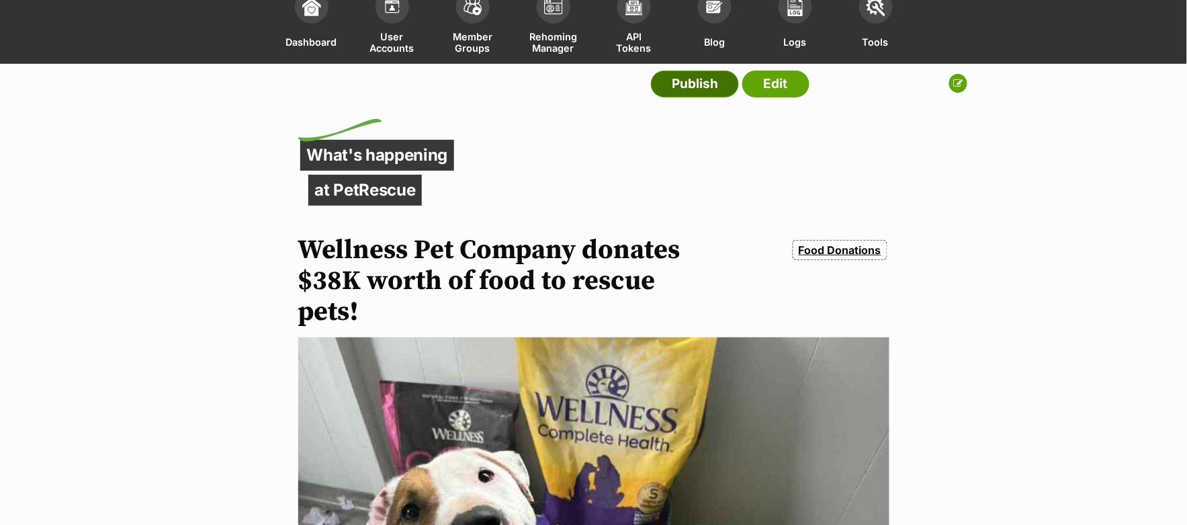
click at [679, 89] on link "Publish" at bounding box center [695, 84] width 88 height 27
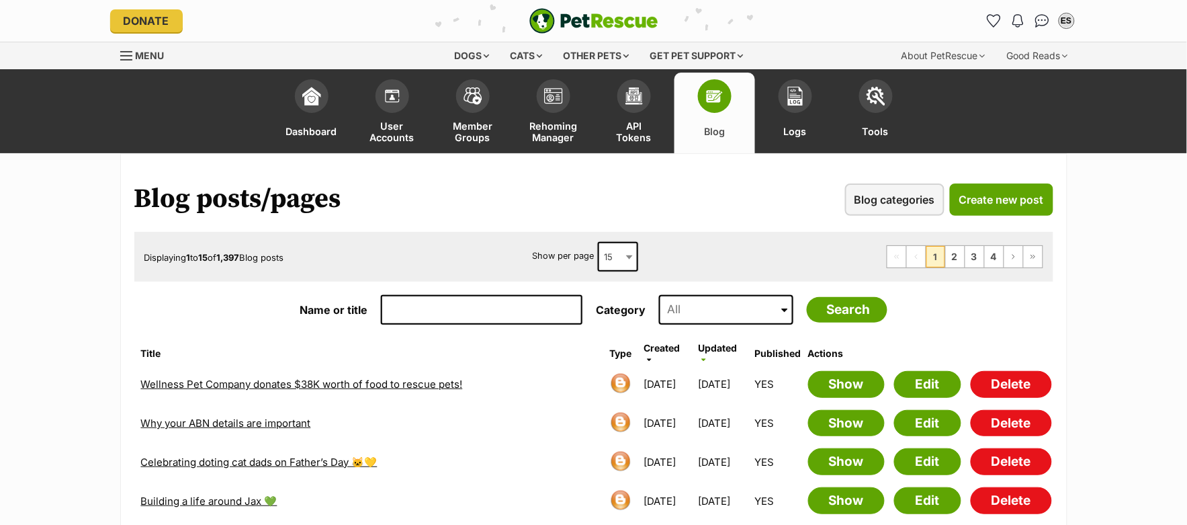
click at [347, 385] on link "Wellness Pet Company donates $38K worth of food to rescue pets!" at bounding box center [302, 384] width 322 height 13
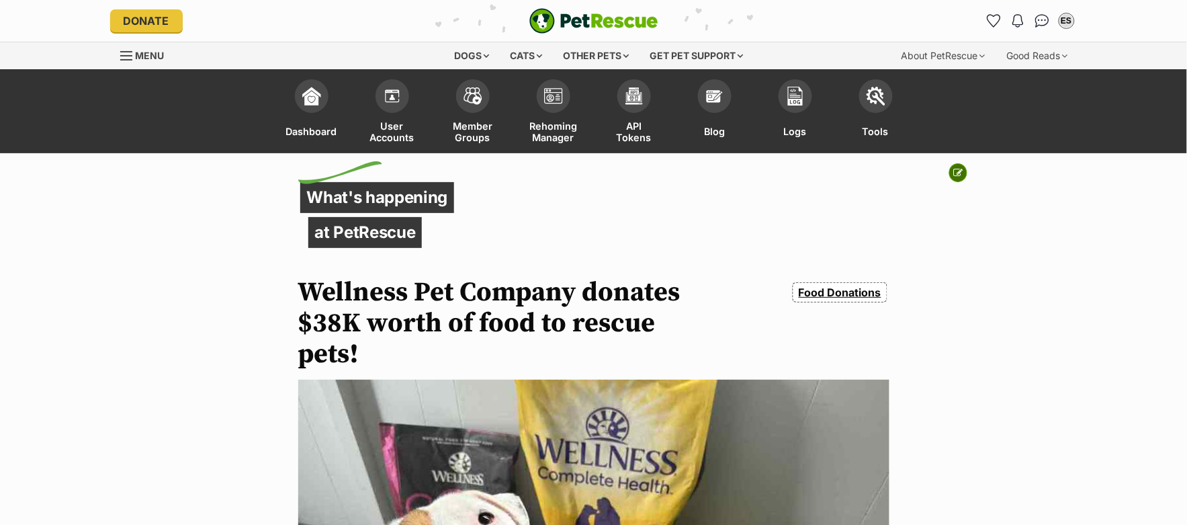
click at [959, 169] on icon at bounding box center [958, 172] width 9 height 9
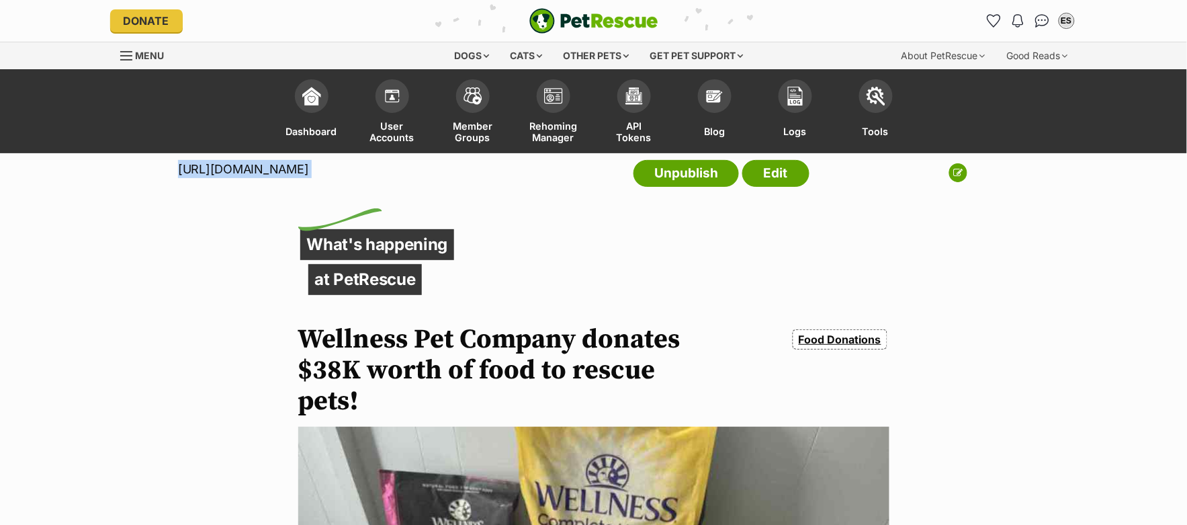
drag, startPoint x: 200, startPoint y: 171, endPoint x: 814, endPoint y: 183, distance: 613.6
click at [814, 183] on div "[URL][DOMAIN_NAME] Unpublish Edit" at bounding box center [494, 176] width 988 height 47
copy div "[URL][DOMAIN_NAME]"
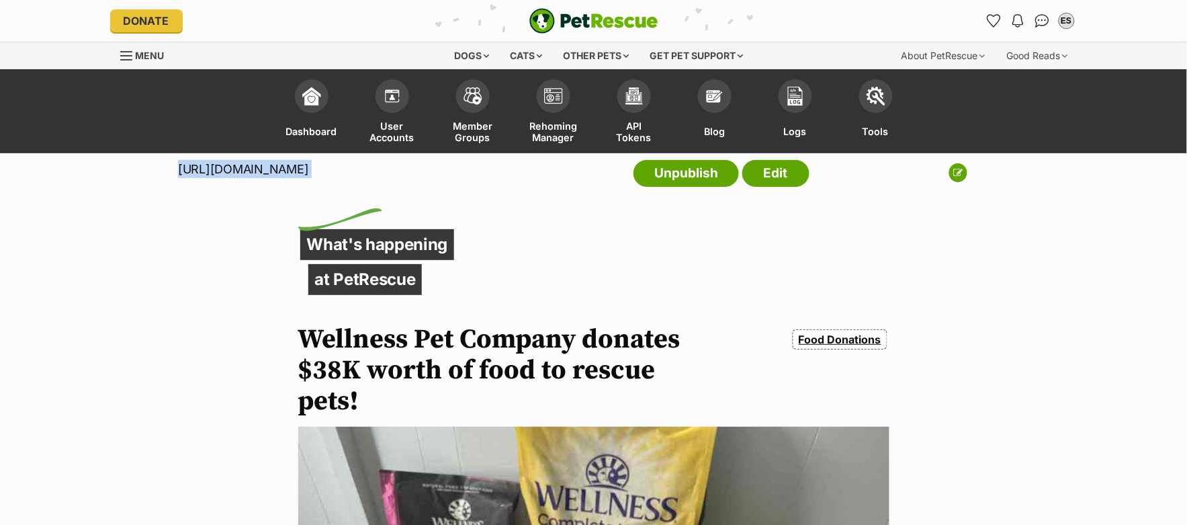
copy div "[URL][DOMAIN_NAME]"
